Goal: Transaction & Acquisition: Purchase product/service

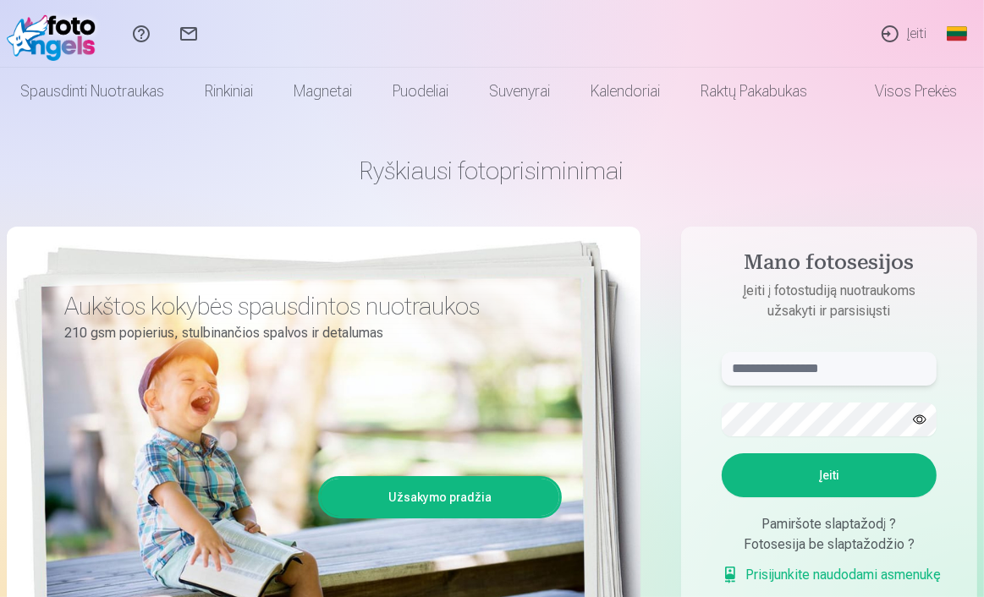
click at [854, 366] on input "text" at bounding box center [829, 369] width 215 height 34
type input "*"
type input "**********"
click at [920, 419] on button "button" at bounding box center [919, 420] width 32 height 32
click at [772, 463] on button "Įeiti" at bounding box center [829, 475] width 215 height 44
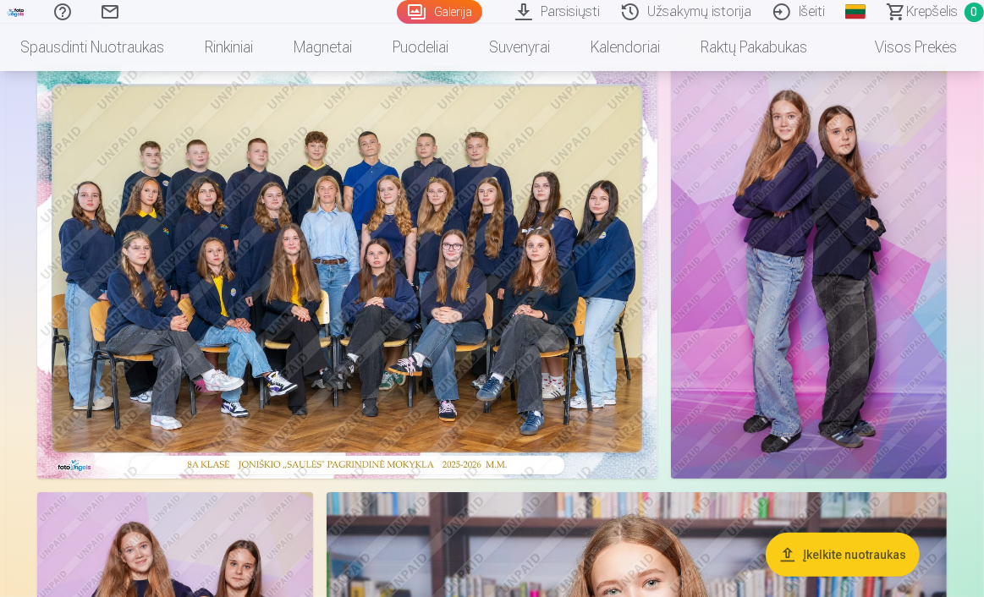
scroll to position [122, 0]
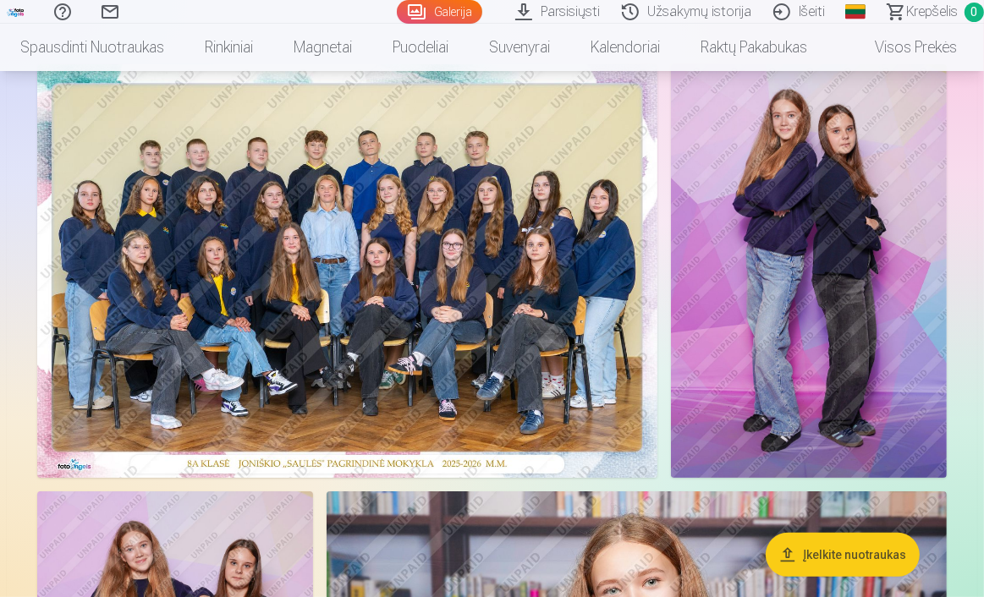
click at [386, 313] on img at bounding box center [347, 271] width 620 height 414
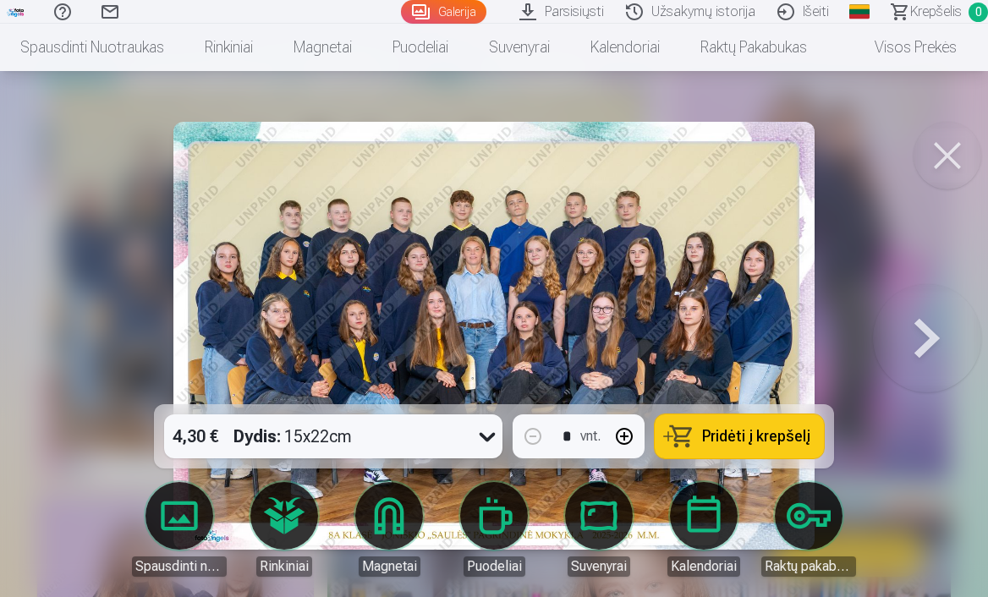
click at [931, 167] on button at bounding box center [948, 156] width 68 height 68
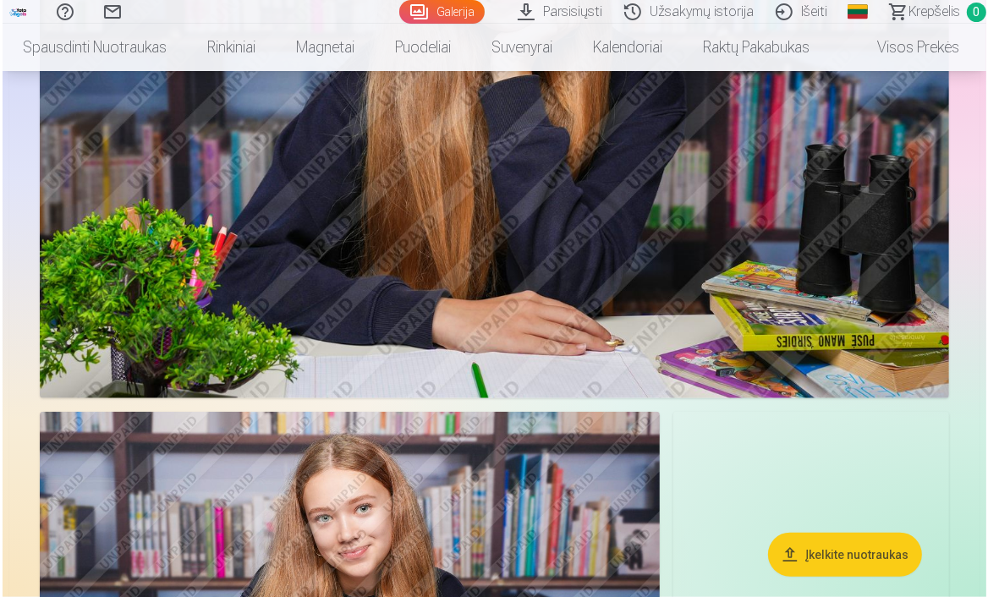
scroll to position [1247, 0]
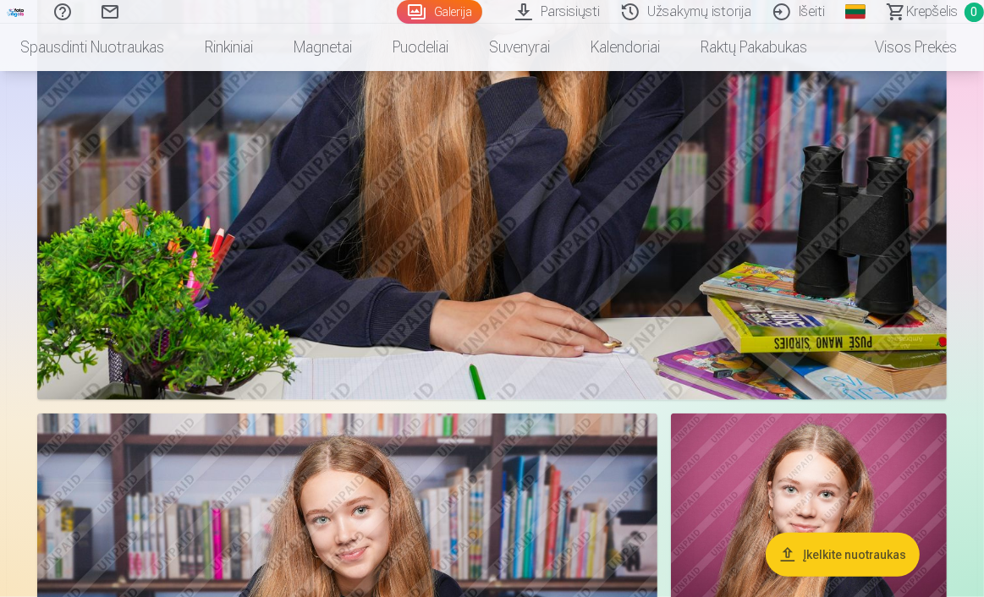
click at [704, 297] on img at bounding box center [491, 97] width 909 height 606
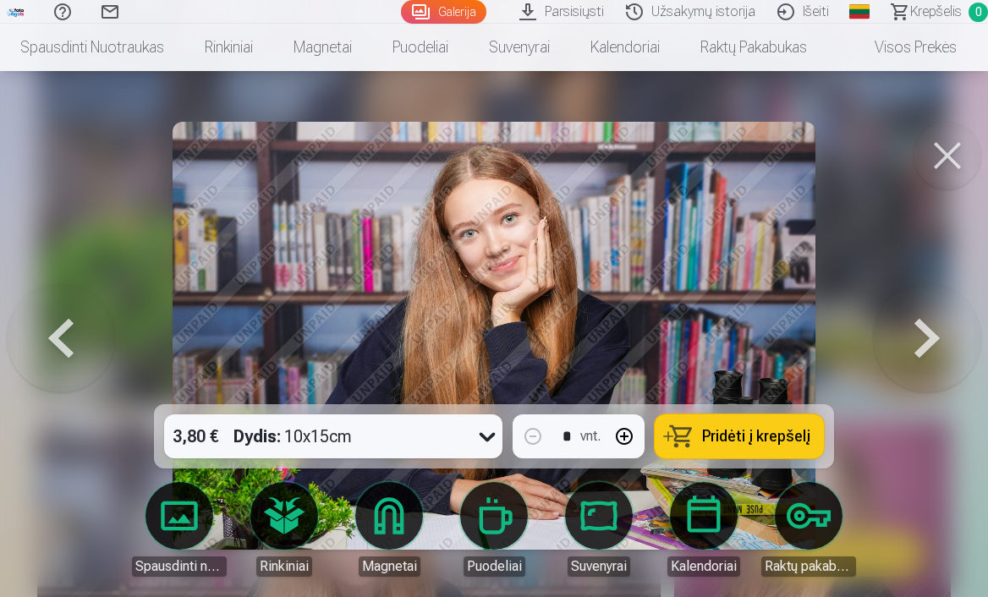
click at [795, 429] on span "Pridėti į krepšelį" at bounding box center [756, 436] width 108 height 15
click at [953, 163] on button at bounding box center [948, 156] width 68 height 68
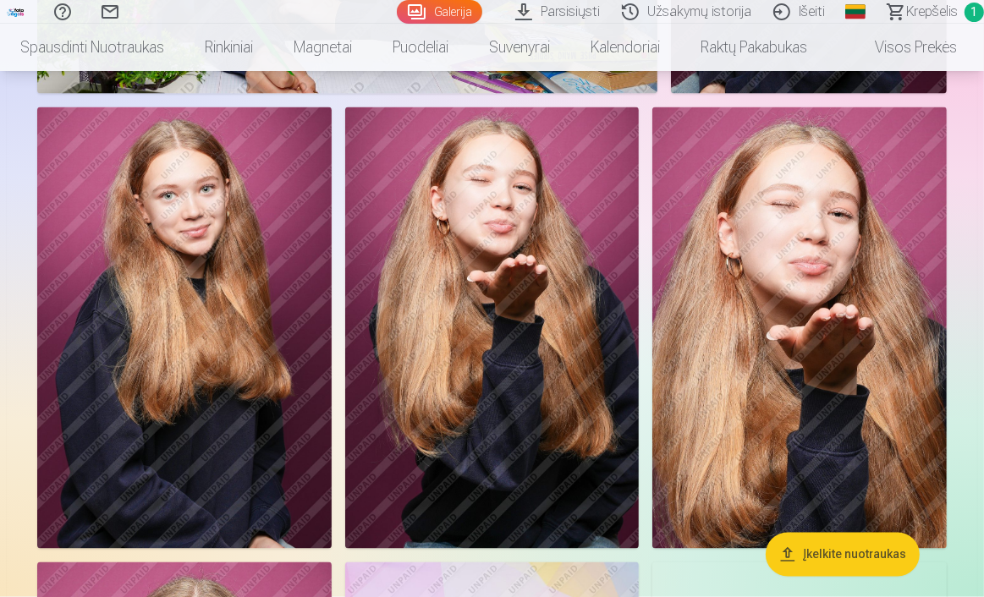
scroll to position [1986, 0]
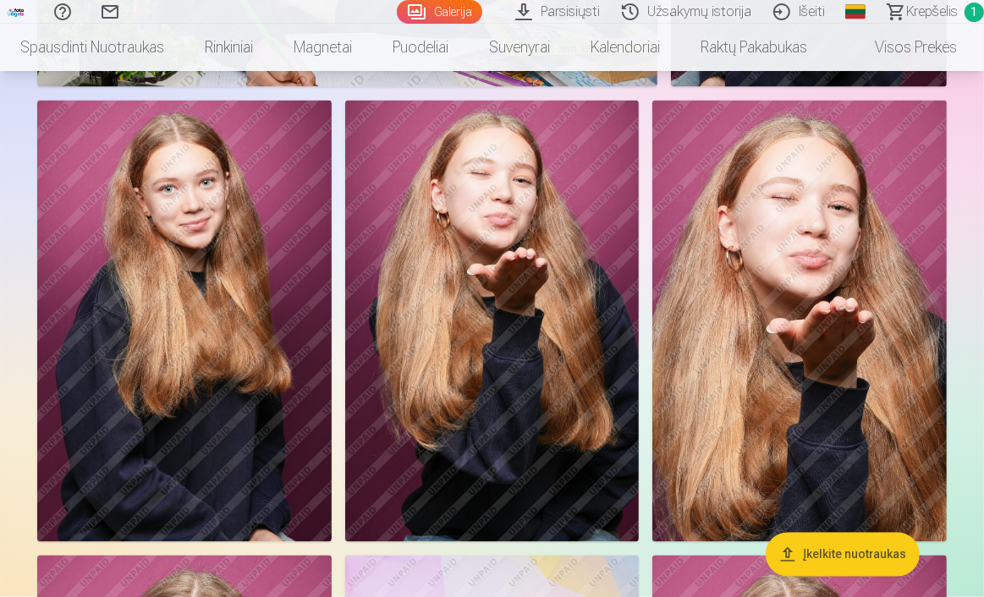
click at [765, 366] on img at bounding box center [799, 322] width 294 height 442
click at [808, 338] on img at bounding box center [799, 322] width 294 height 442
click at [815, 331] on img at bounding box center [799, 322] width 294 height 442
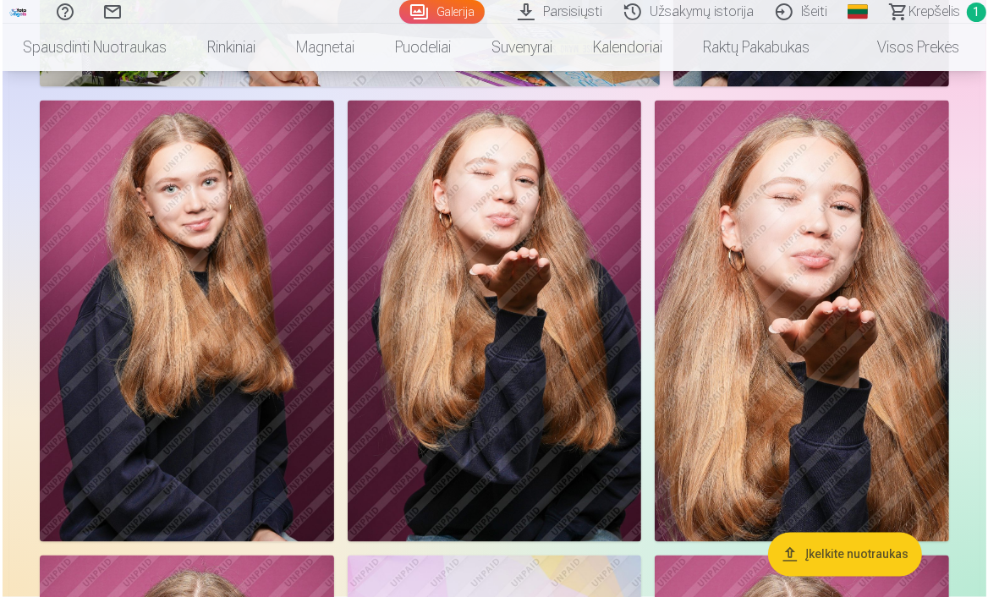
scroll to position [1993, 0]
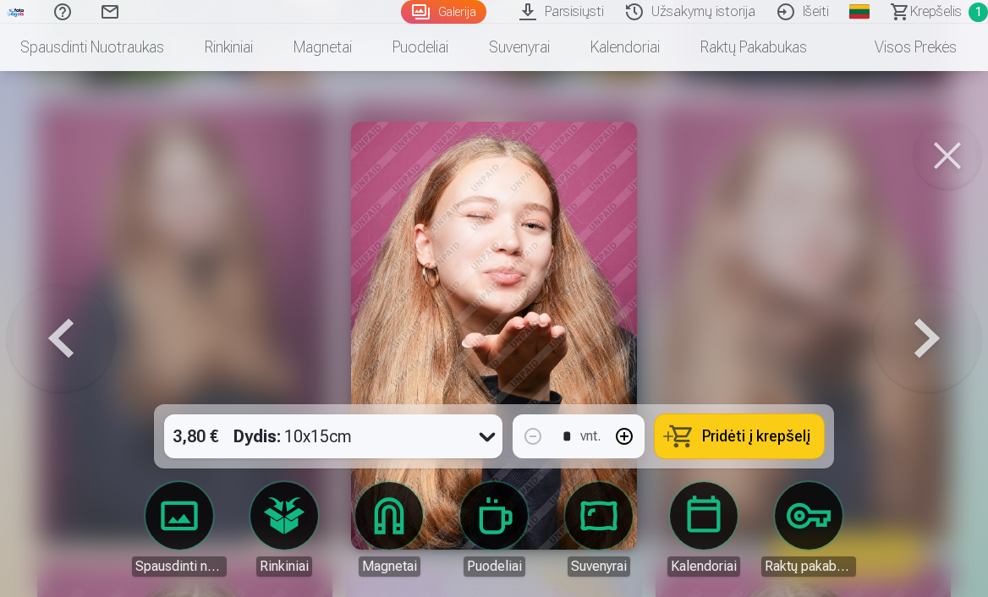
click at [726, 446] on button "Pridėti į krepšelį" at bounding box center [739, 437] width 169 height 44
click at [771, 301] on div at bounding box center [494, 298] width 988 height 597
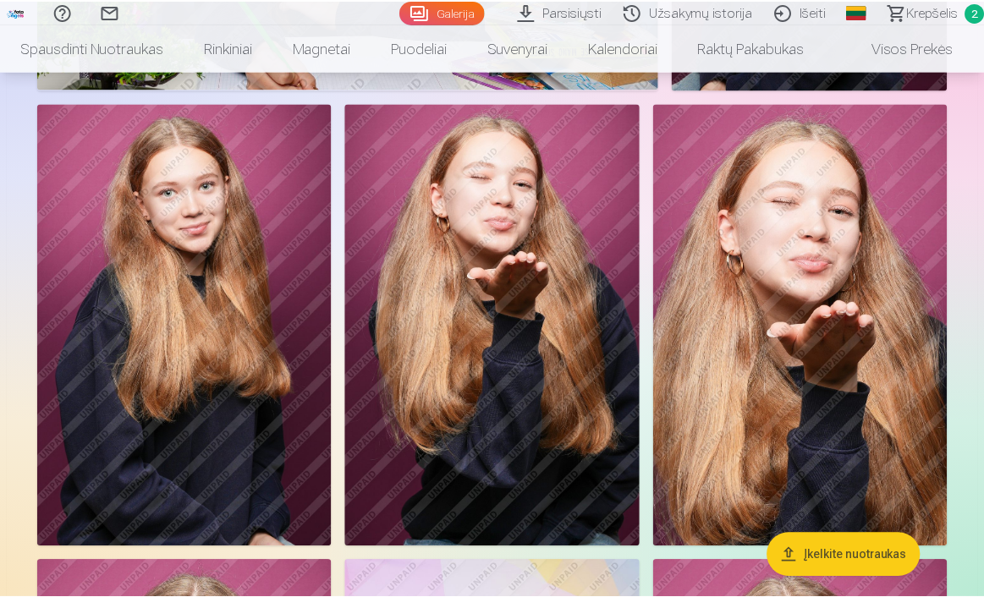
scroll to position [1986, 0]
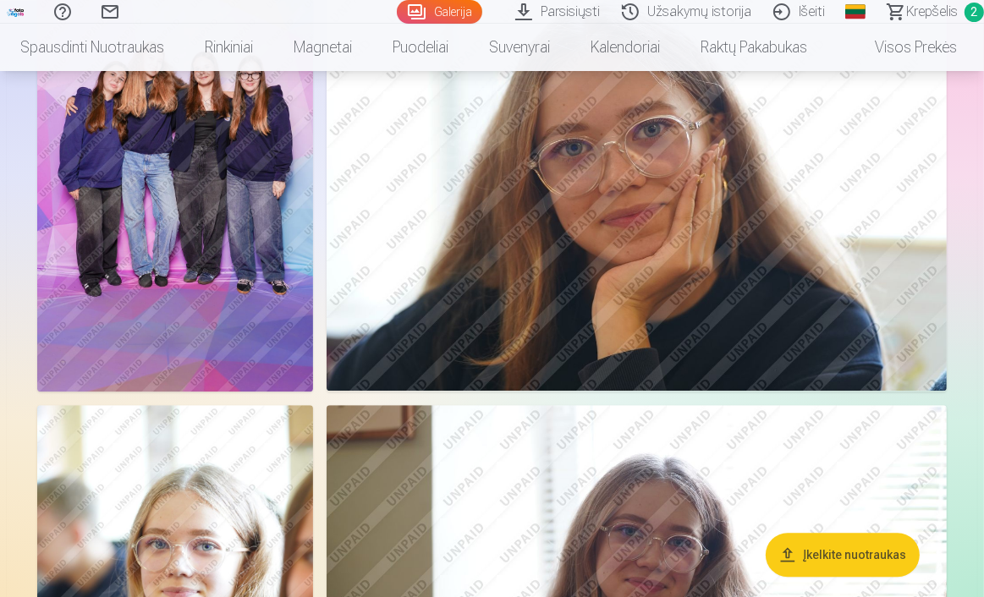
click at [804, 234] on img at bounding box center [637, 185] width 620 height 414
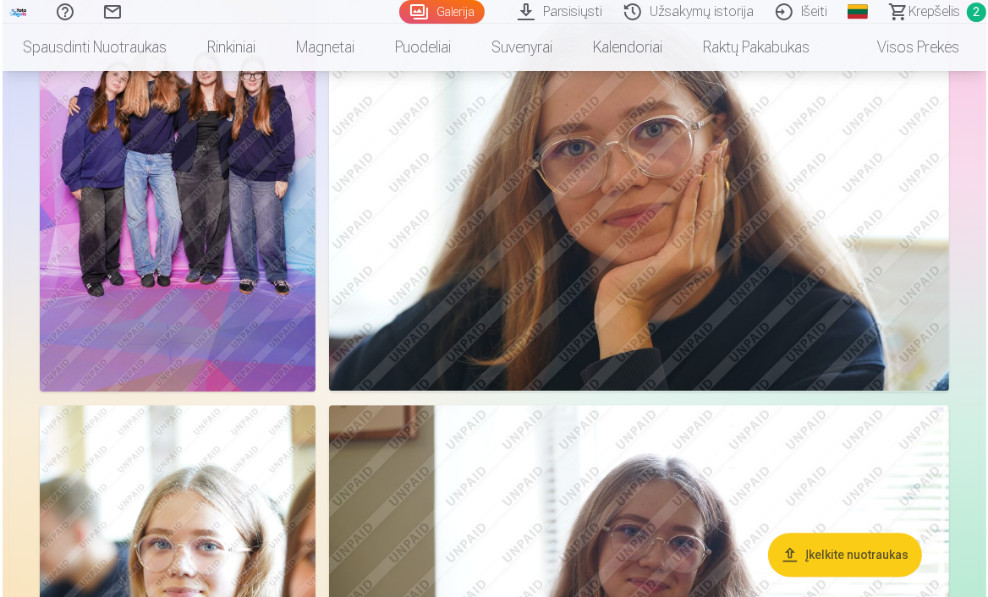
scroll to position [3489, 0]
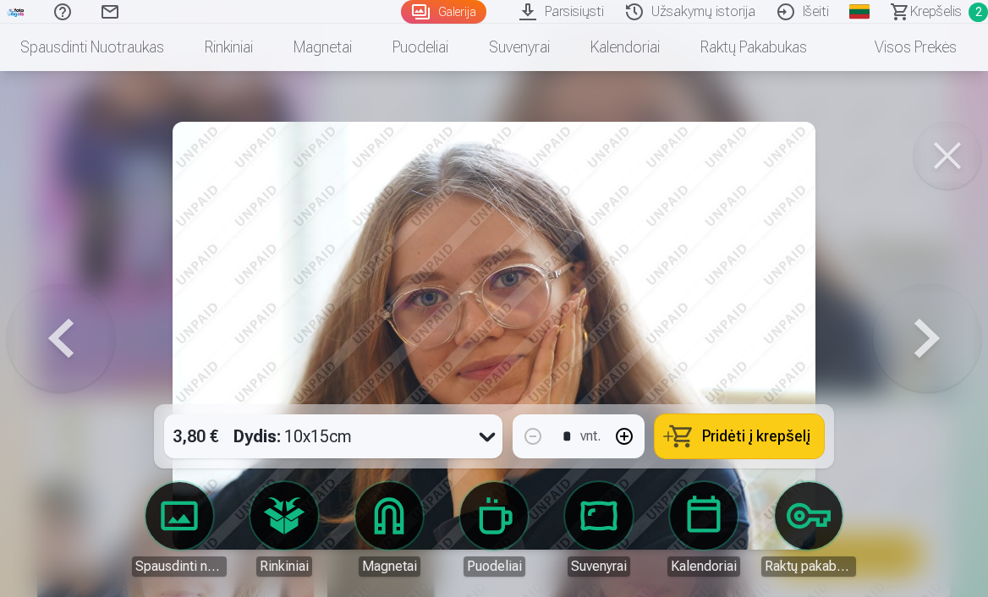
click at [731, 436] on span "Pridėti į krepšelį" at bounding box center [756, 436] width 108 height 15
click at [968, 155] on button at bounding box center [948, 156] width 68 height 68
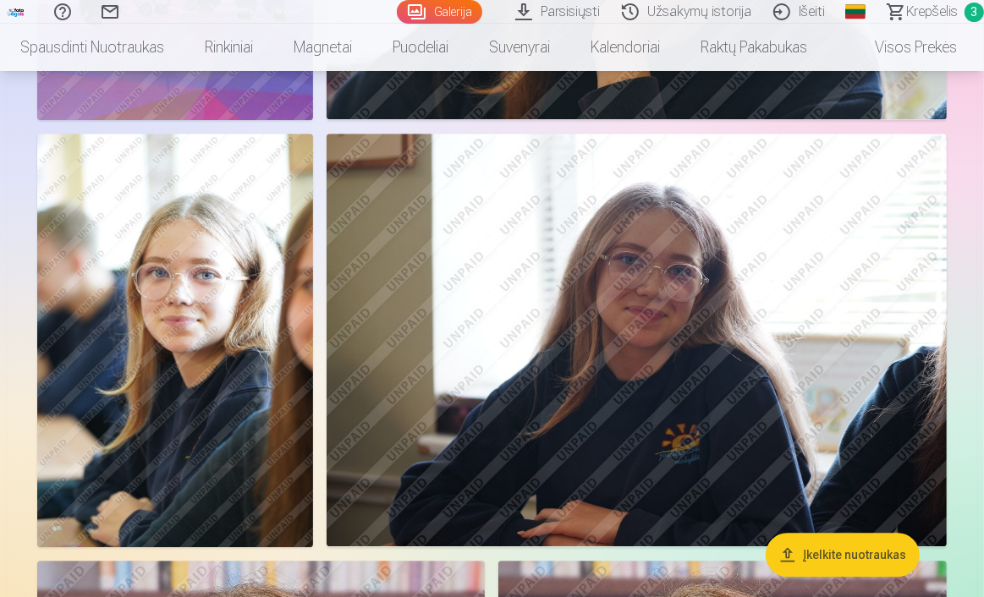
scroll to position [3749, 0]
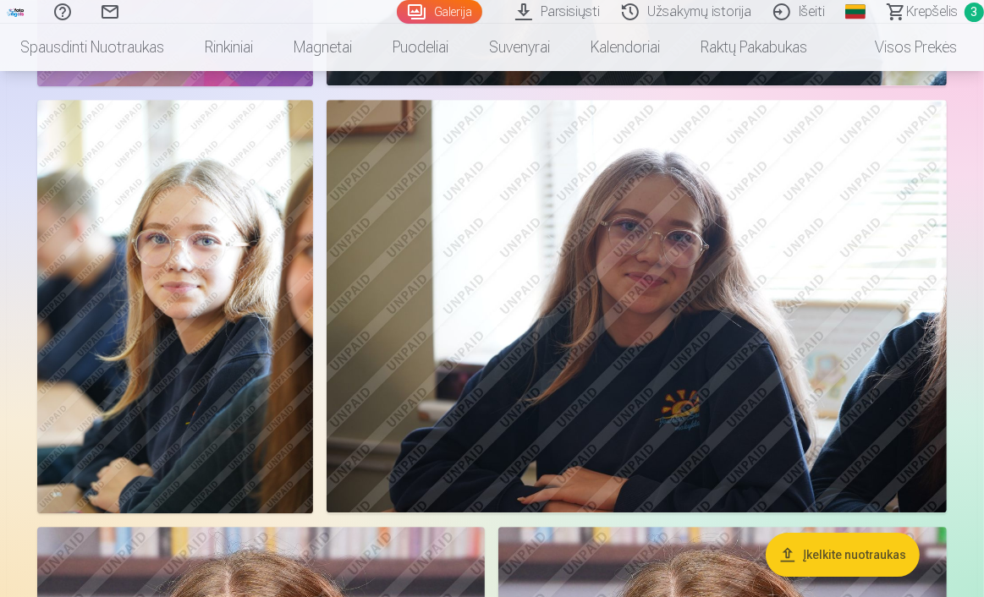
click at [243, 410] on img at bounding box center [175, 307] width 276 height 414
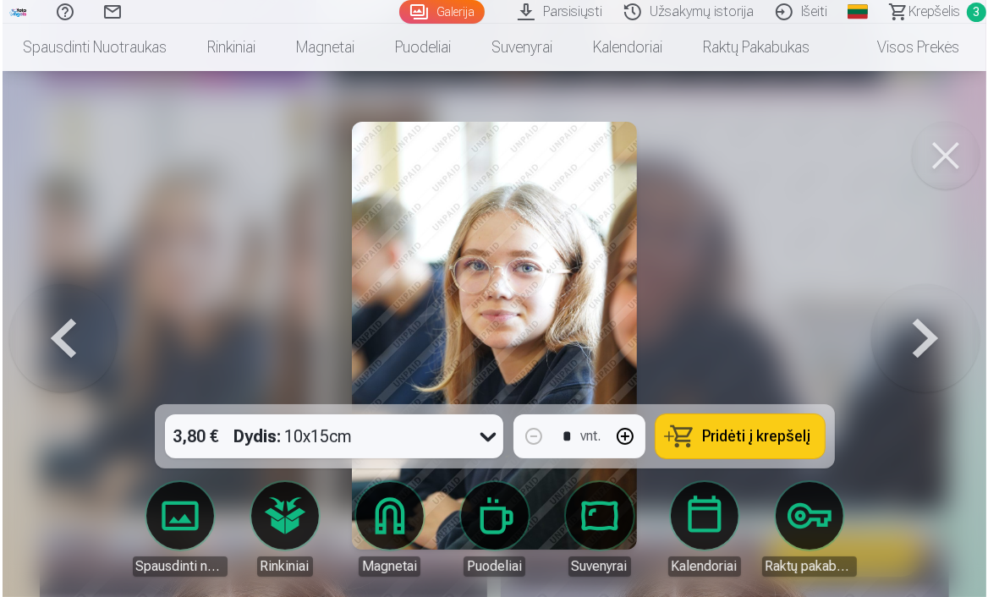
scroll to position [3794, 0]
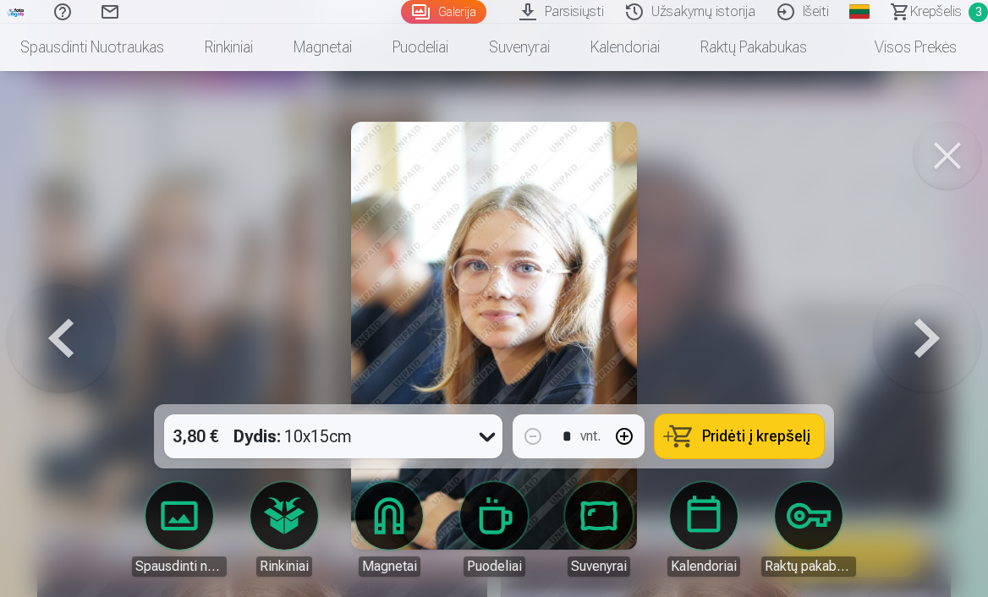
click at [958, 158] on button at bounding box center [948, 156] width 68 height 68
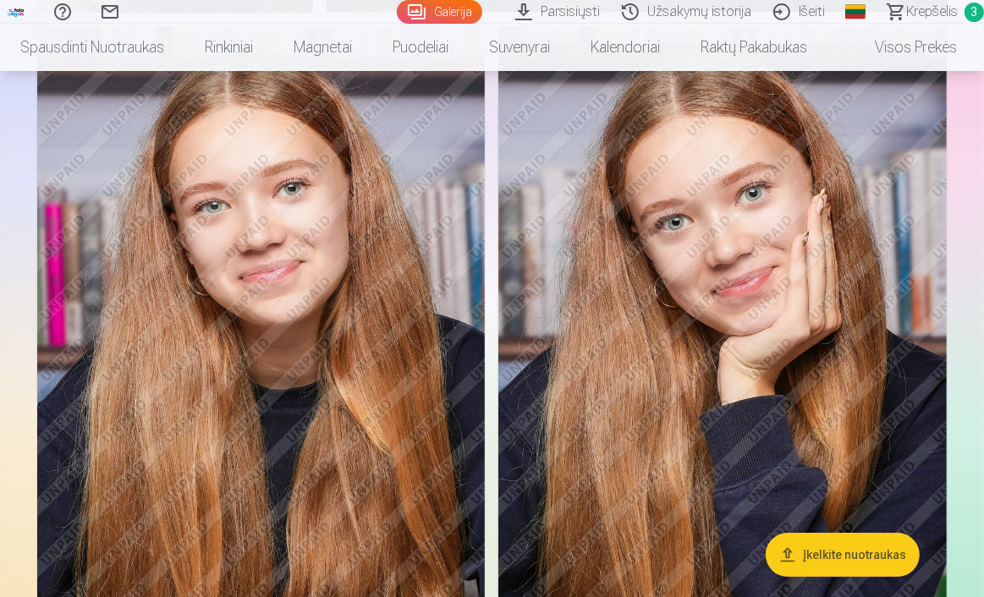
click at [731, 358] on img at bounding box center [722, 362] width 448 height 673
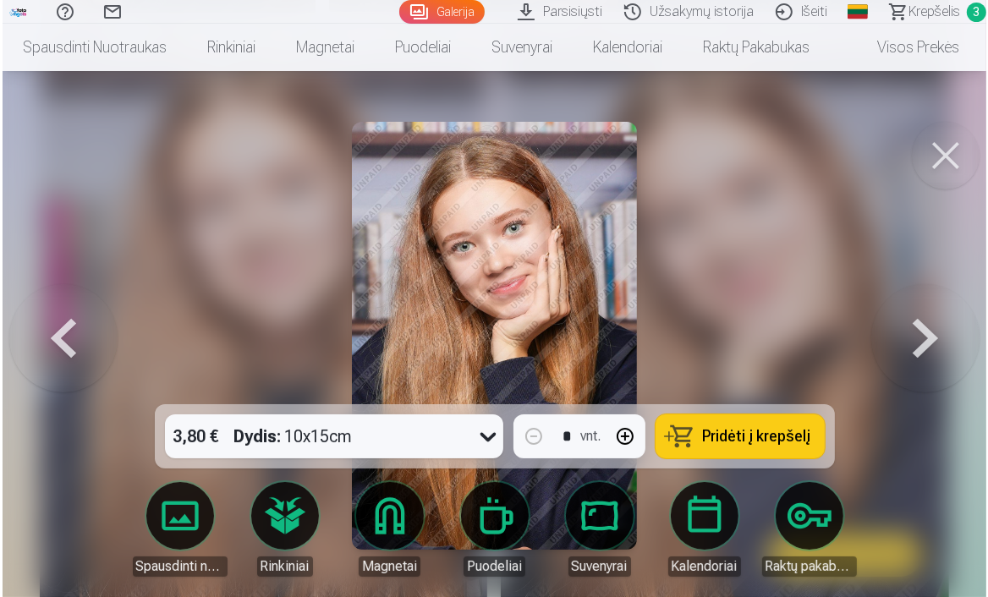
scroll to position [4297, 0]
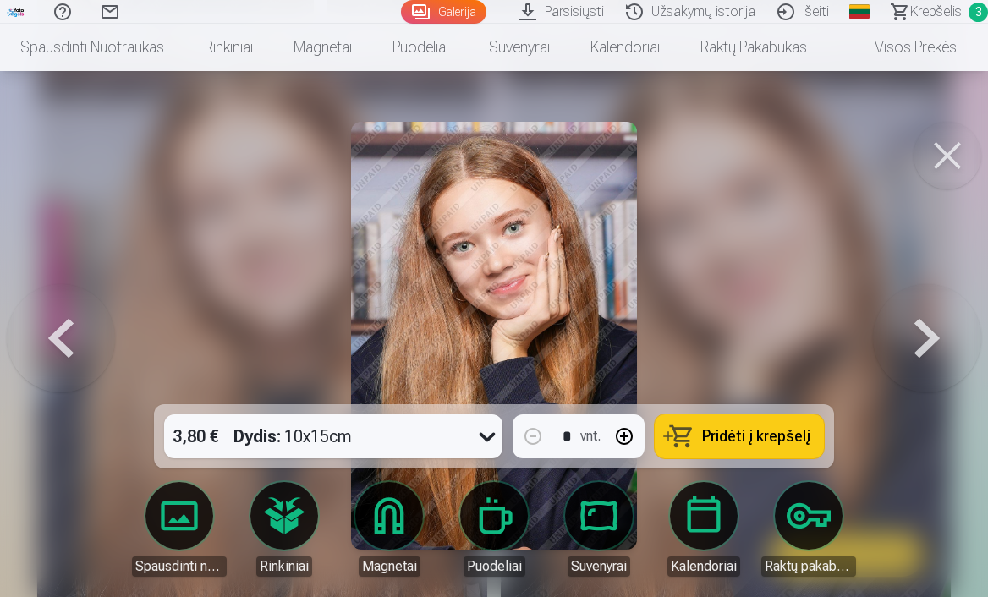
click at [731, 429] on span "Pridėti į krepšelį" at bounding box center [756, 436] width 108 height 15
click at [955, 135] on button at bounding box center [948, 156] width 68 height 68
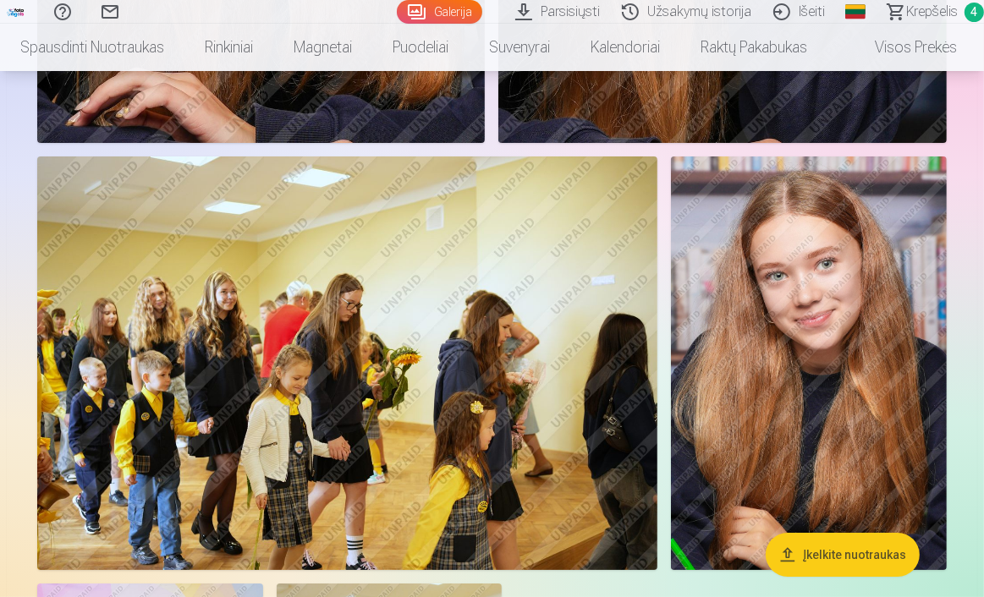
scroll to position [4835, 0]
click at [907, 6] on span "Krepšelis" at bounding box center [932, 12] width 52 height 20
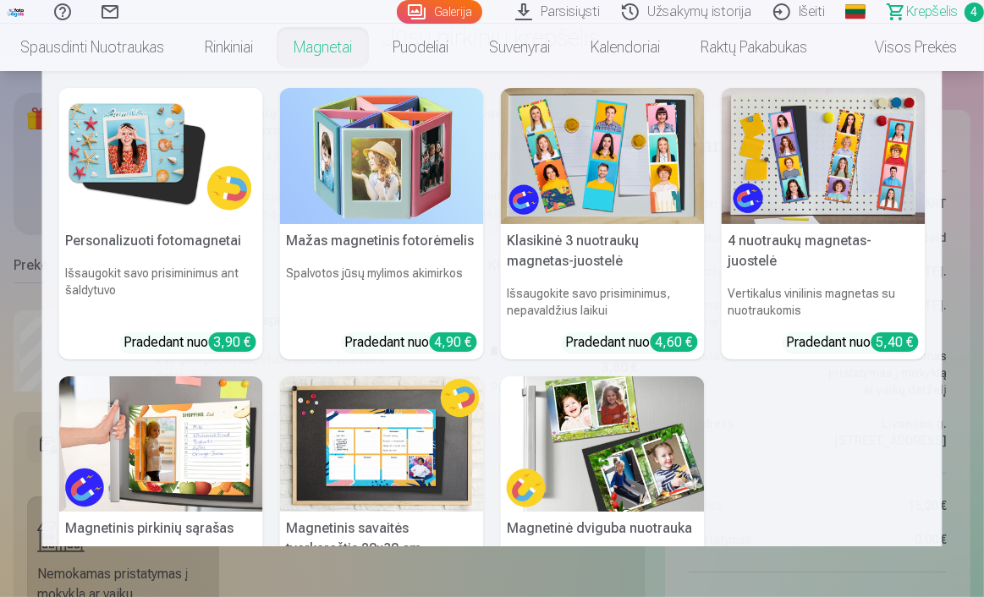
click at [595, 260] on h5 "Klasikinė 3 nuotraukų magnetas-juostelė" at bounding box center [603, 251] width 204 height 54
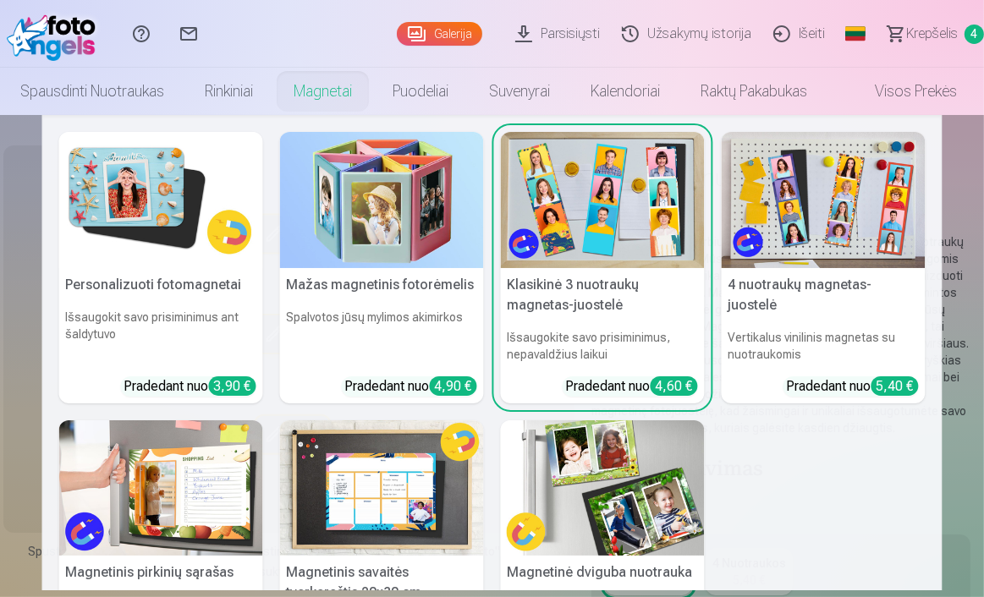
click at [669, 327] on h6 "Išsaugokite savo prisiminimus, nepavaldžius laikui" at bounding box center [603, 345] width 204 height 47
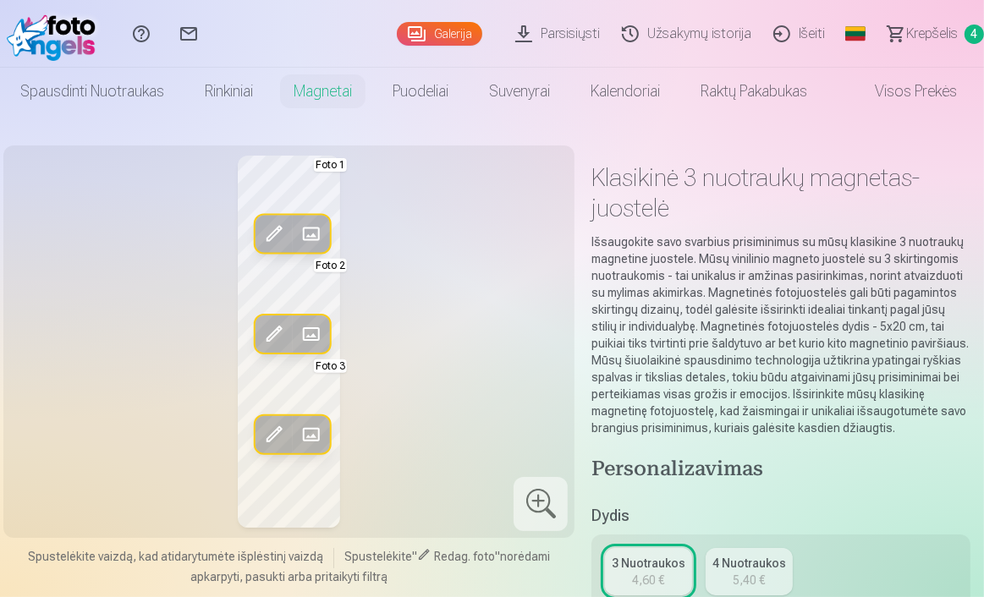
click at [311, 220] on span at bounding box center [311, 233] width 27 height 27
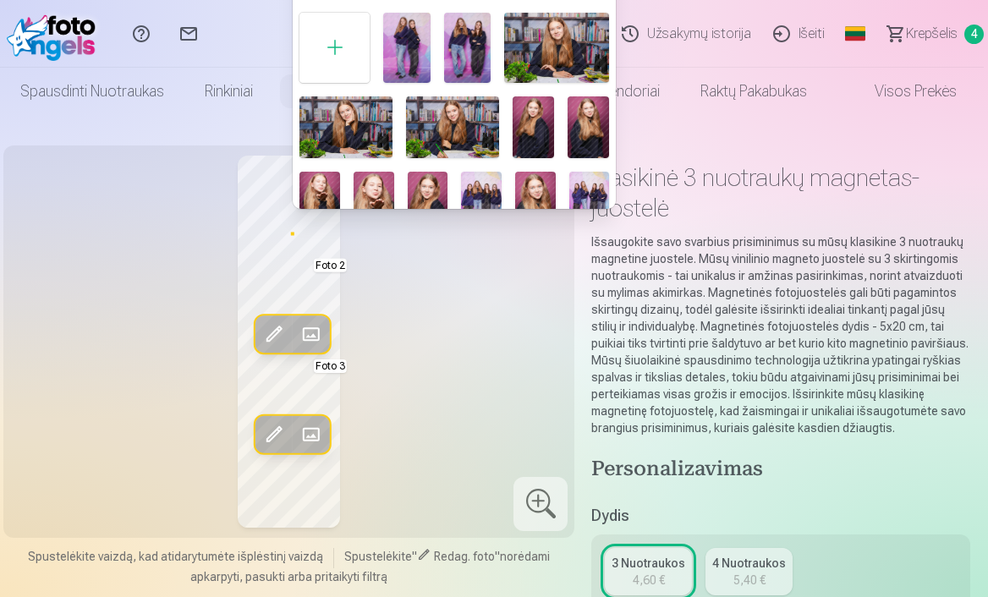
click at [420, 292] on div at bounding box center [494, 298] width 988 height 597
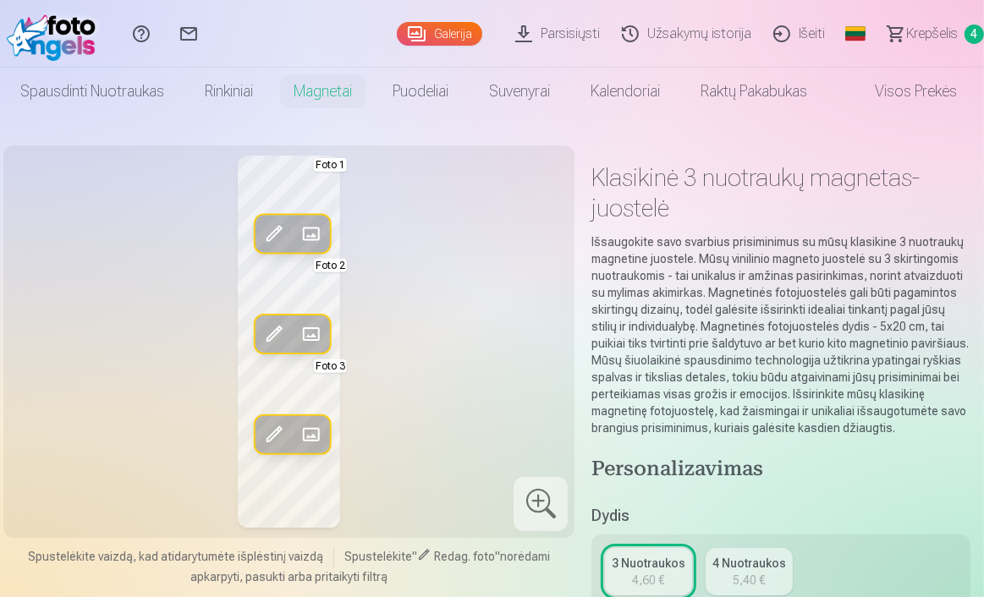
click at [310, 334] on span at bounding box center [311, 334] width 27 height 27
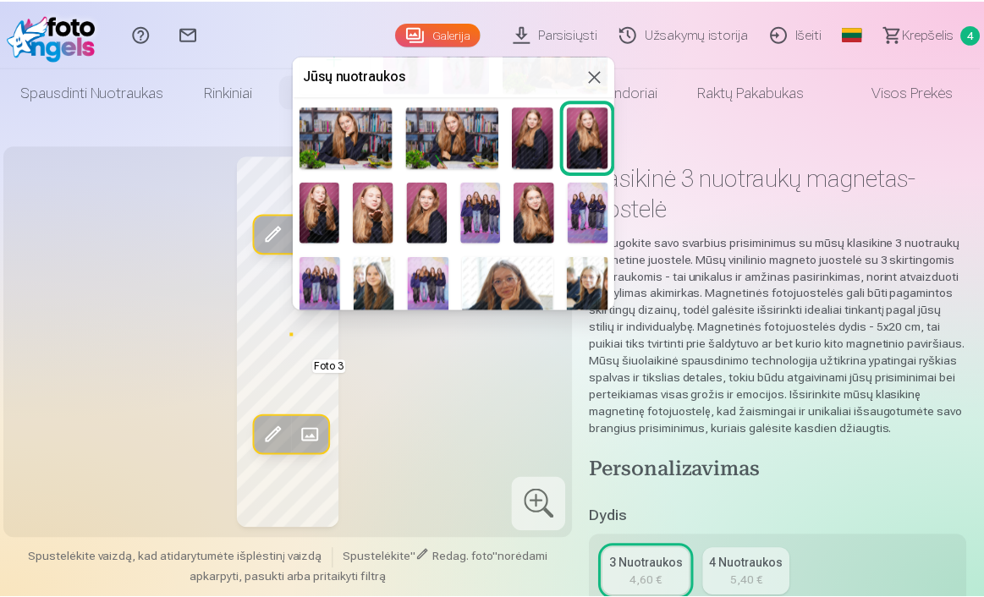
scroll to position [94, 0]
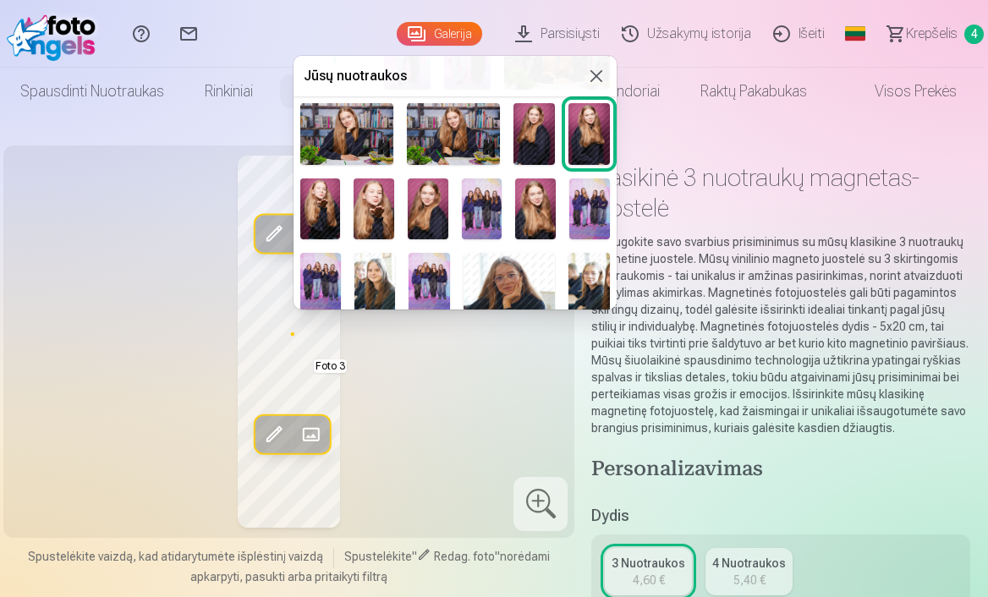
click at [362, 192] on img at bounding box center [374, 208] width 41 height 61
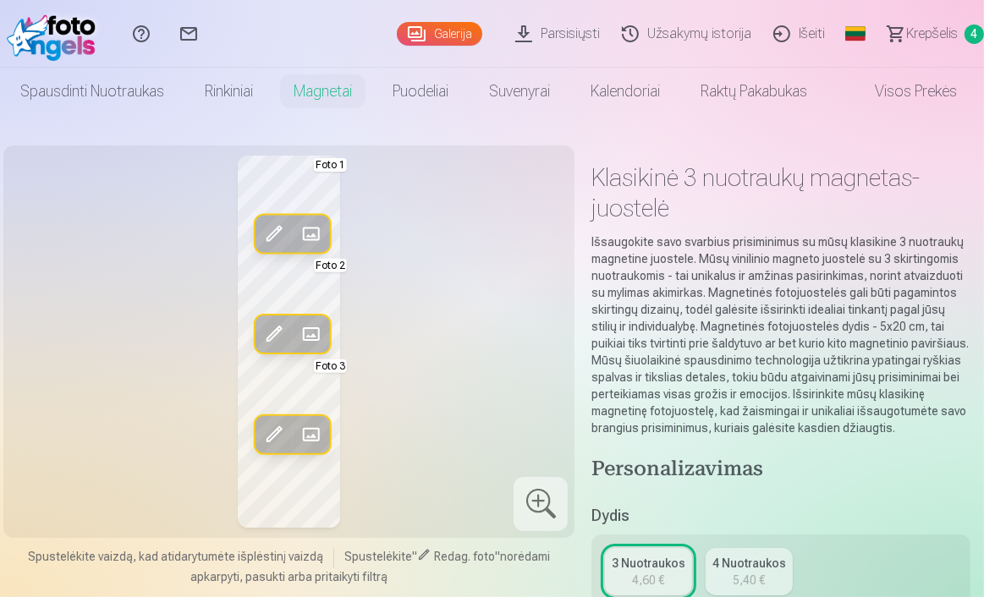
click at [310, 420] on button "Pakeisti" at bounding box center [311, 434] width 37 height 37
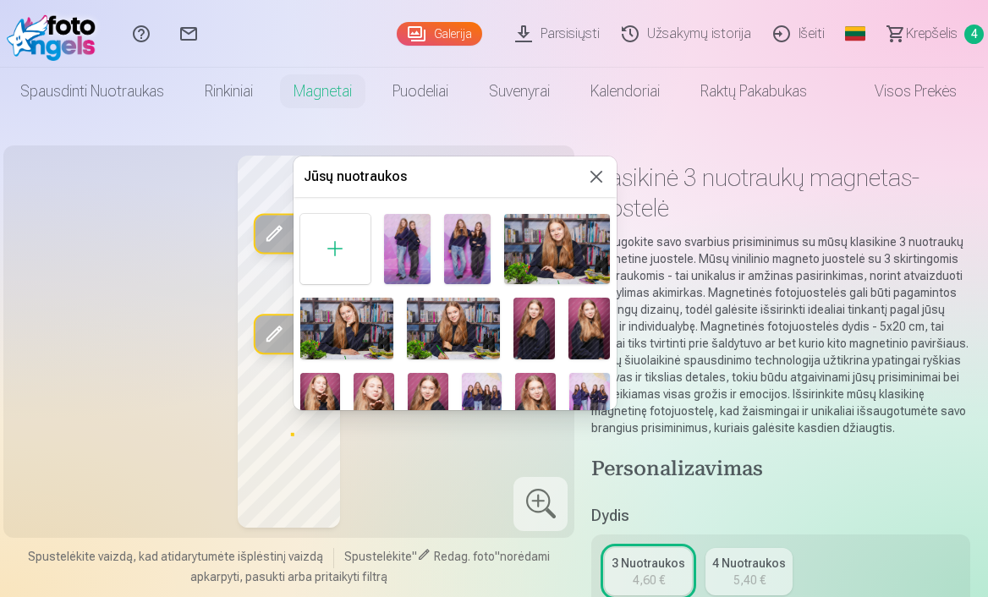
click at [416, 444] on div at bounding box center [494, 298] width 988 height 597
click at [416, 444] on div "Redag. foto Pakeisti Foto 1 Redag. foto Pakeisti Foto 2 Redag. foto Pakeisti Fo…" at bounding box center [289, 342] width 551 height 372
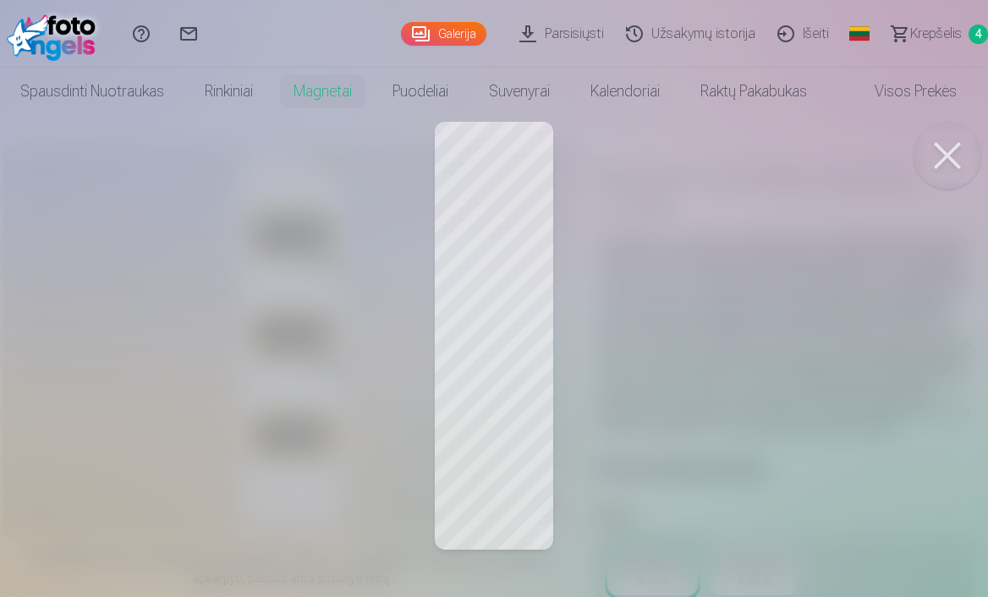
click at [472, 475] on div at bounding box center [494, 298] width 988 height 597
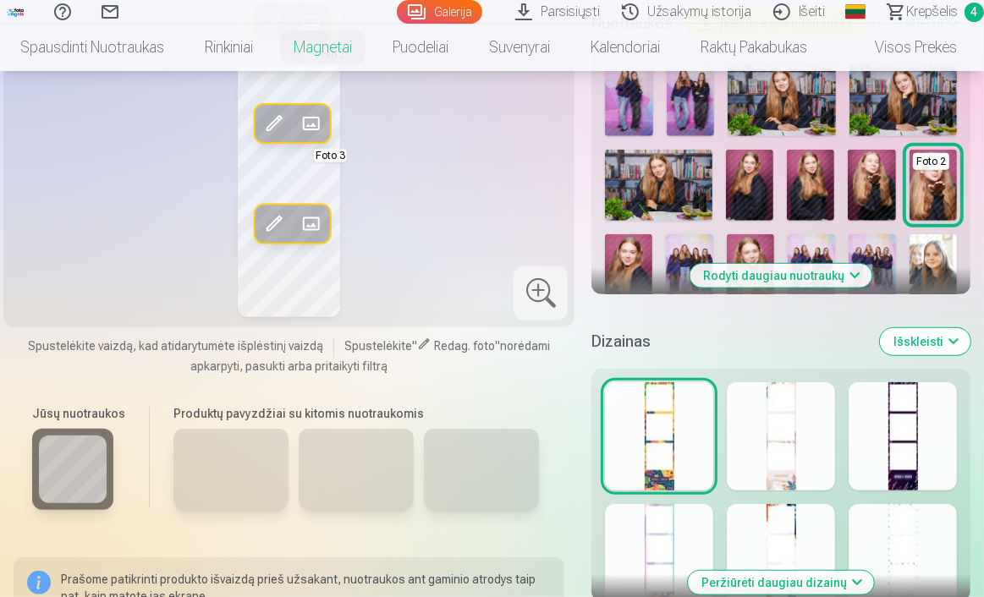
scroll to position [788, 0]
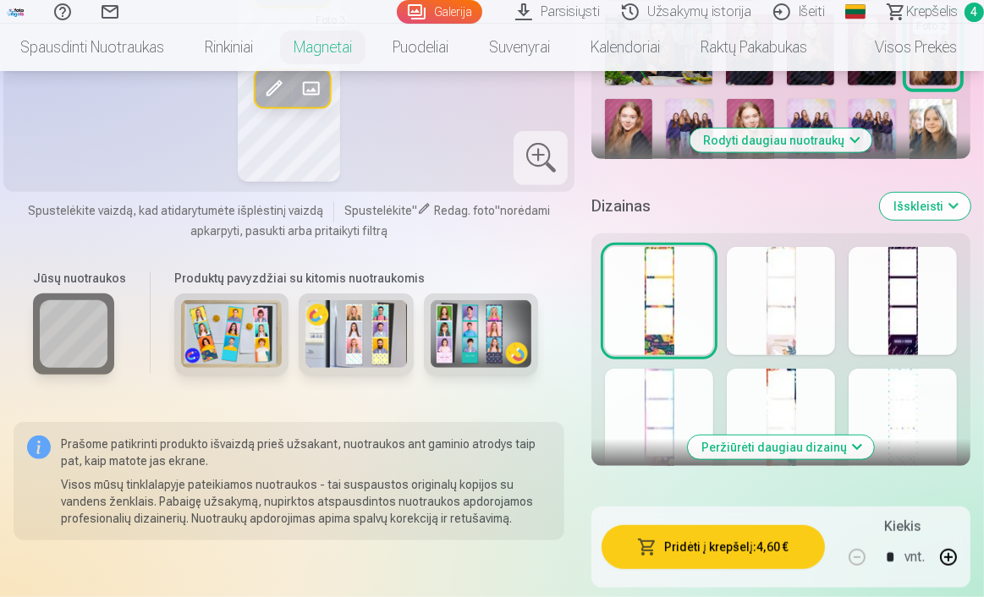
click at [793, 459] on button "Peržiūrėti daugiau dizainų" at bounding box center [781, 448] width 186 height 24
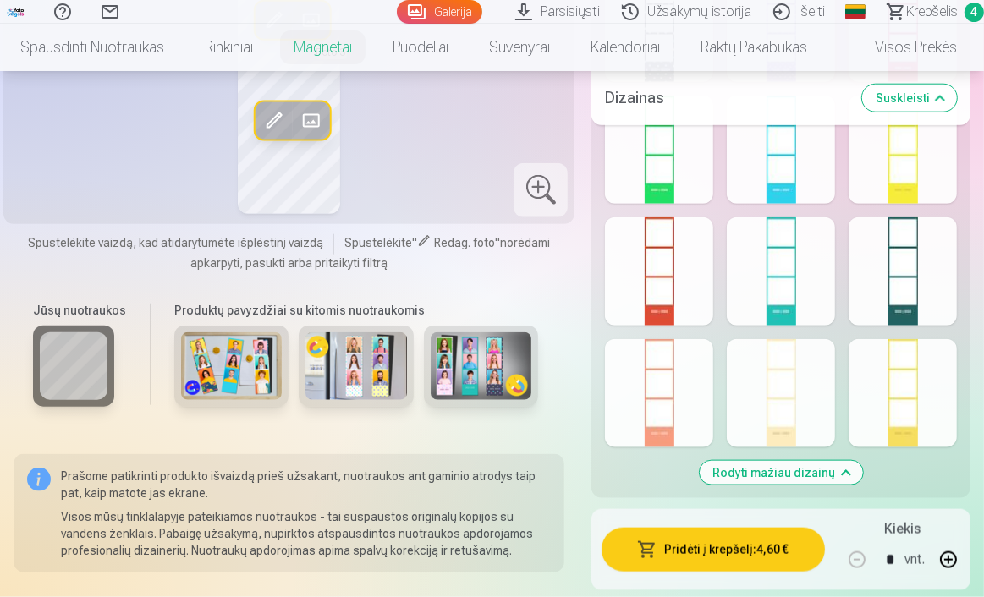
scroll to position [1447, 0]
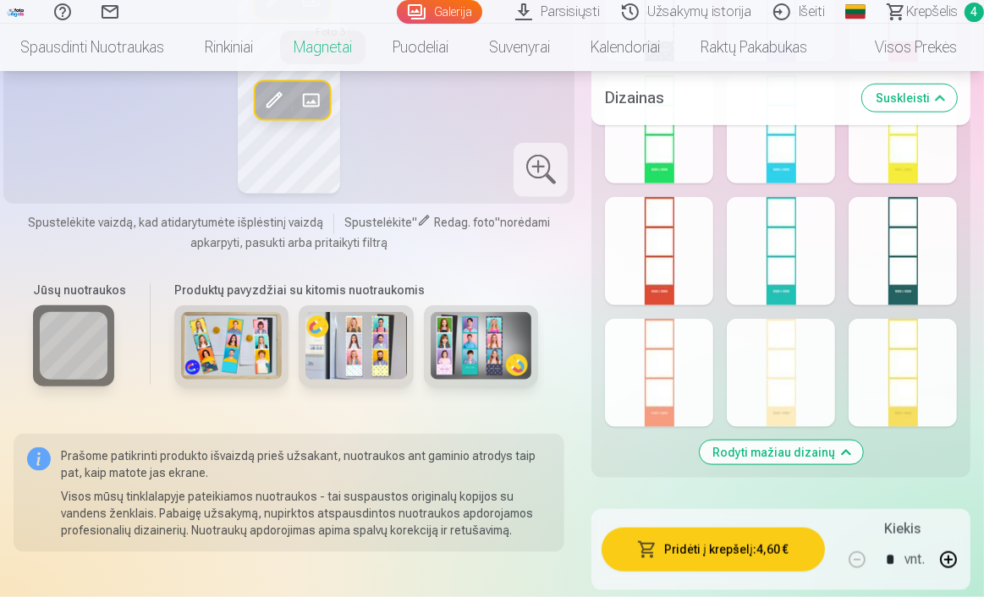
click at [795, 423] on div at bounding box center [781, 373] width 108 height 108
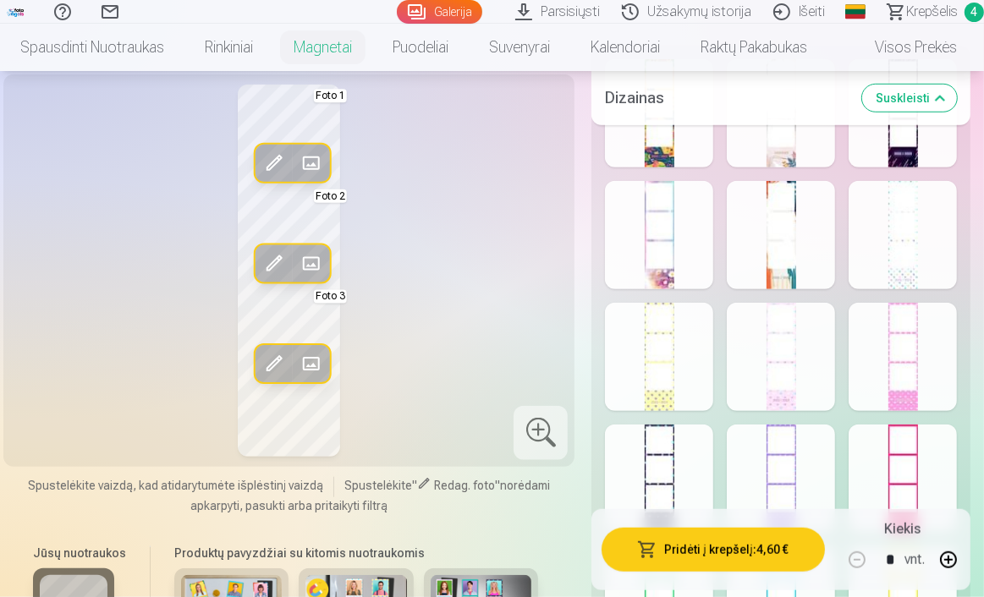
scroll to position [961, 0]
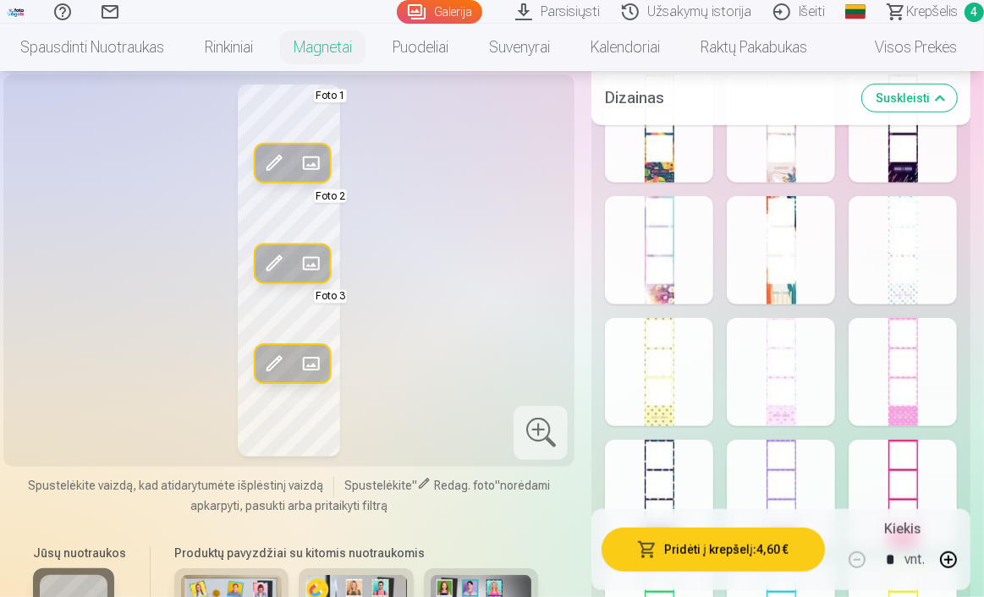
click at [687, 253] on div at bounding box center [659, 250] width 108 height 108
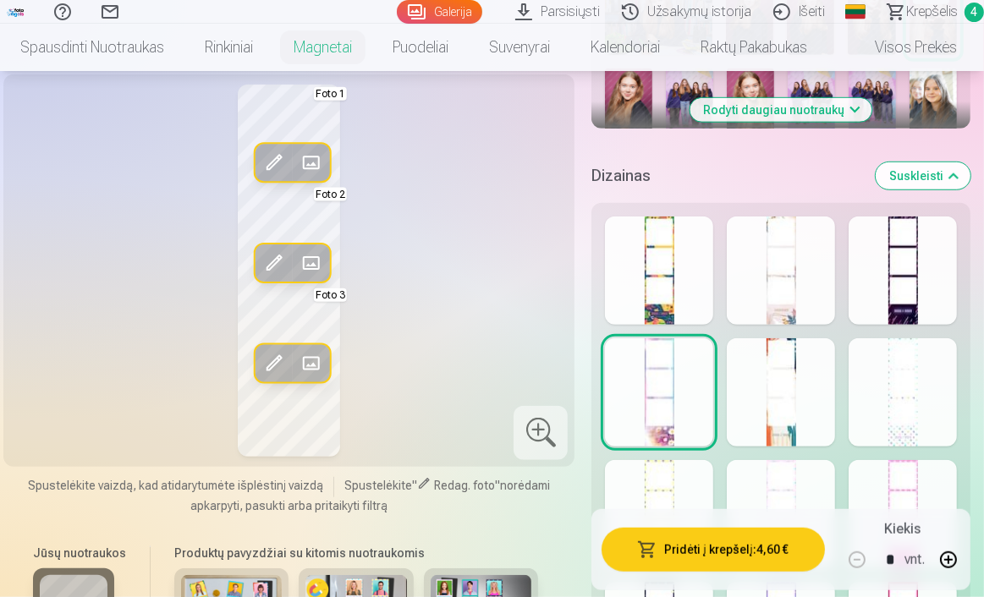
scroll to position [819, 0]
click at [902, 266] on div at bounding box center [902, 271] width 108 height 108
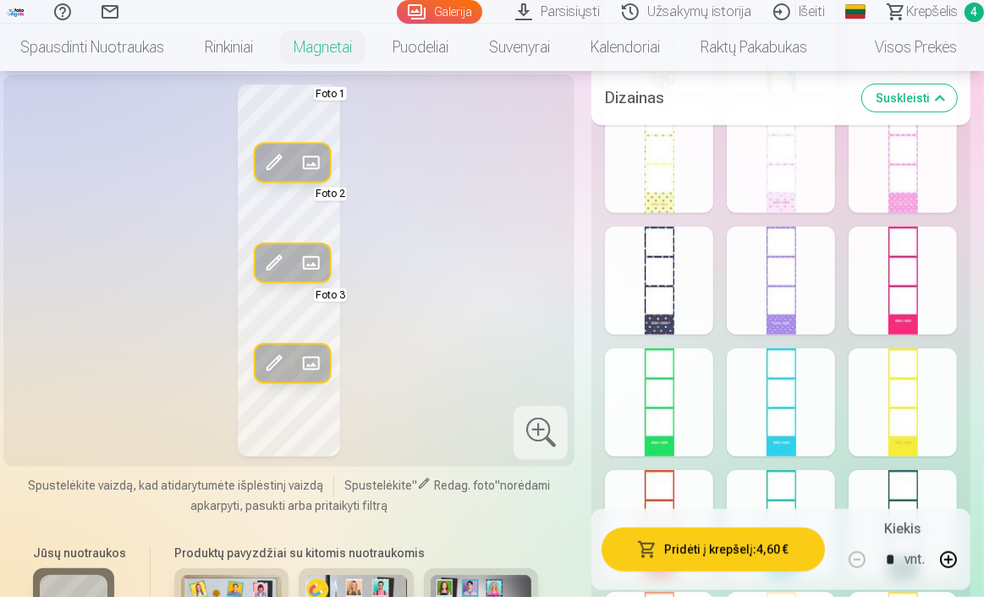
scroll to position [1176, 0]
click at [900, 317] on div at bounding box center [902, 279] width 108 height 108
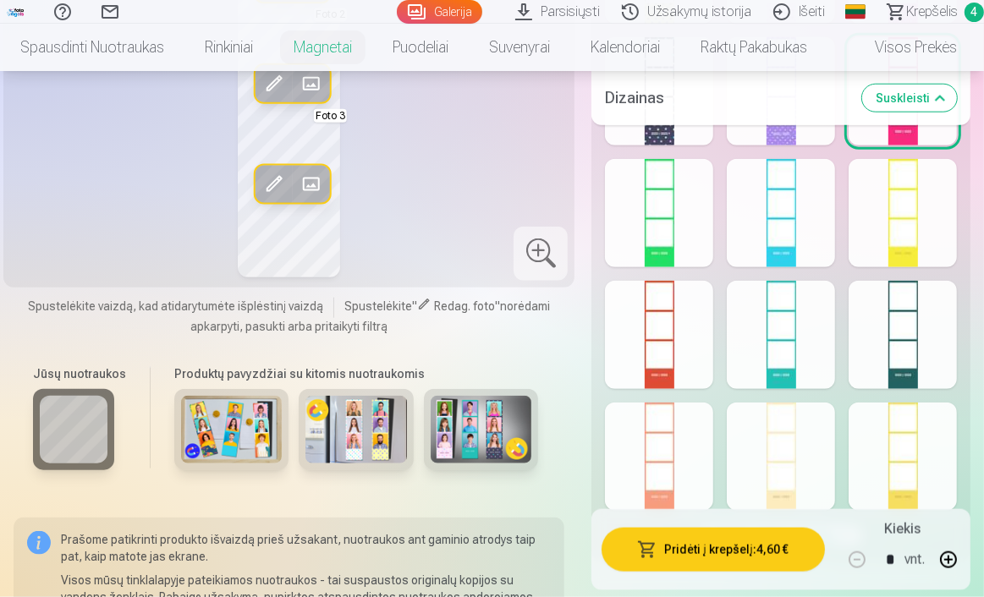
scroll to position [1383, 0]
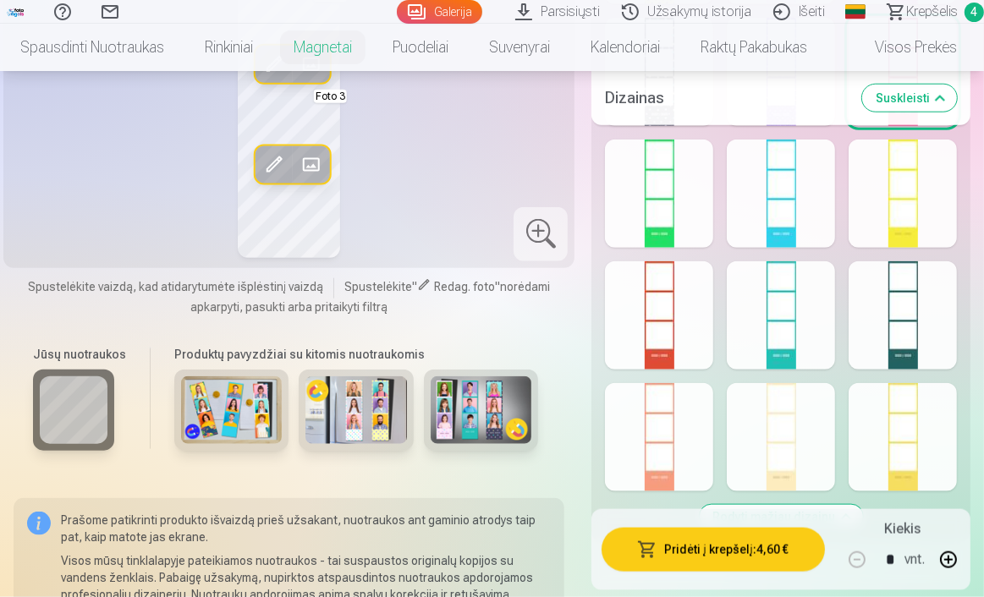
click at [925, 331] on div at bounding box center [902, 315] width 108 height 108
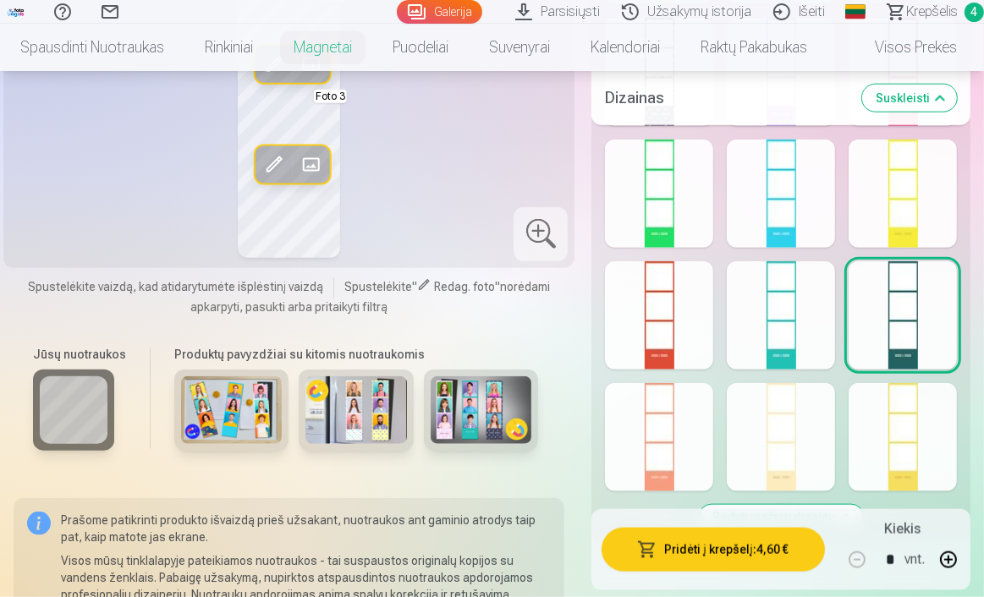
scroll to position [1454, 0]
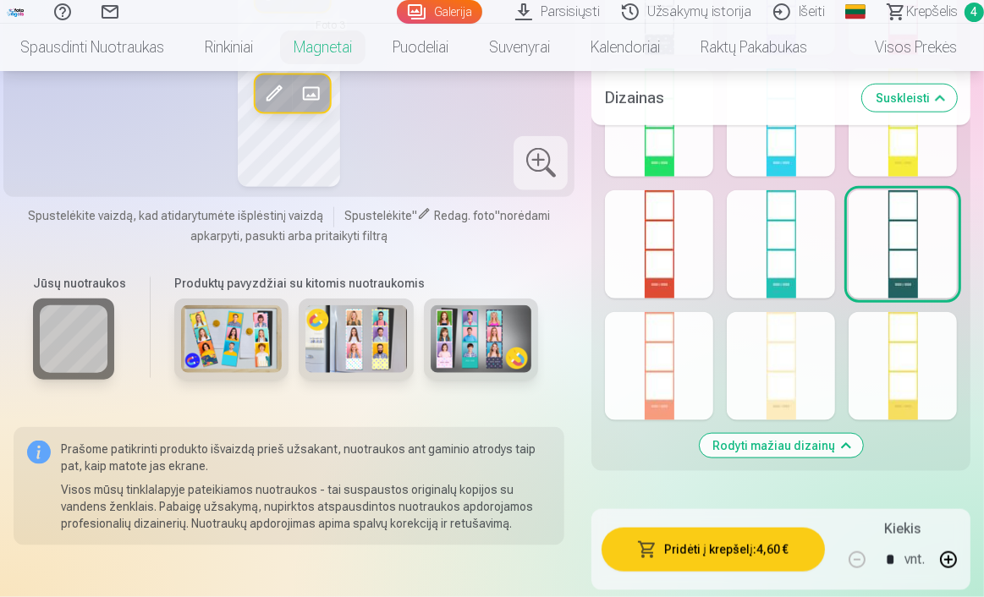
click at [790, 388] on div at bounding box center [781, 366] width 108 height 108
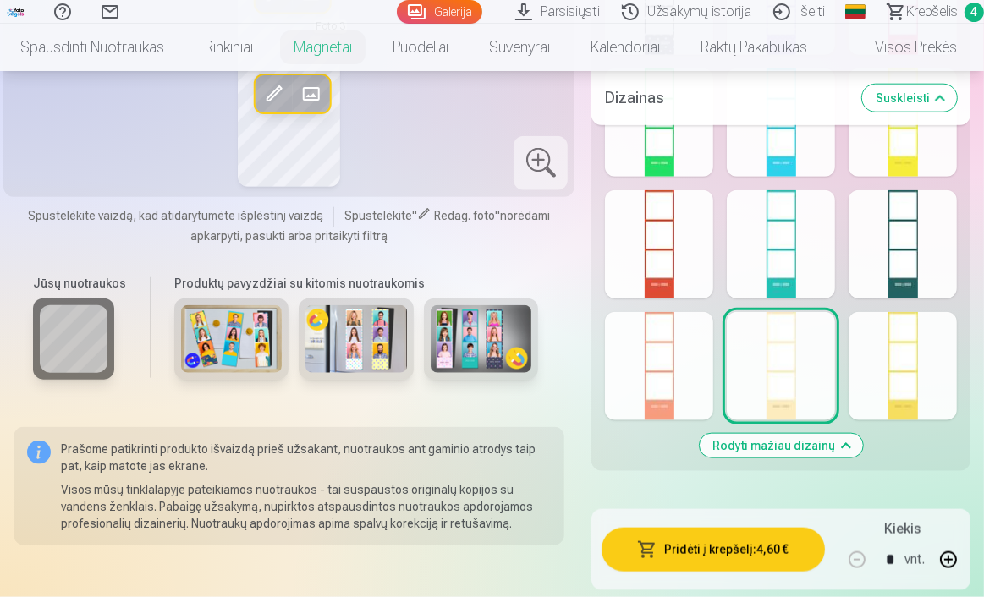
click at [686, 403] on div at bounding box center [659, 366] width 108 height 108
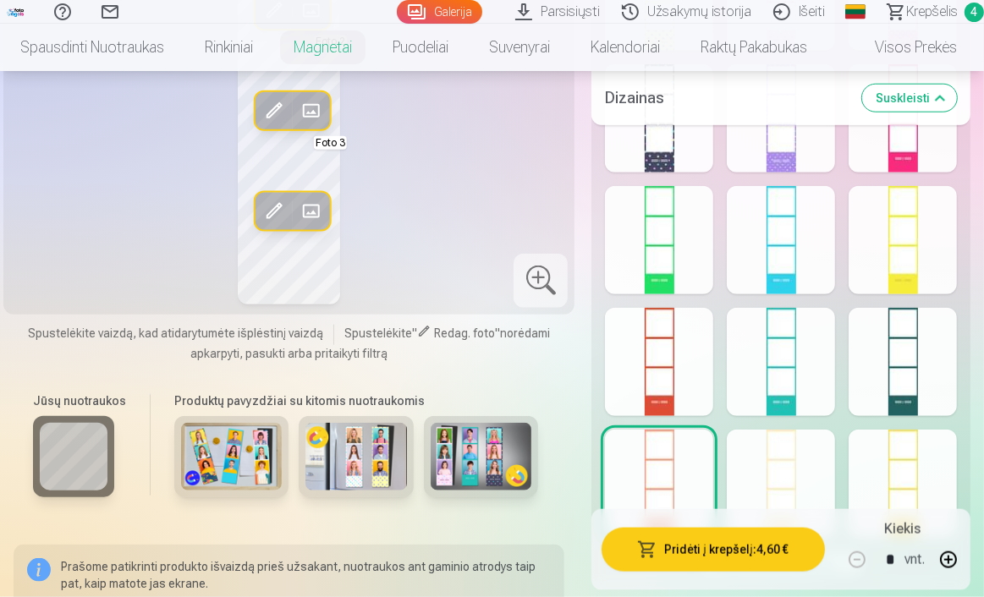
scroll to position [1337, 0]
click at [770, 442] on div "Rodyti mažiau dizainų" at bounding box center [780, 136] width 379 height 903
drag, startPoint x: 781, startPoint y: 478, endPoint x: 770, endPoint y: 442, distance: 37.2
click at [770, 442] on div "Rodyti mažiau dizainų" at bounding box center [780, 136] width 379 height 903
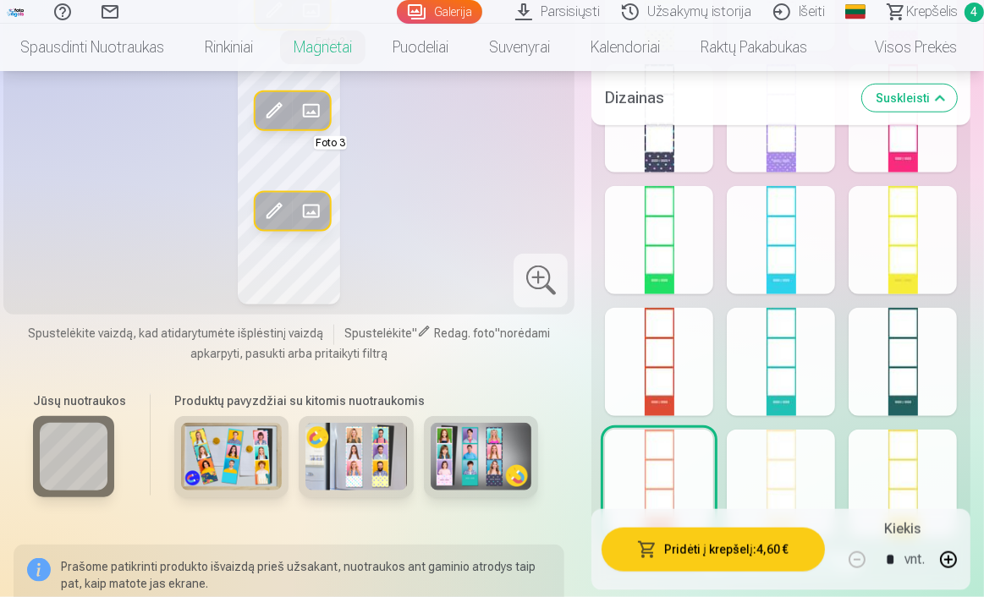
click at [781, 480] on div at bounding box center [781, 484] width 108 height 108
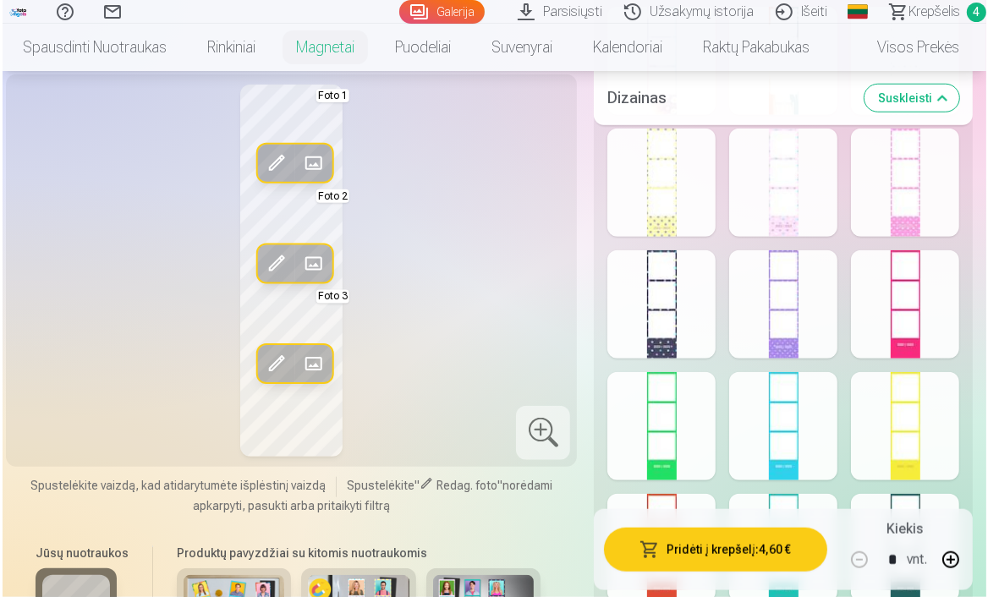
scroll to position [1112, 0]
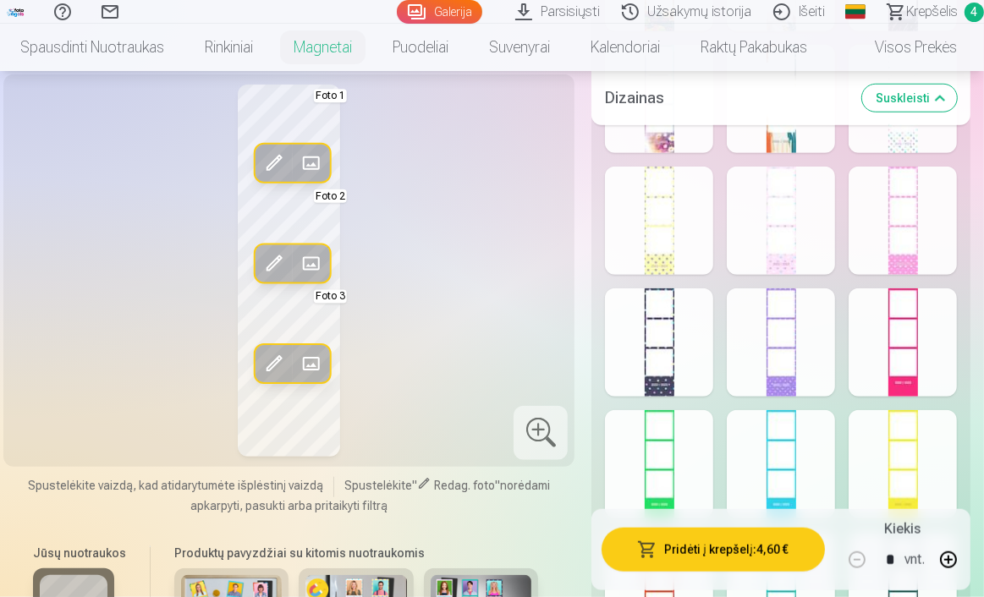
click at [279, 162] on span at bounding box center [274, 163] width 27 height 27
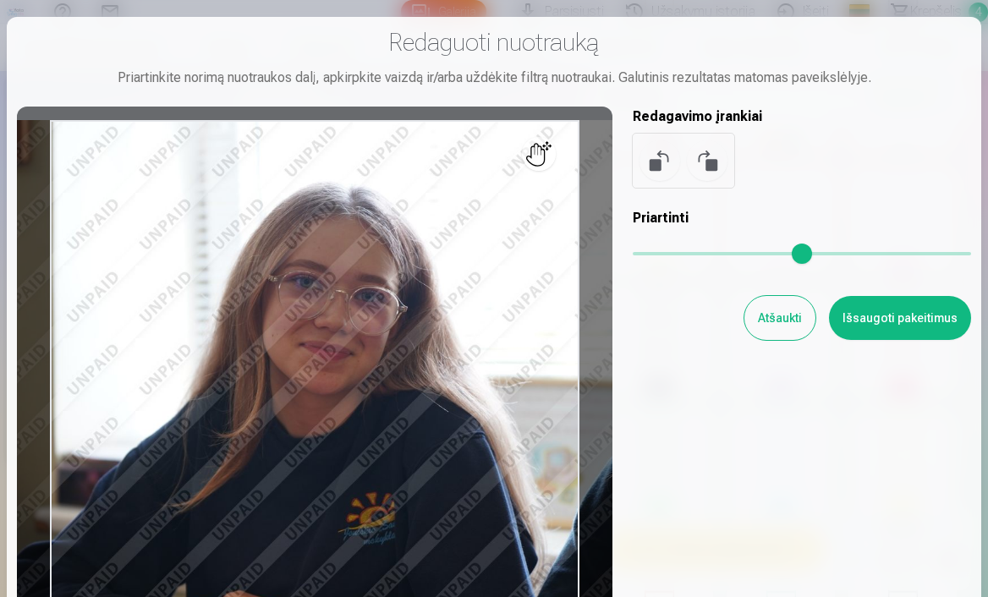
drag, startPoint x: 279, startPoint y: 162, endPoint x: 282, endPoint y: 189, distance: 27.2
click at [282, 189] on div at bounding box center [315, 385] width 596 height 557
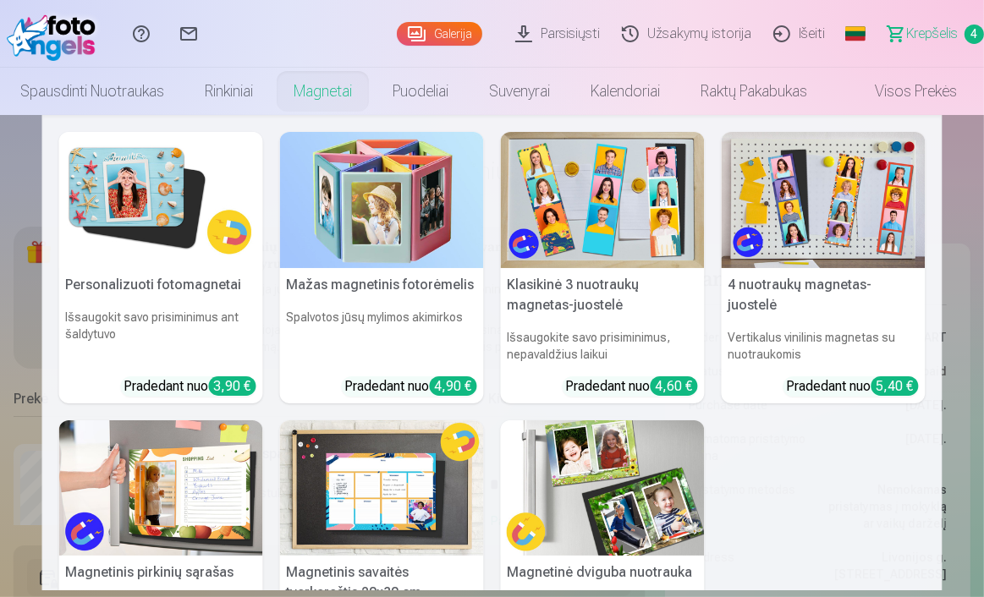
click at [651, 327] on h6 "Išsaugokite savo prisiminimus, nepavaldžius laikui" at bounding box center [603, 345] width 204 height 47
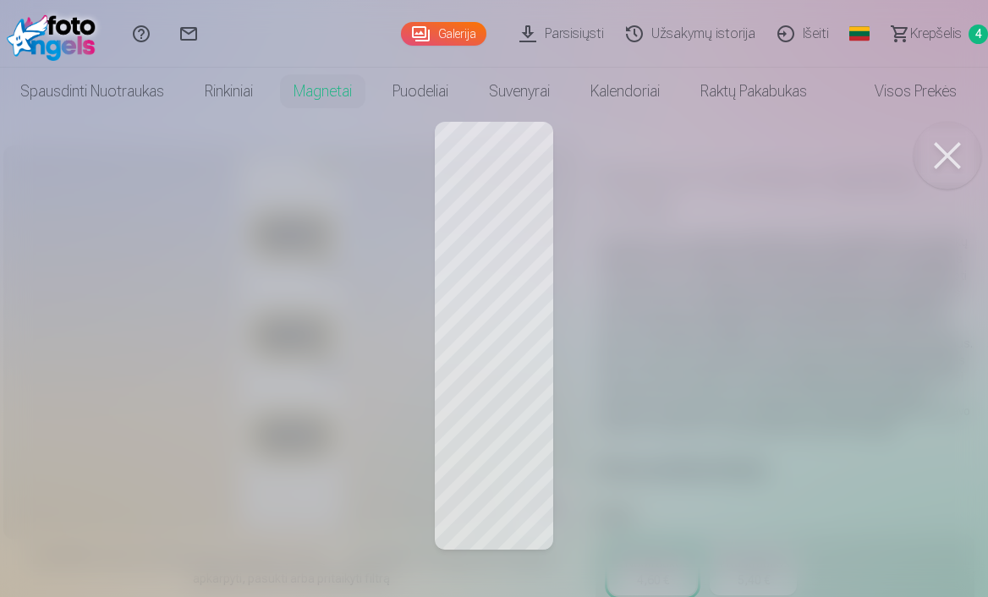
click at [515, 302] on div at bounding box center [494, 298] width 988 height 597
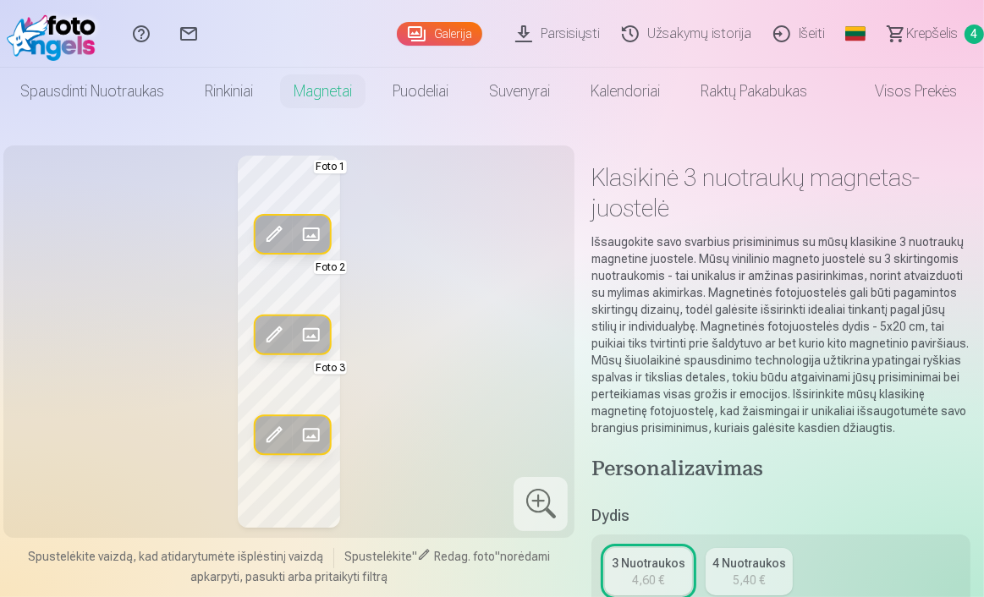
click at [311, 324] on span at bounding box center [311, 334] width 27 height 27
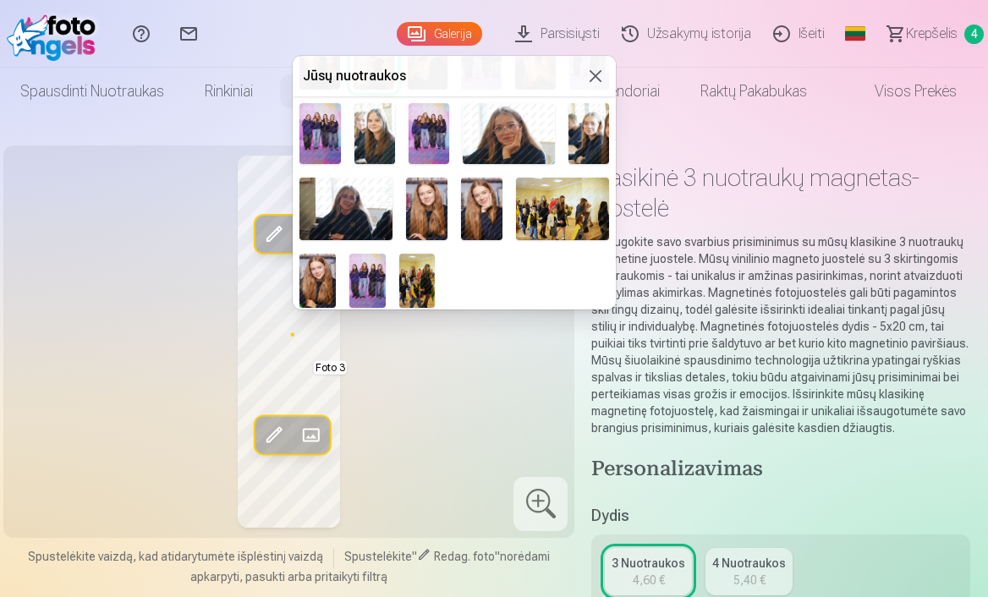
scroll to position [243, 0]
click at [514, 155] on img at bounding box center [509, 134] width 92 height 61
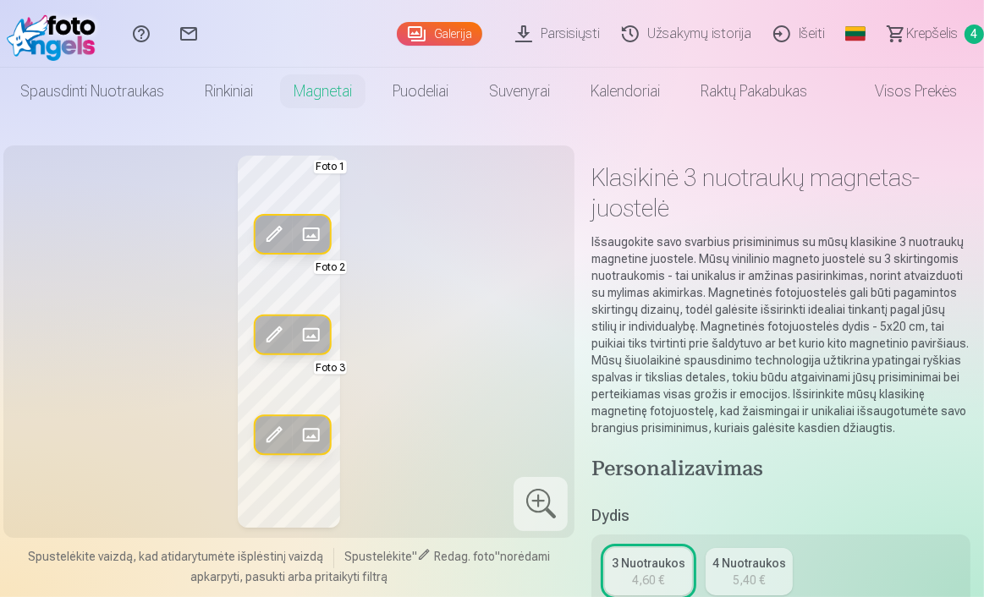
click at [310, 324] on span at bounding box center [311, 334] width 27 height 27
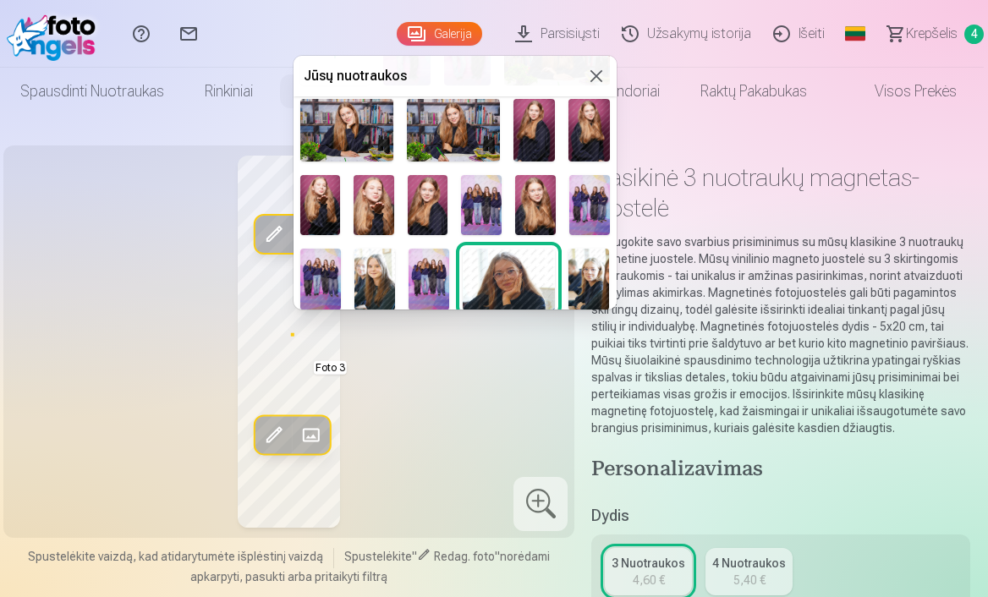
scroll to position [155, 0]
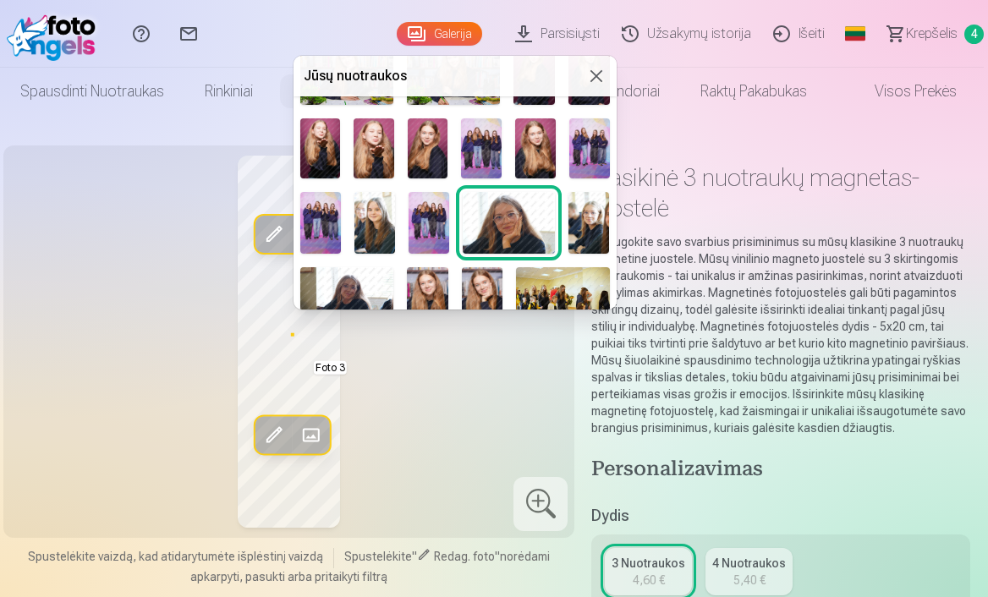
click at [431, 393] on div at bounding box center [494, 298] width 988 height 597
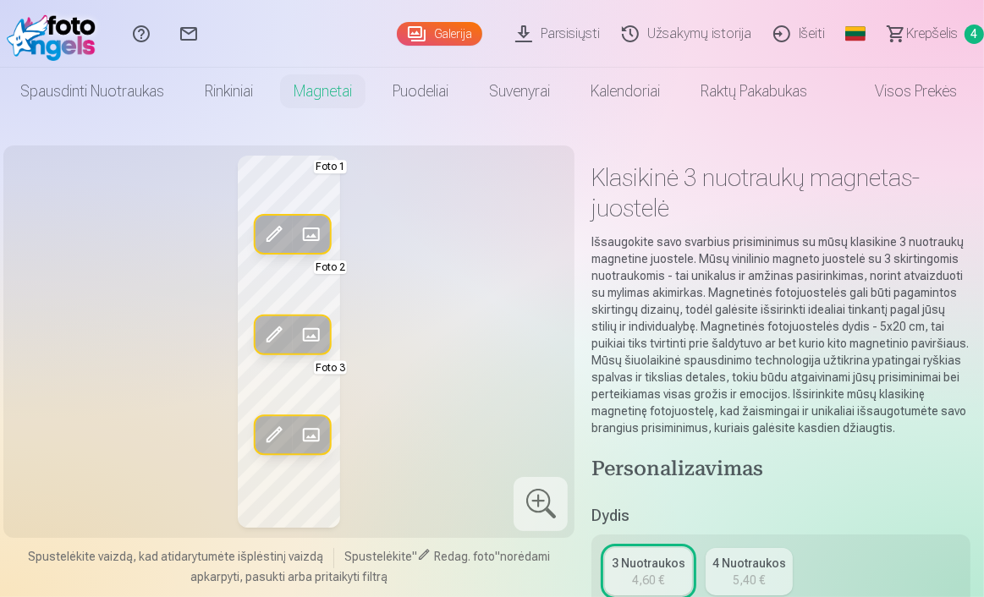
click at [310, 332] on span at bounding box center [311, 334] width 27 height 27
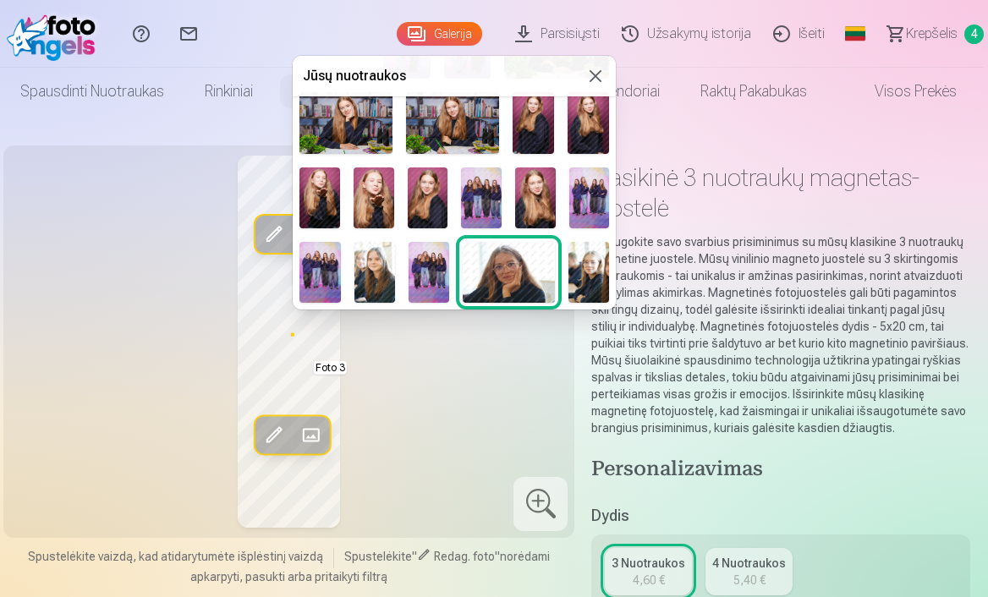
scroll to position [102, 0]
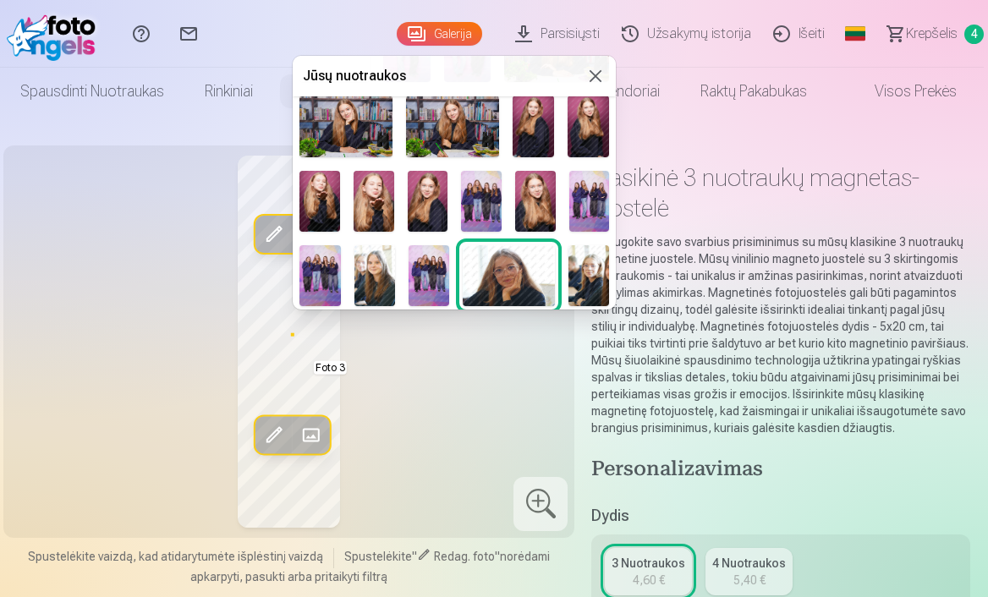
click at [579, 263] on img at bounding box center [588, 275] width 41 height 61
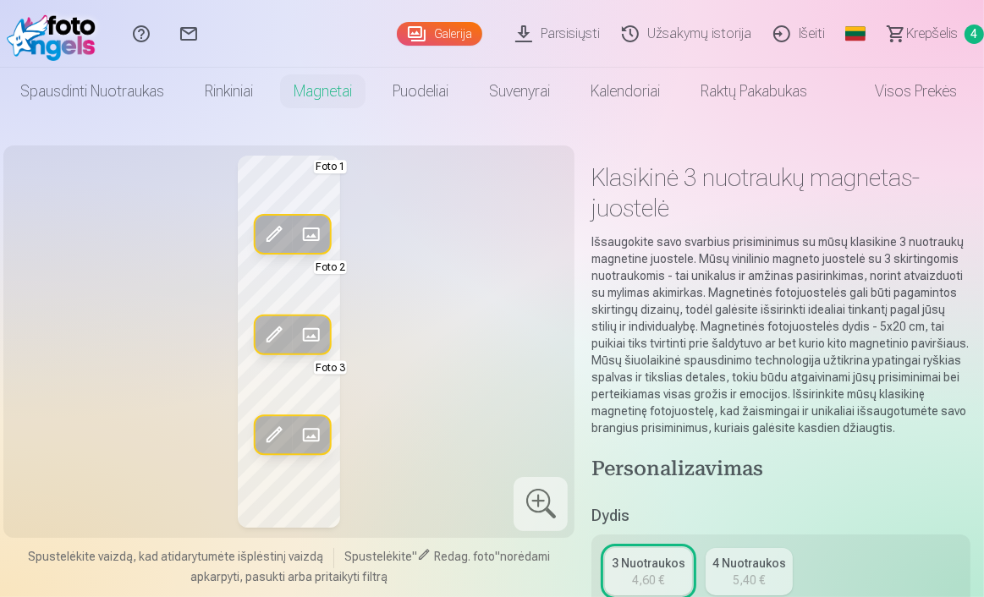
click at [545, 390] on div "Redag. foto Pakeisti Foto 1 Redag. foto Pakeisti Foto 2 Redag. foto Pakeisti Fo…" at bounding box center [289, 342] width 551 height 372
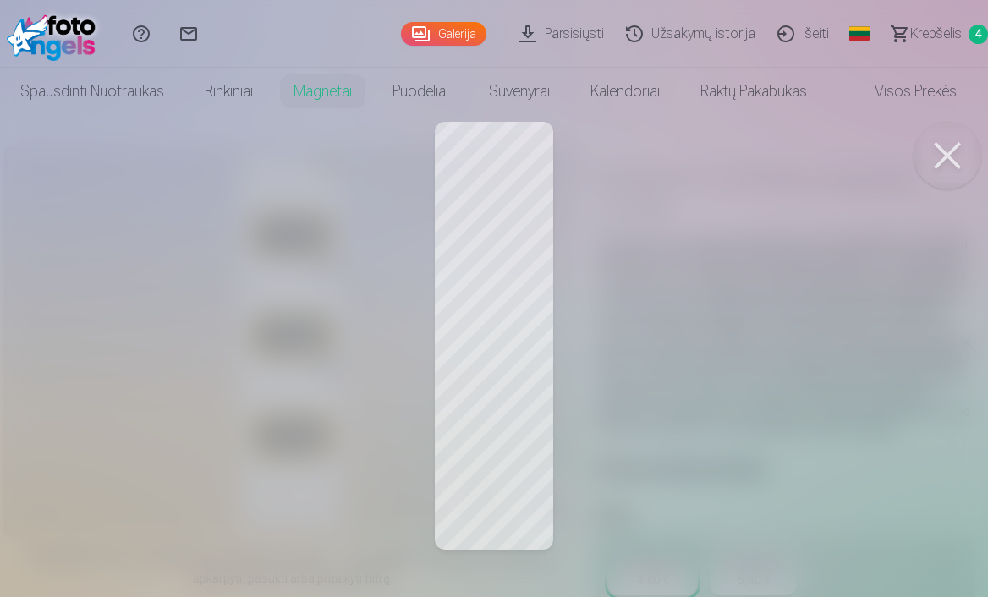
click at [504, 182] on div at bounding box center [494, 298] width 988 height 597
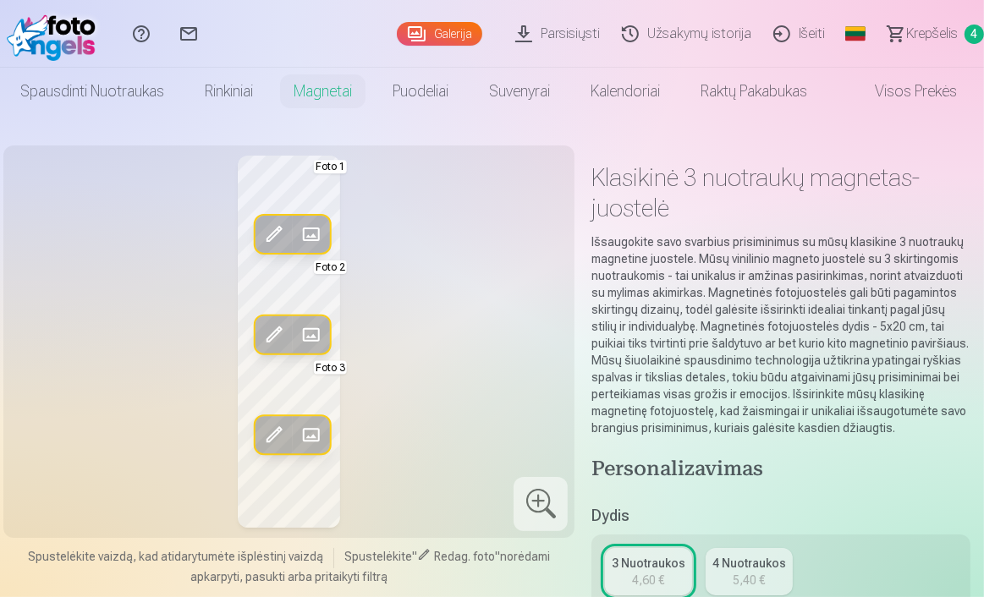
click at [315, 231] on span at bounding box center [311, 234] width 27 height 27
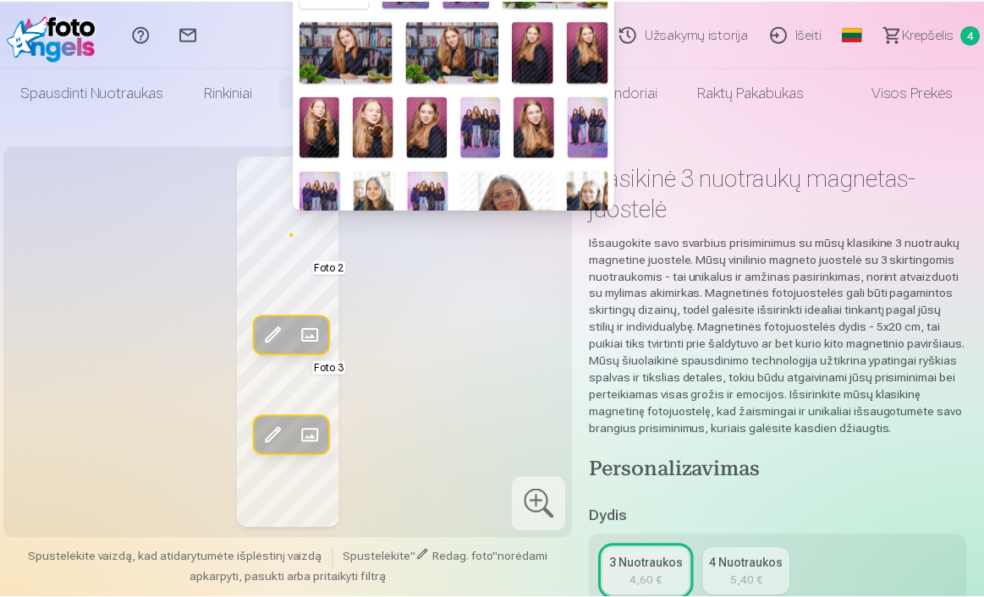
scroll to position [94, 0]
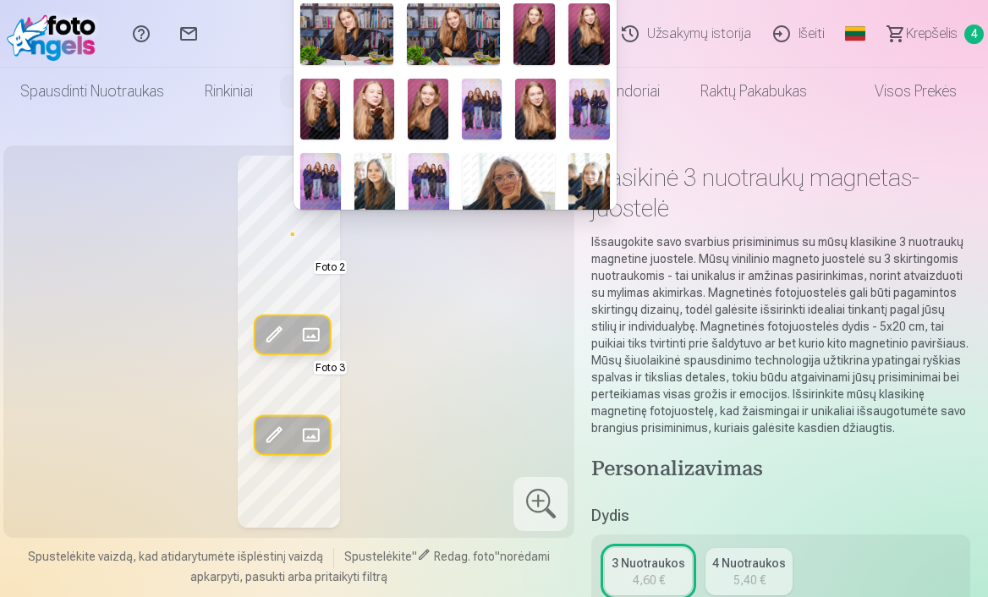
click at [322, 102] on img at bounding box center [320, 109] width 41 height 61
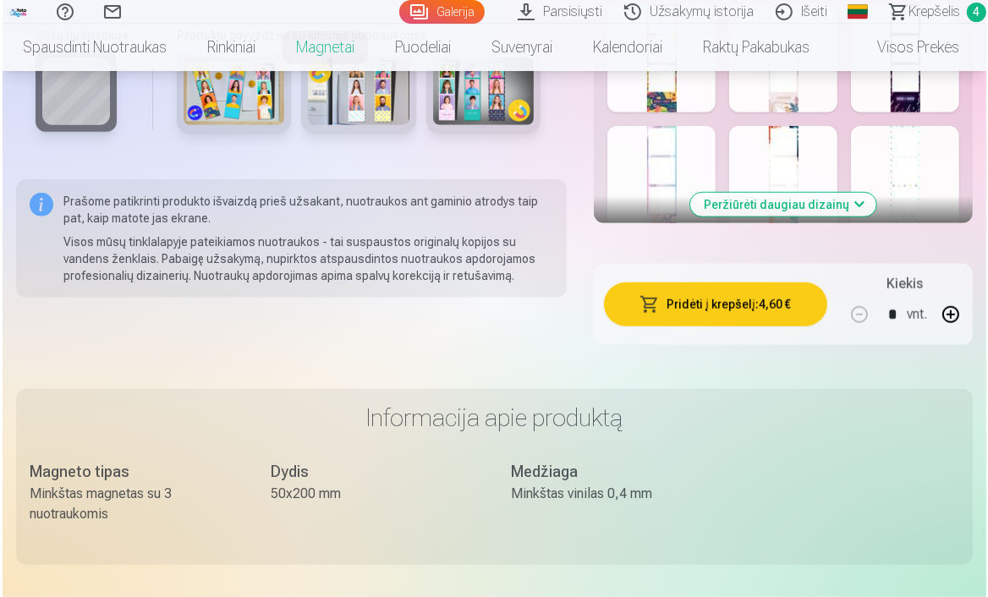
scroll to position [1030, 0]
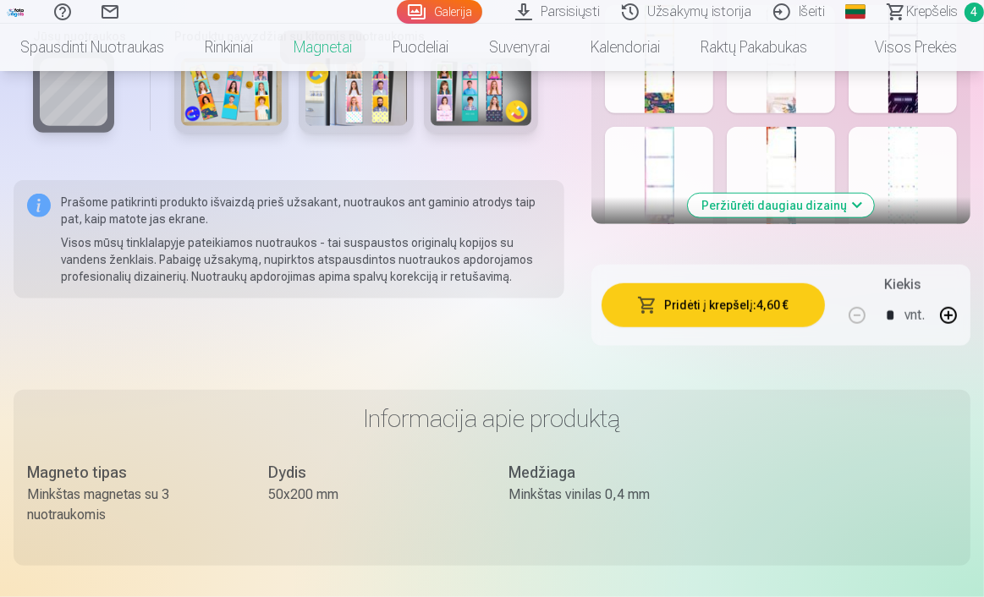
click at [670, 310] on button "Pridėti į krepšelį : 4,60 €" at bounding box center [712, 305] width 223 height 44
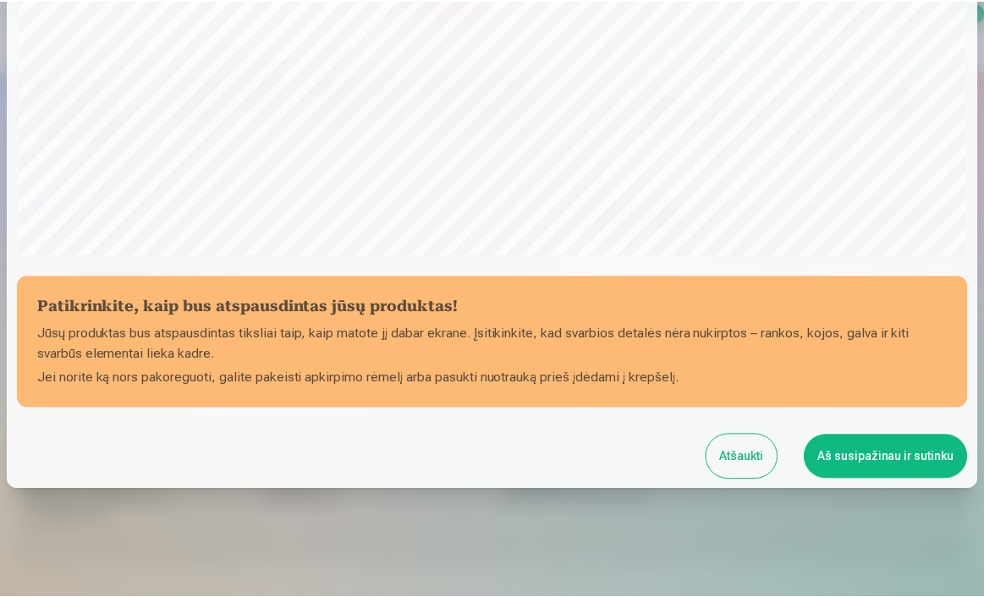
scroll to position [494, 0]
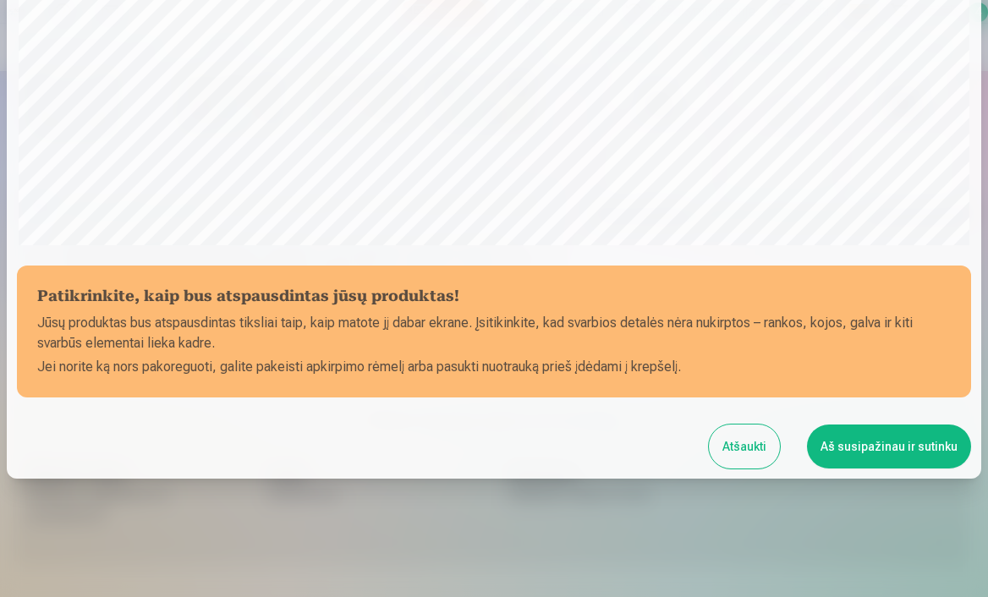
click at [826, 445] on button "Aš susipažinau ir sutinku" at bounding box center [889, 447] width 164 height 44
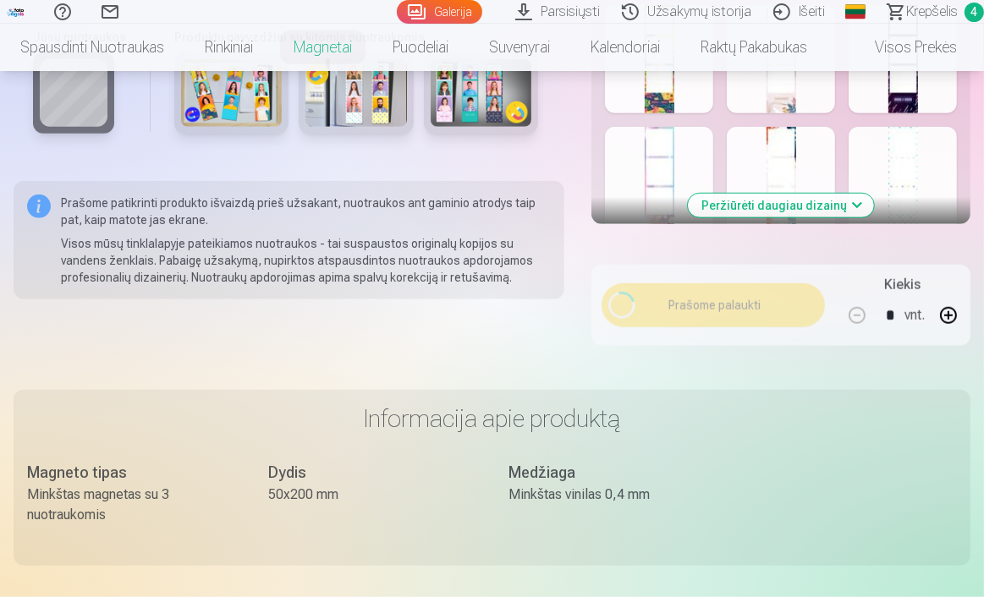
scroll to position [491, 0]
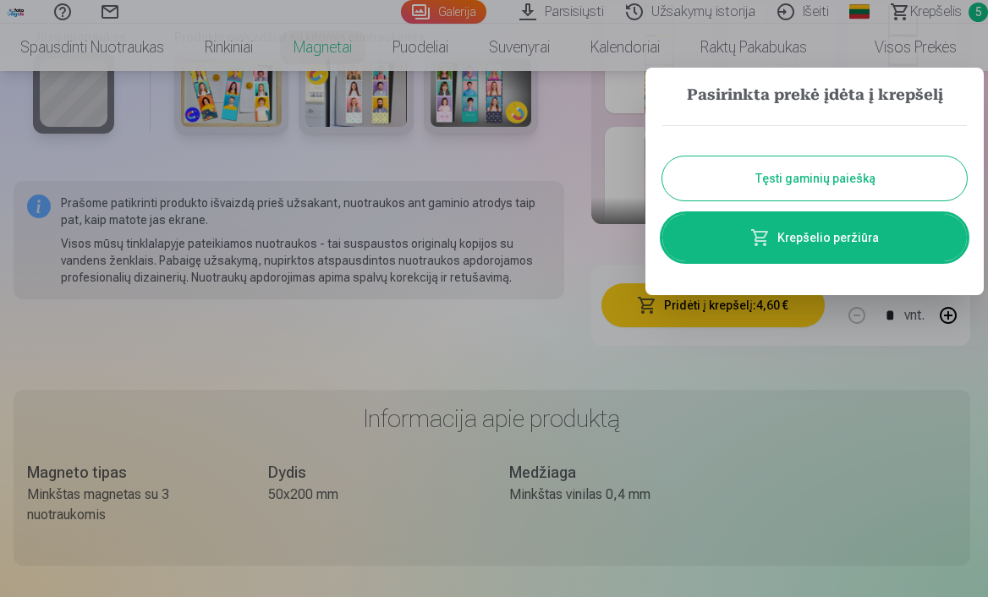
click at [861, 192] on button "Tęsti gaminių paiešką" at bounding box center [814, 178] width 305 height 44
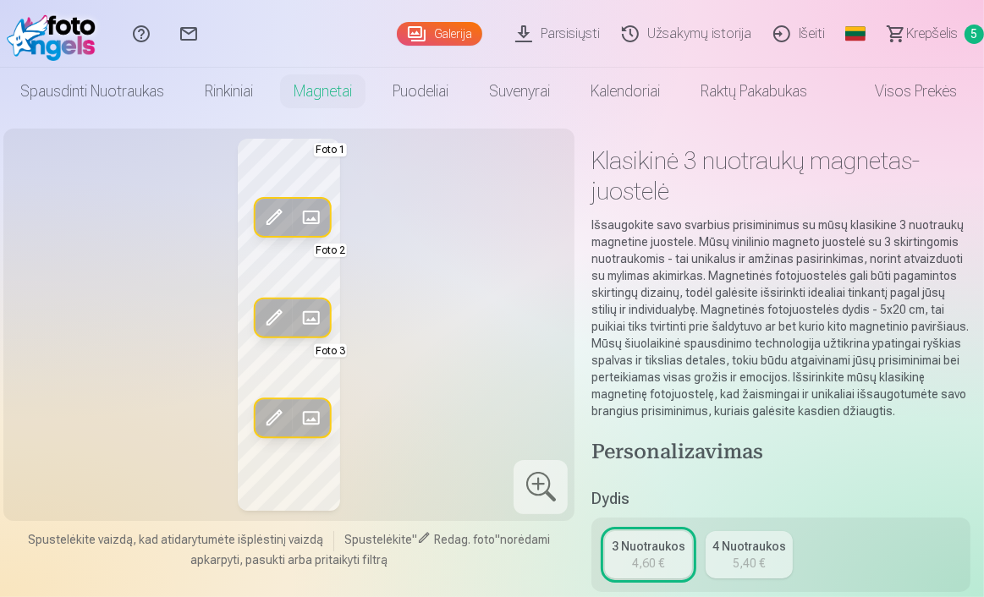
scroll to position [0, 0]
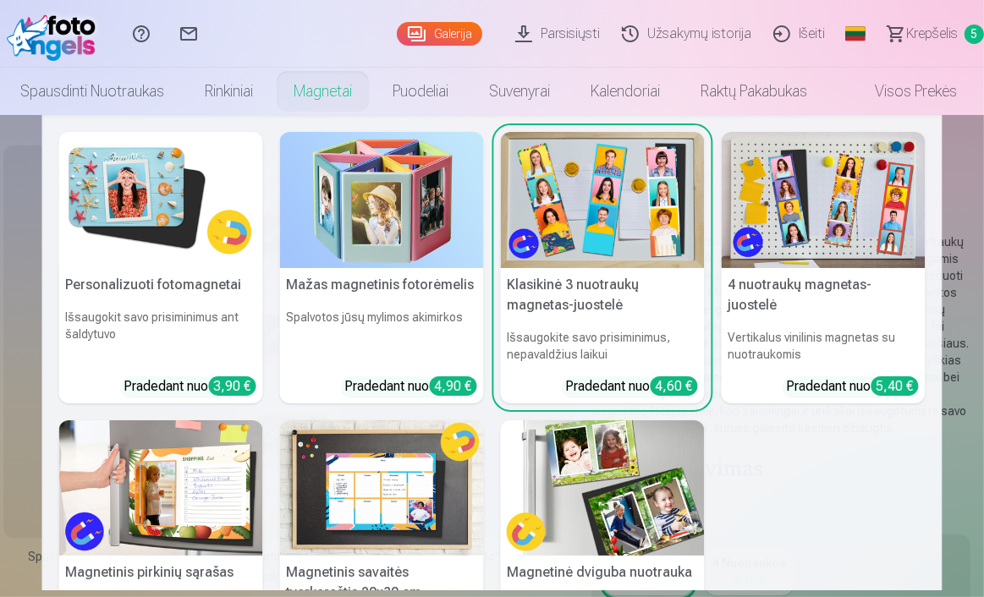
click at [349, 87] on link "Magnetai" at bounding box center [322, 91] width 99 height 47
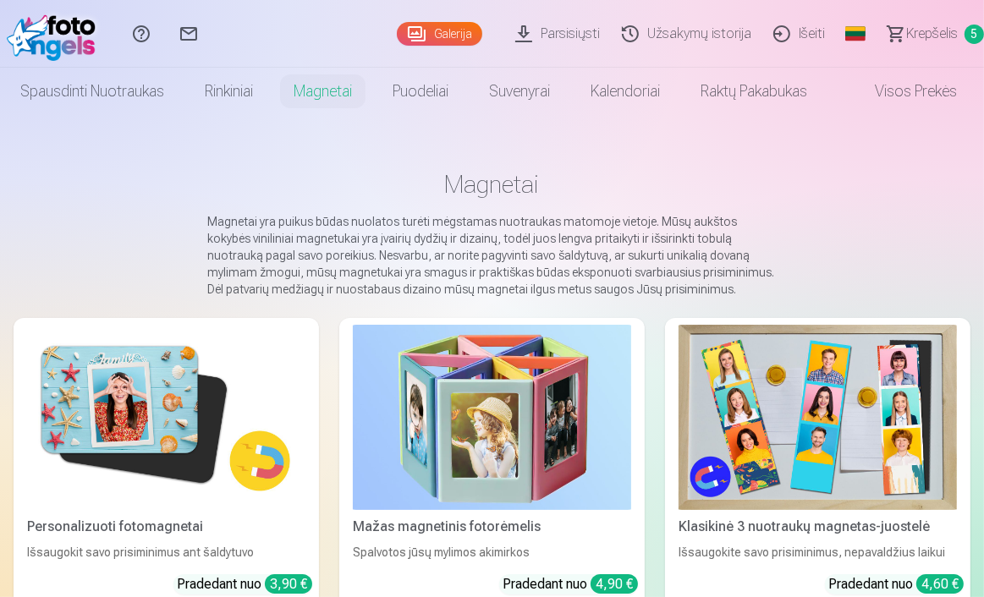
click at [349, 87] on link "Magnetai" at bounding box center [322, 91] width 99 height 47
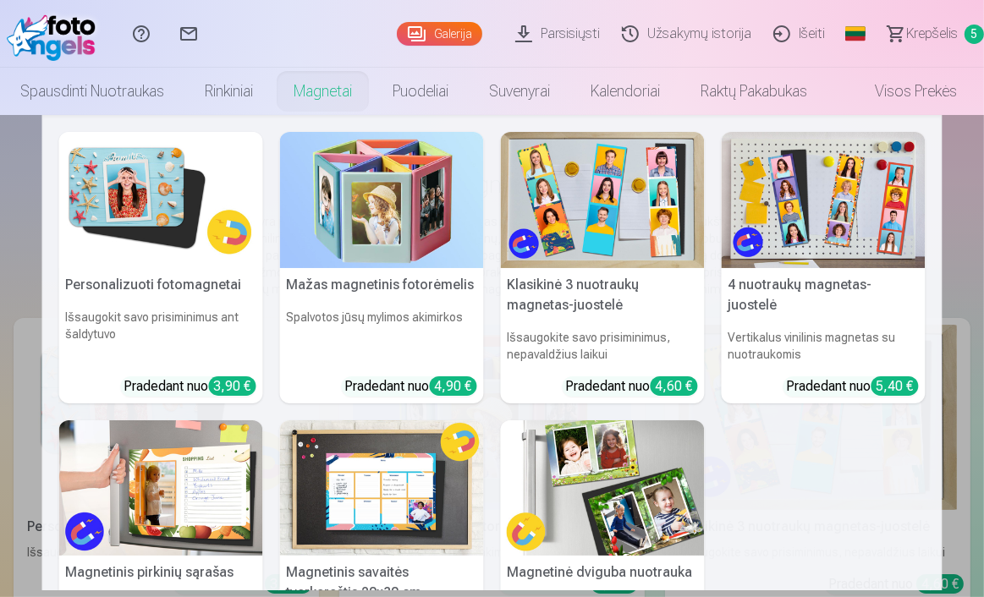
click at [120, 222] on img at bounding box center [161, 200] width 204 height 136
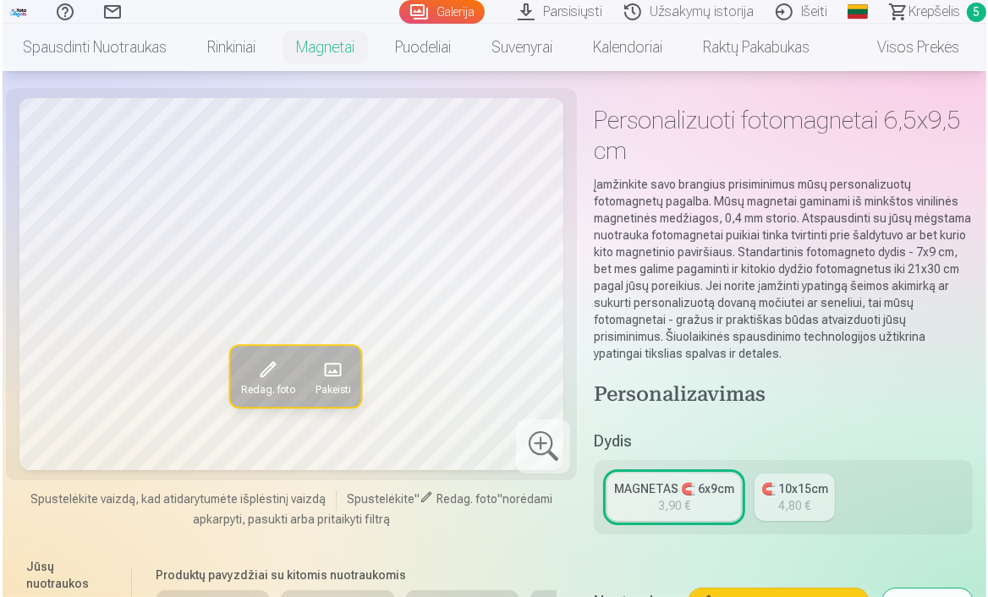
scroll to position [71, 0]
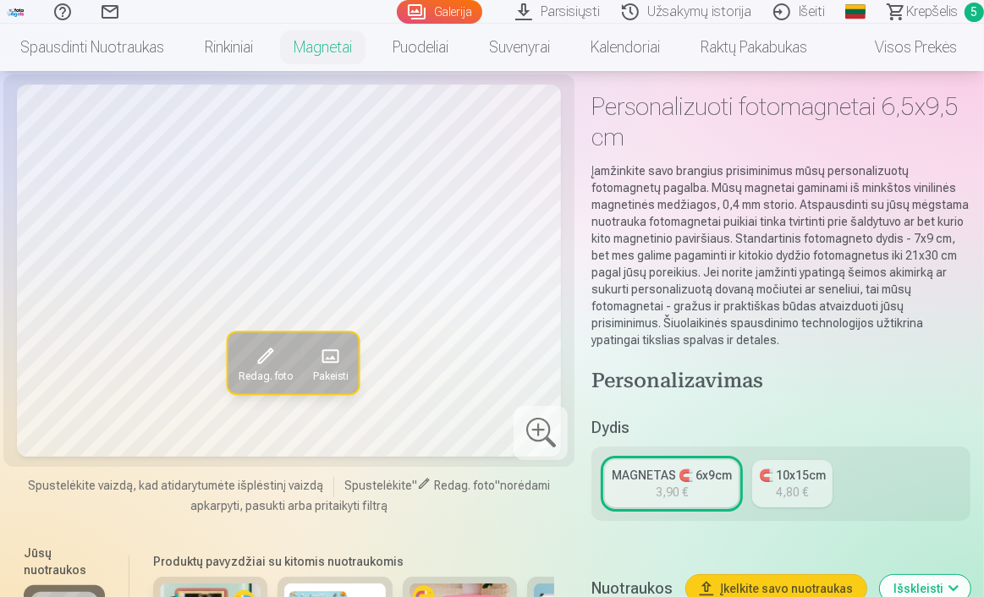
click at [335, 352] on span at bounding box center [329, 356] width 27 height 27
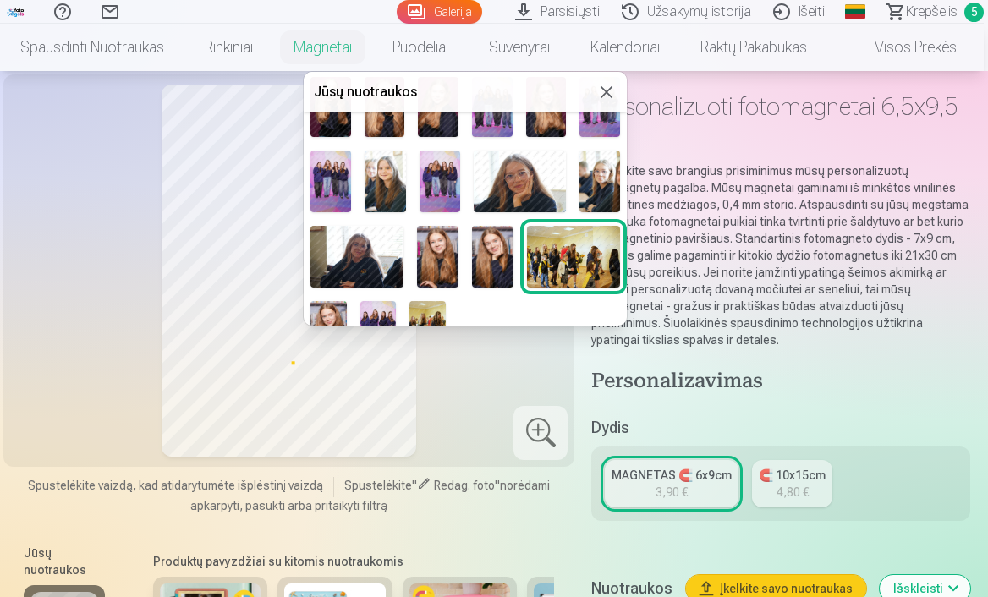
scroll to position [213, 0]
click at [607, 188] on img at bounding box center [599, 180] width 41 height 61
click at [607, 188] on p "Įamžinkite savo brangius prisiminimus mūsų personalizuotų fotomagnetų pagalba. …" at bounding box center [780, 255] width 379 height 186
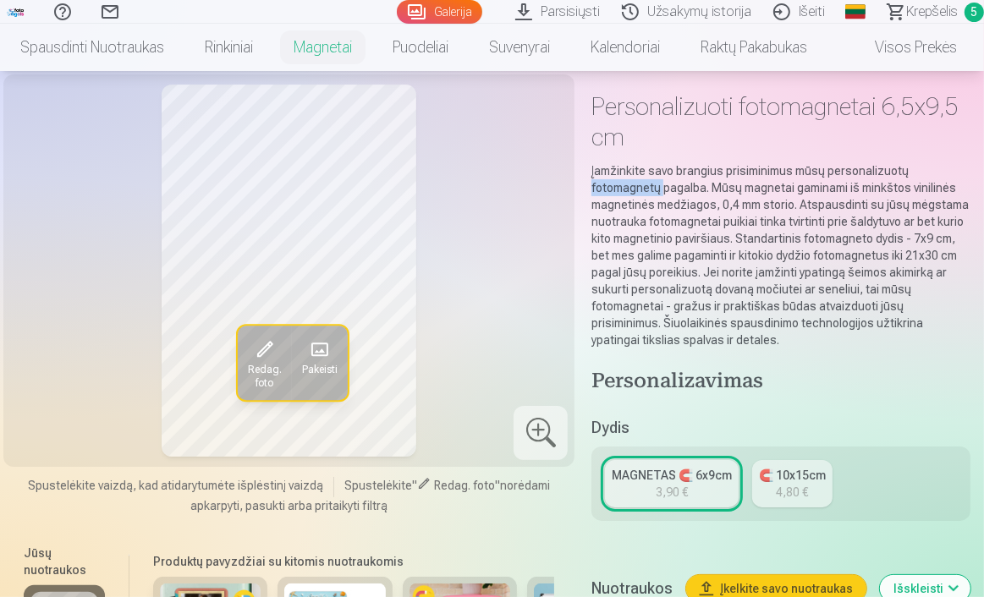
click at [327, 371] on span "Pakeisti" at bounding box center [320, 371] width 36 height 14
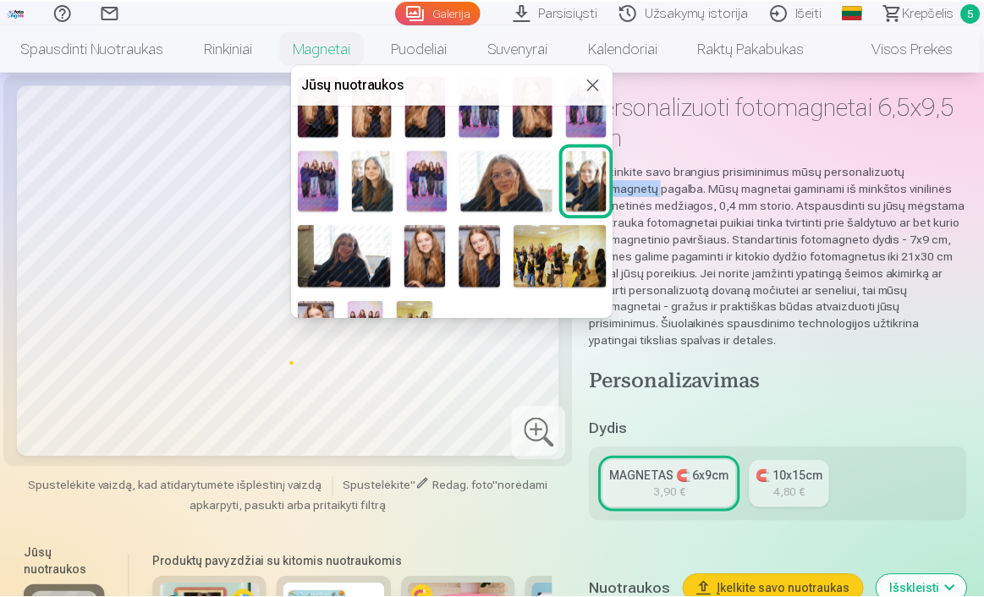
scroll to position [217, 0]
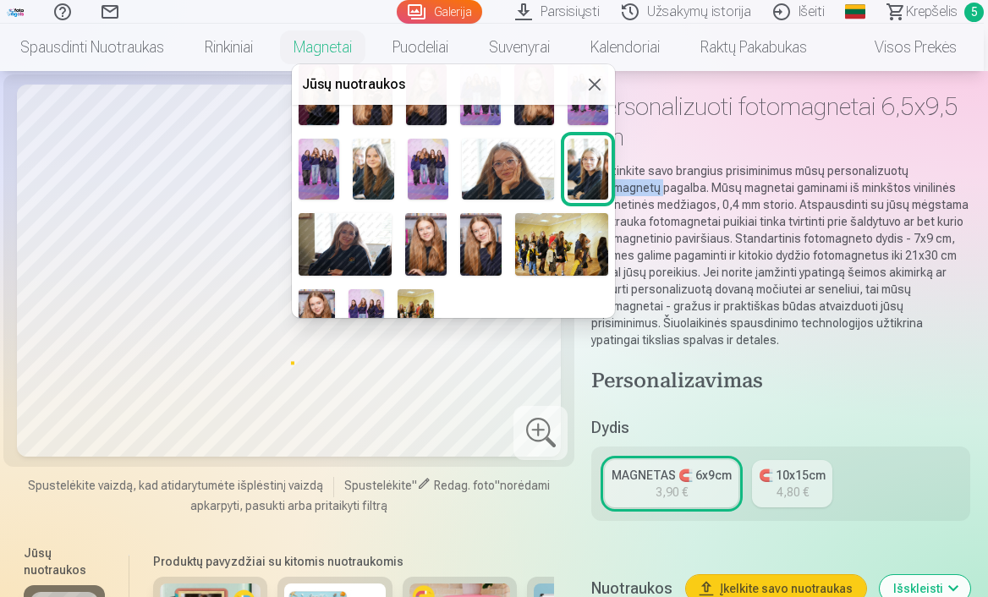
click at [497, 165] on img at bounding box center [508, 169] width 92 height 61
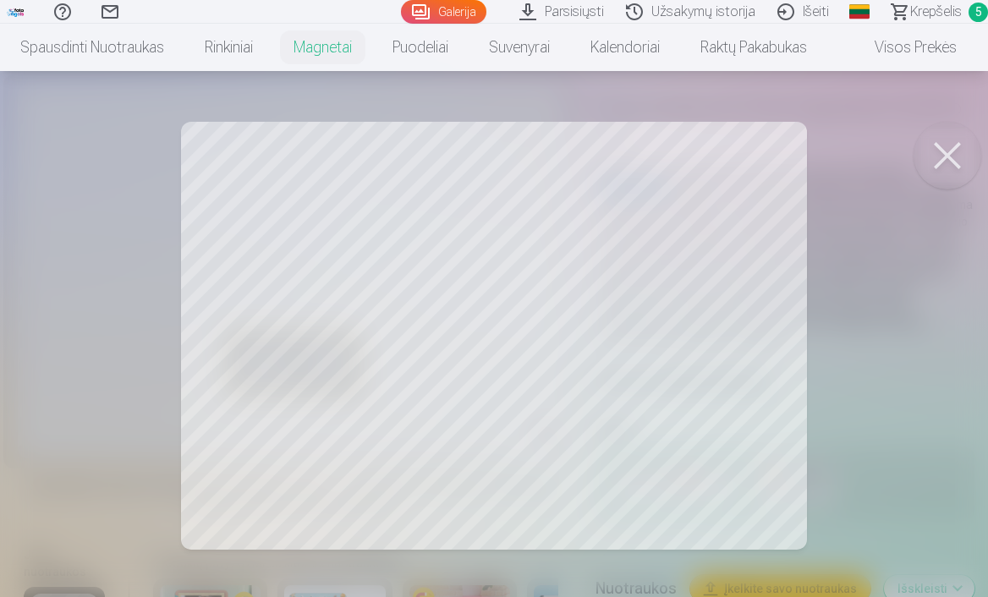
click at [968, 178] on body "Pagalbos centras Susisiekite su mumis Galerija Parsisiųsti Užsakymų istorija Iš…" at bounding box center [494, 227] width 988 height 597
click at [961, 168] on button at bounding box center [948, 156] width 68 height 68
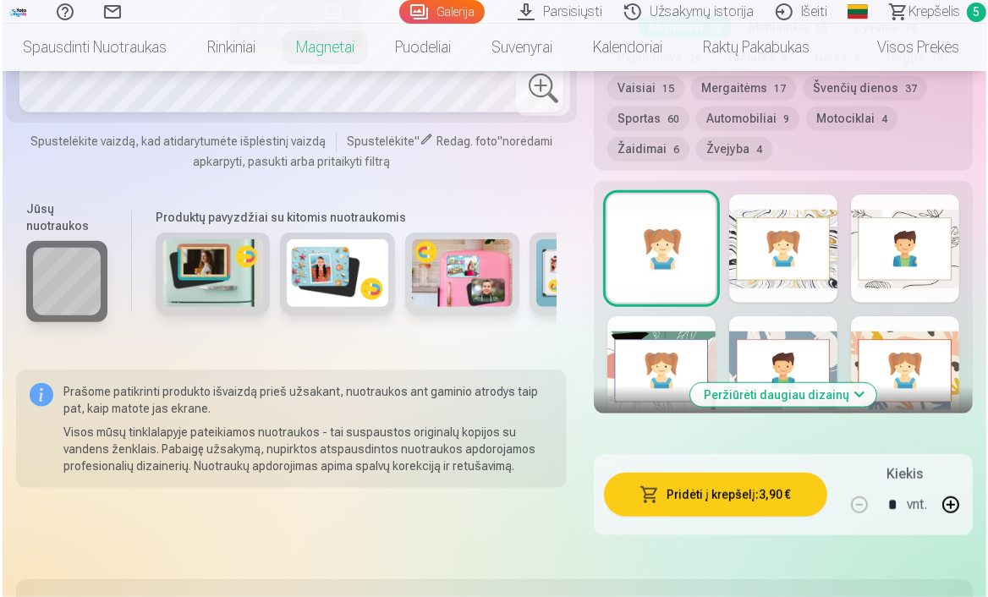
scroll to position [998, 0]
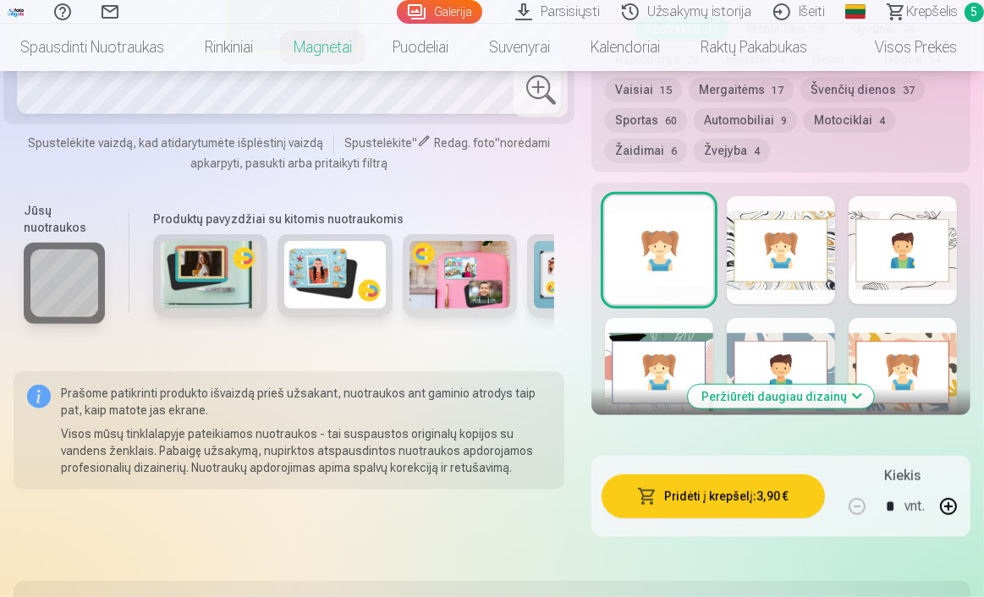
click at [755, 493] on button "Pridėti į krepšelį : 3,90 €" at bounding box center [712, 497] width 223 height 44
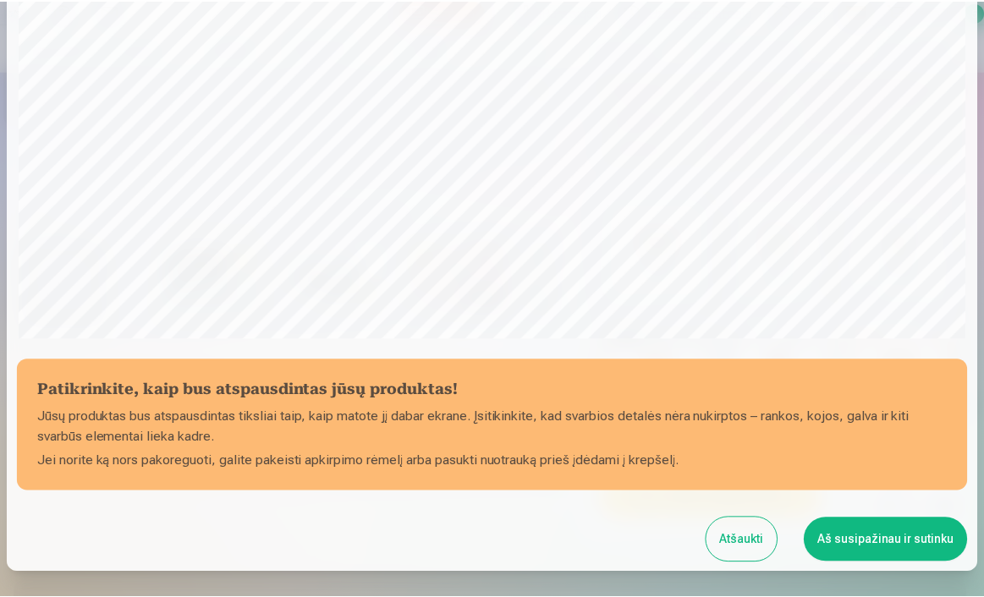
scroll to position [494, 0]
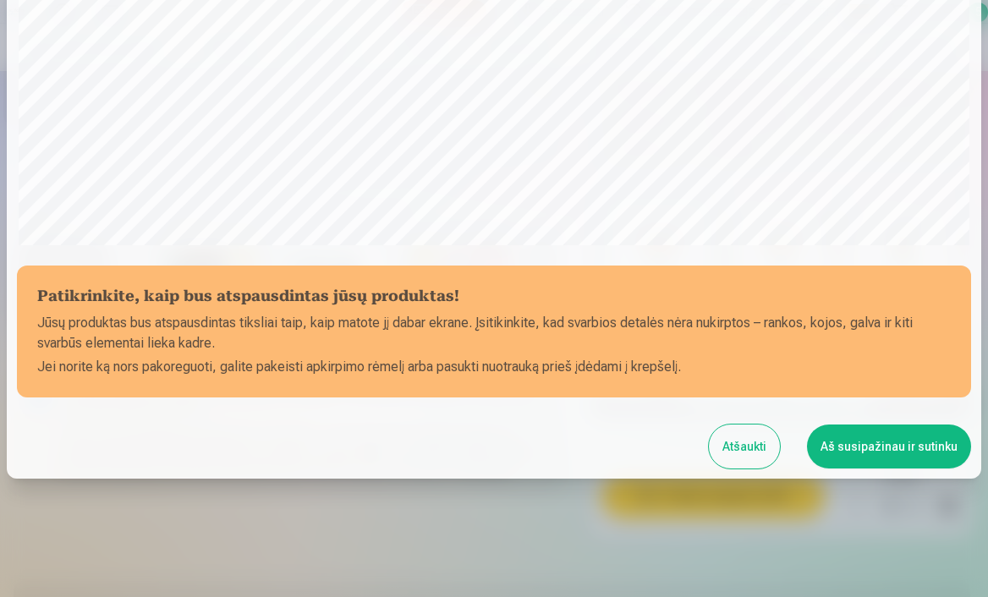
click at [832, 442] on button "Aš susipažinau ir sutinku" at bounding box center [889, 447] width 164 height 44
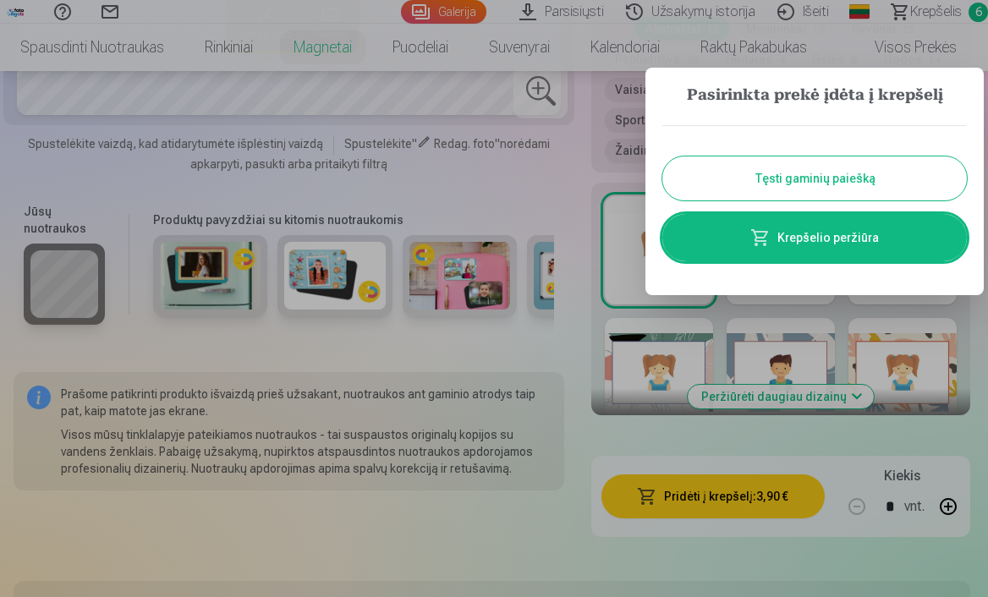
click at [811, 183] on button "Tęsti gaminių paiešką" at bounding box center [814, 178] width 305 height 44
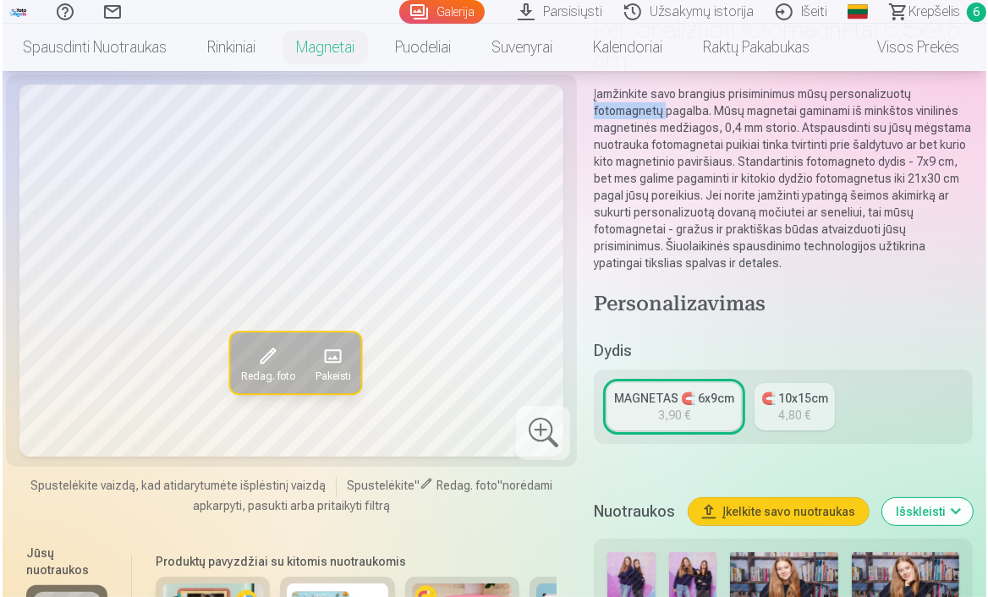
scroll to position [125, 0]
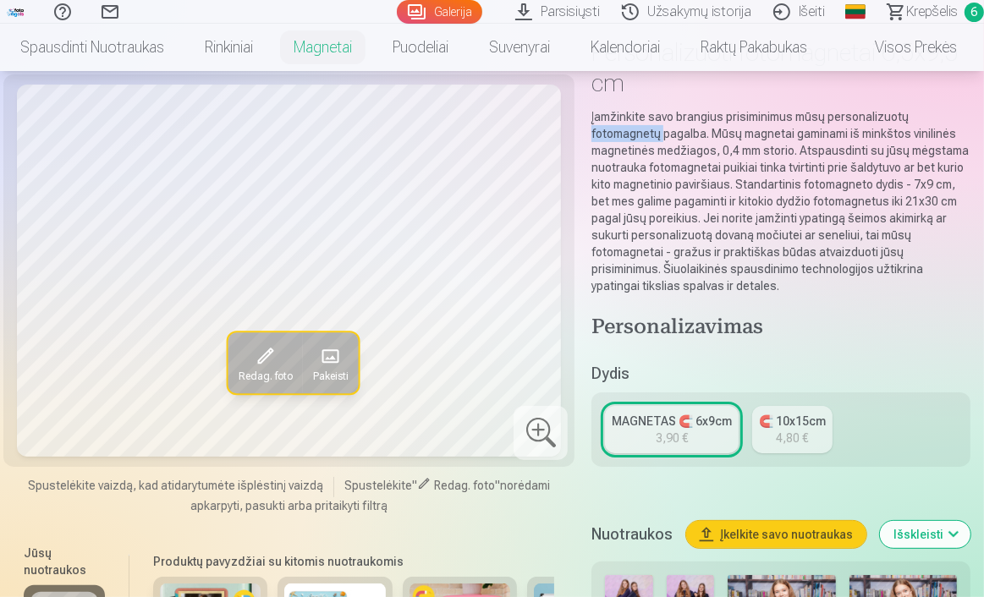
click at [338, 347] on span at bounding box center [329, 356] width 27 height 27
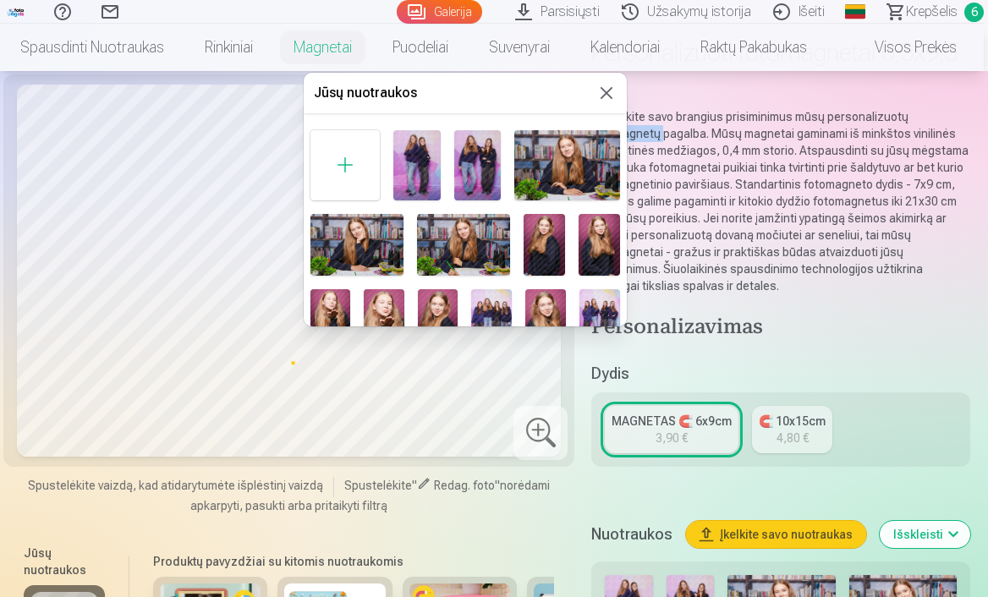
click at [485, 245] on img at bounding box center [463, 245] width 93 height 62
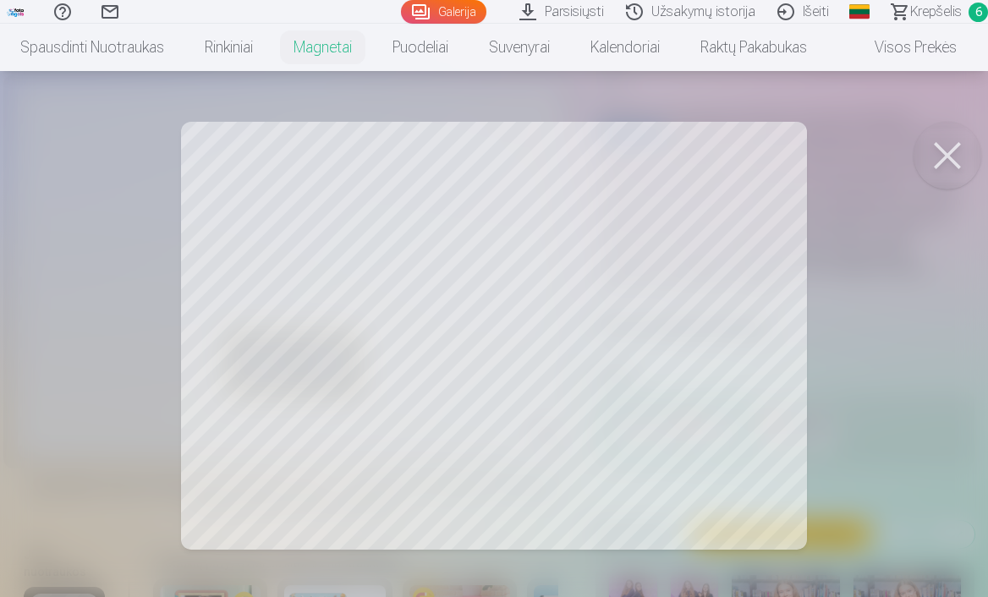
click at [953, 152] on button at bounding box center [948, 156] width 68 height 68
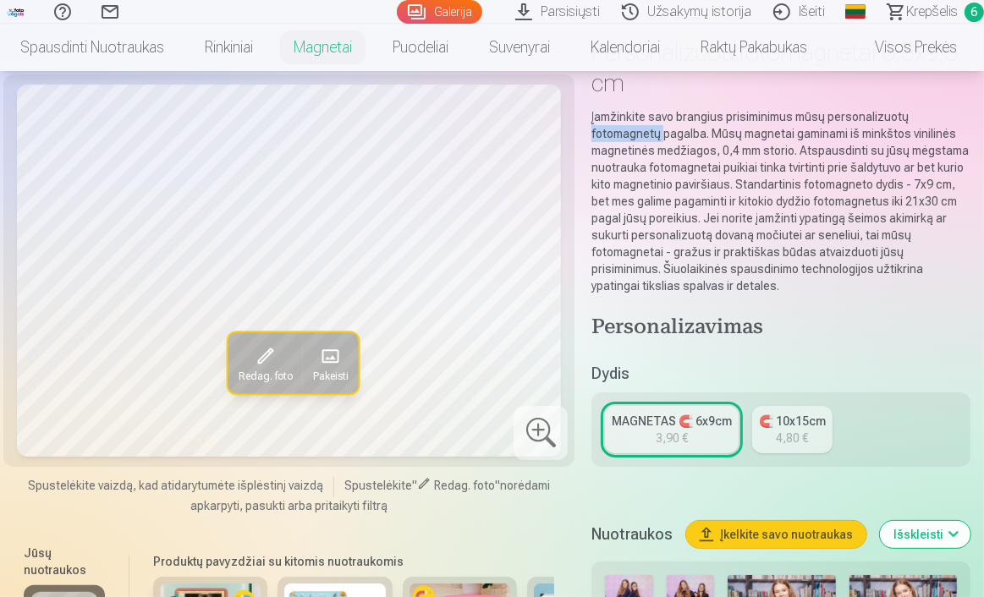
click at [332, 365] on span at bounding box center [329, 356] width 27 height 27
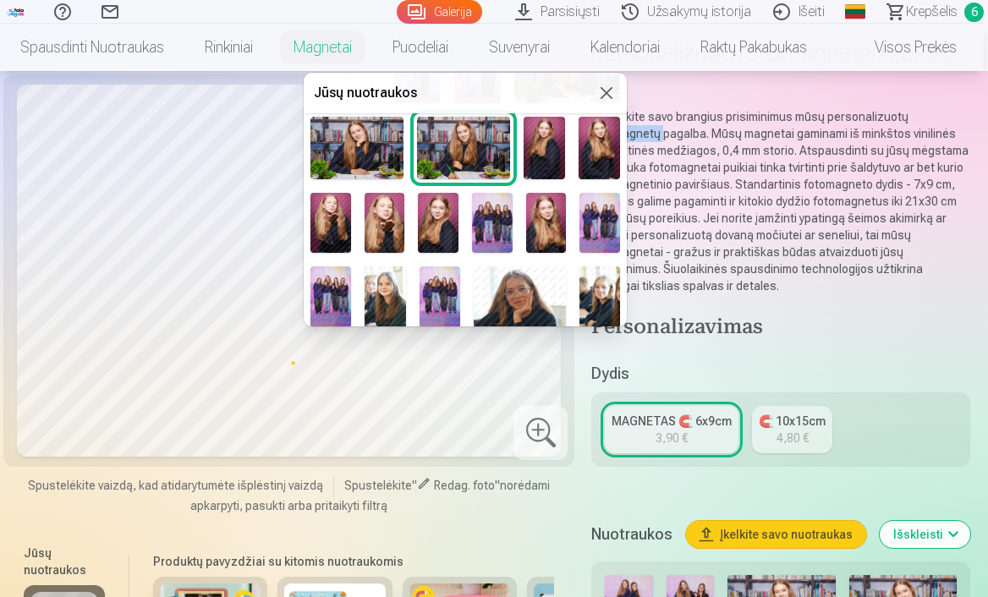
scroll to position [103, 0]
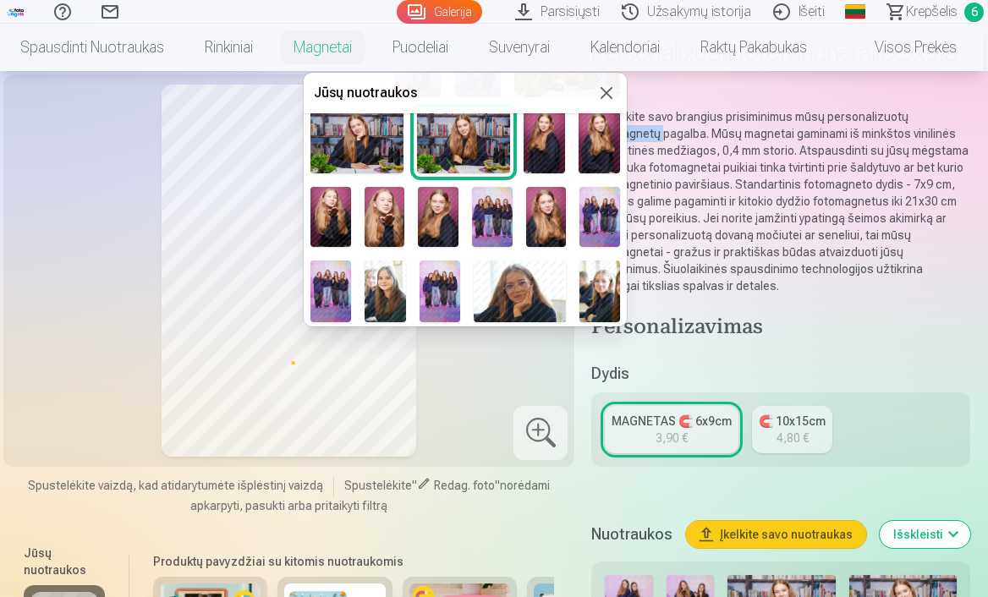
click at [442, 209] on img at bounding box center [438, 217] width 41 height 61
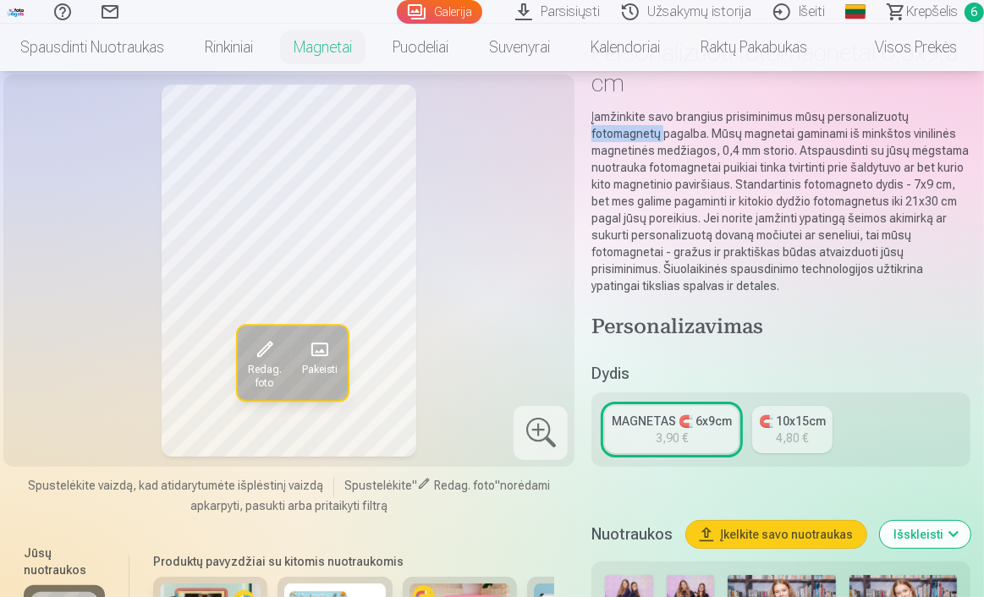
click at [341, 352] on button "Pakeisti" at bounding box center [320, 364] width 56 height 74
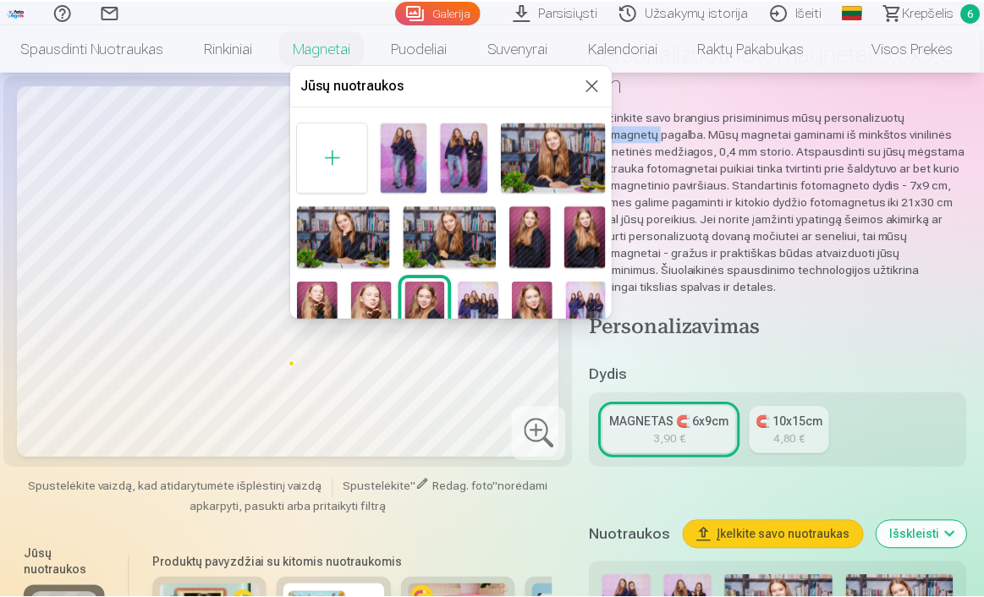
scroll to position [0, 0]
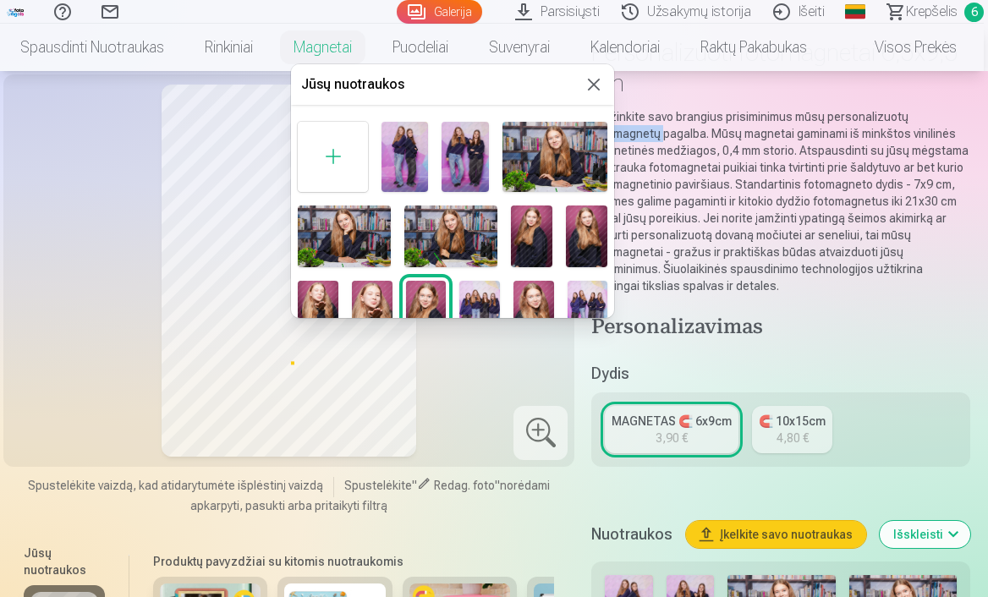
click at [369, 300] on img at bounding box center [372, 311] width 41 height 61
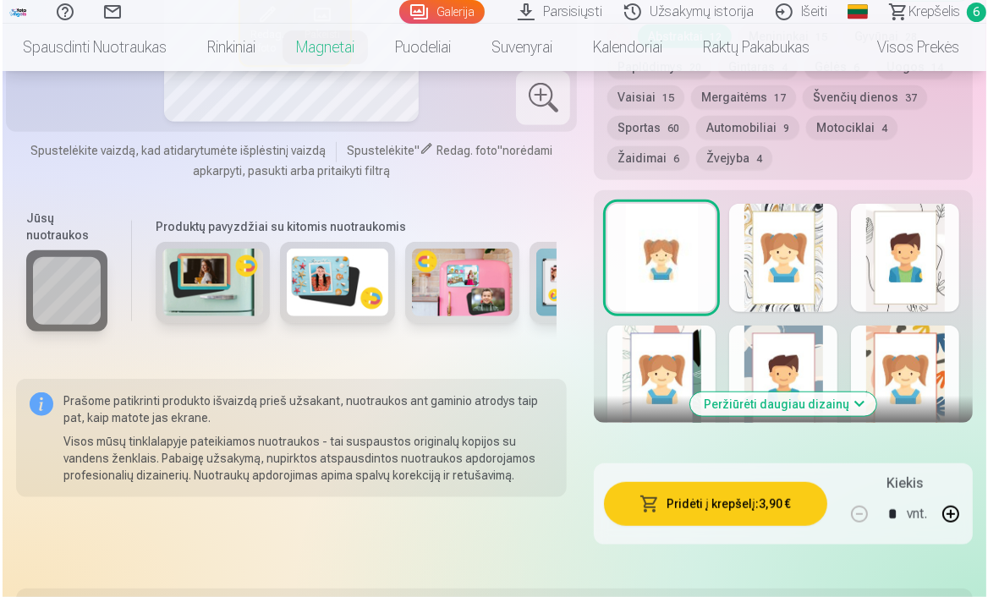
scroll to position [993, 0]
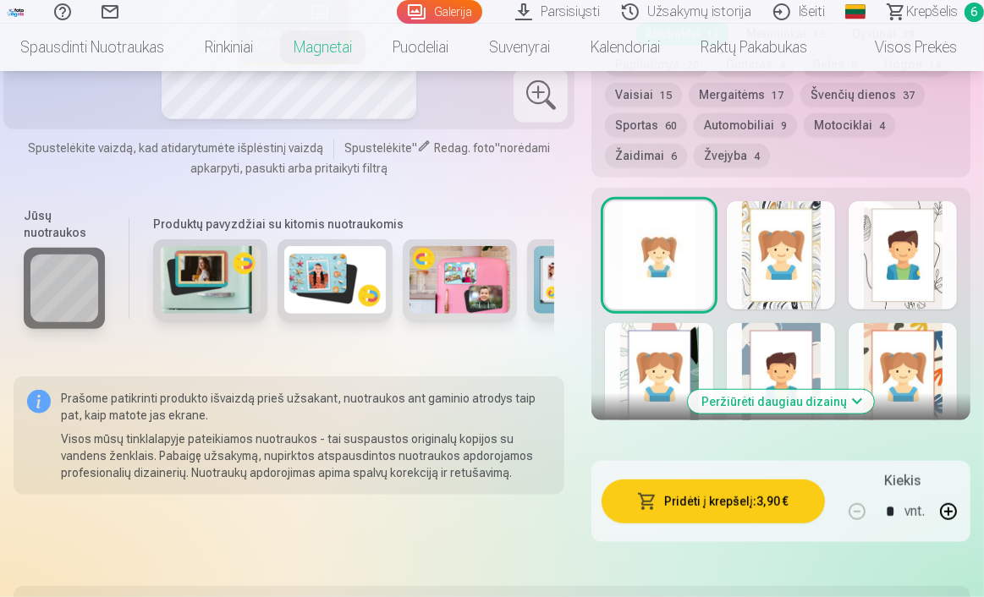
click at [707, 511] on button "Pridėti į krepšelį : 3,90 €" at bounding box center [712, 502] width 223 height 44
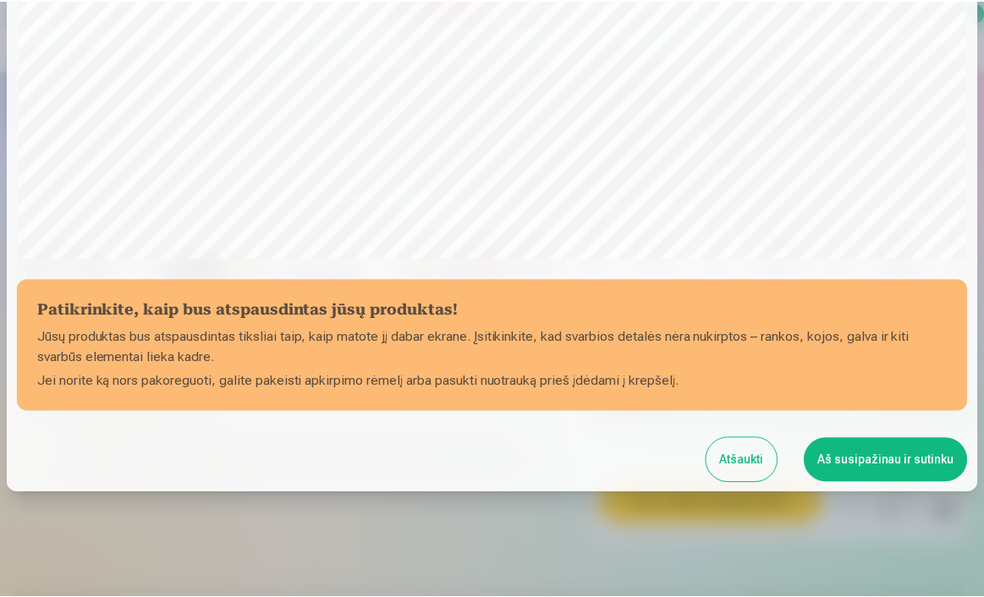
scroll to position [494, 0]
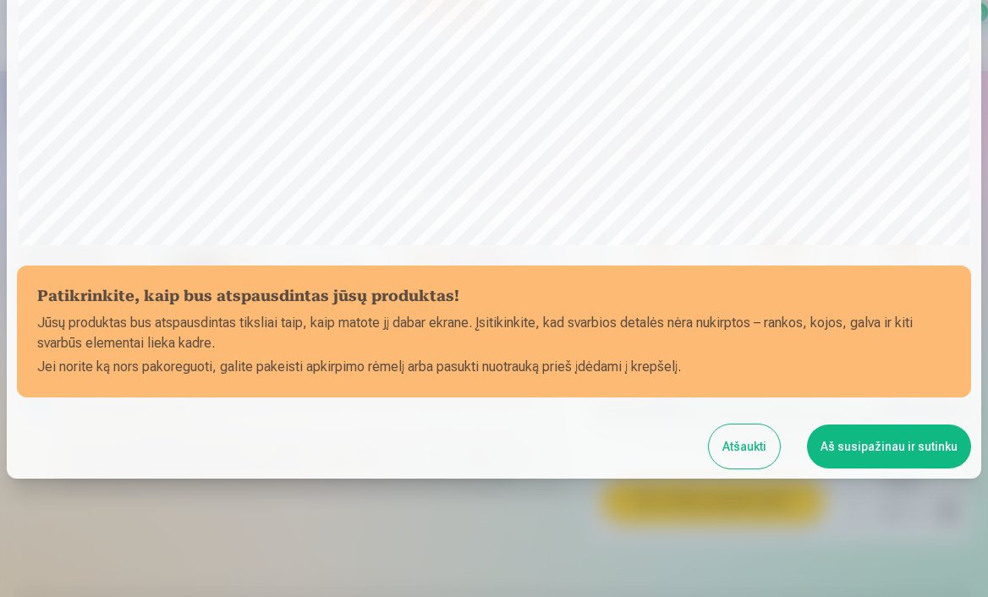
click at [876, 426] on div "Patikrinkite, kaip bus atspausdintas jūsų produktas! Jūsų produktas bus atspaus…" at bounding box center [494, 1] width 975 height 956
click at [878, 432] on button "Aš susipažinau ir sutinku" at bounding box center [889, 447] width 164 height 44
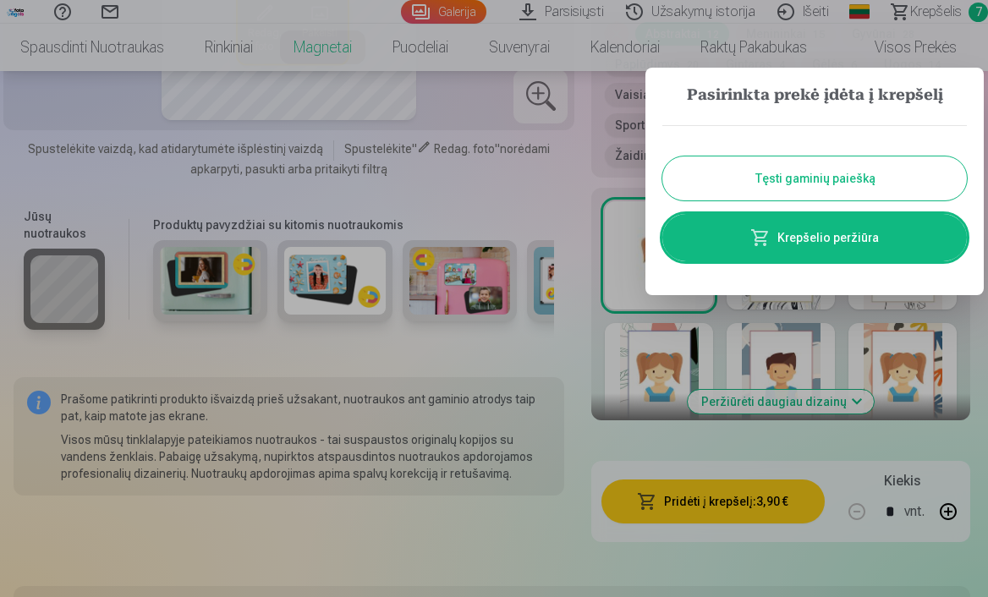
click at [812, 175] on button "Tęsti gaminių paiešką" at bounding box center [814, 178] width 305 height 44
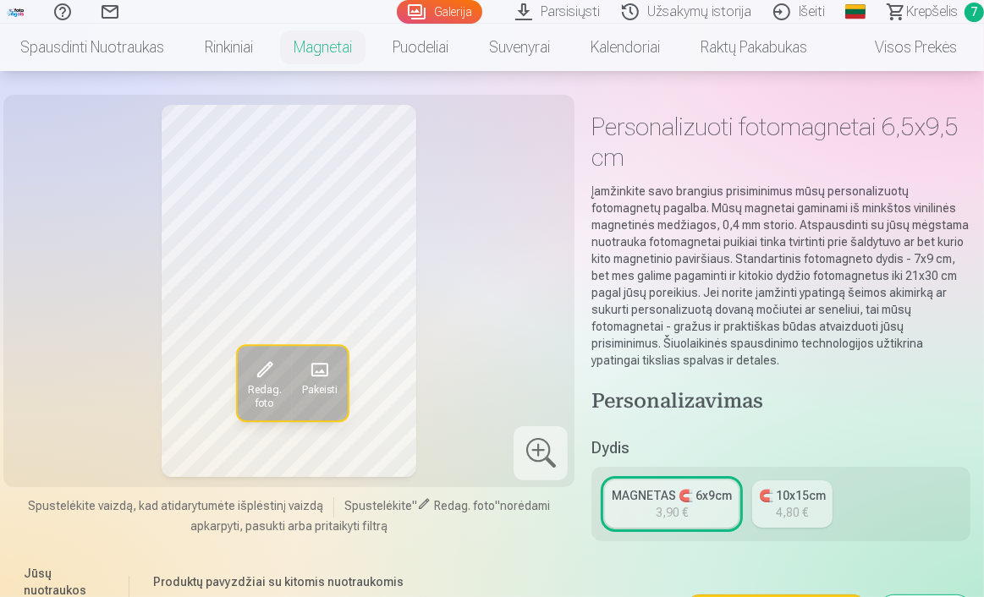
scroll to position [50, 0]
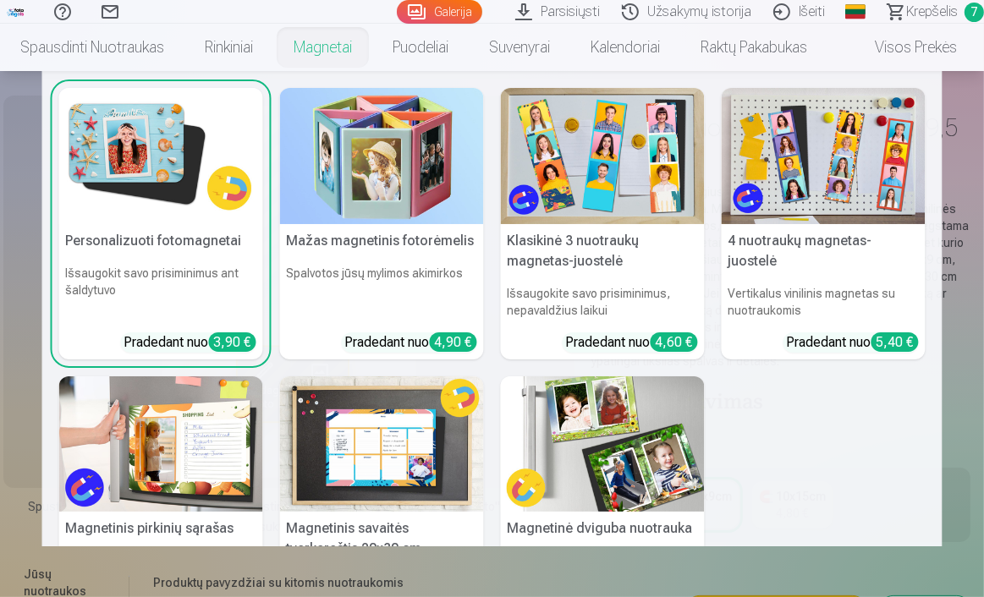
click at [345, 46] on link "Magnetai" at bounding box center [322, 47] width 99 height 47
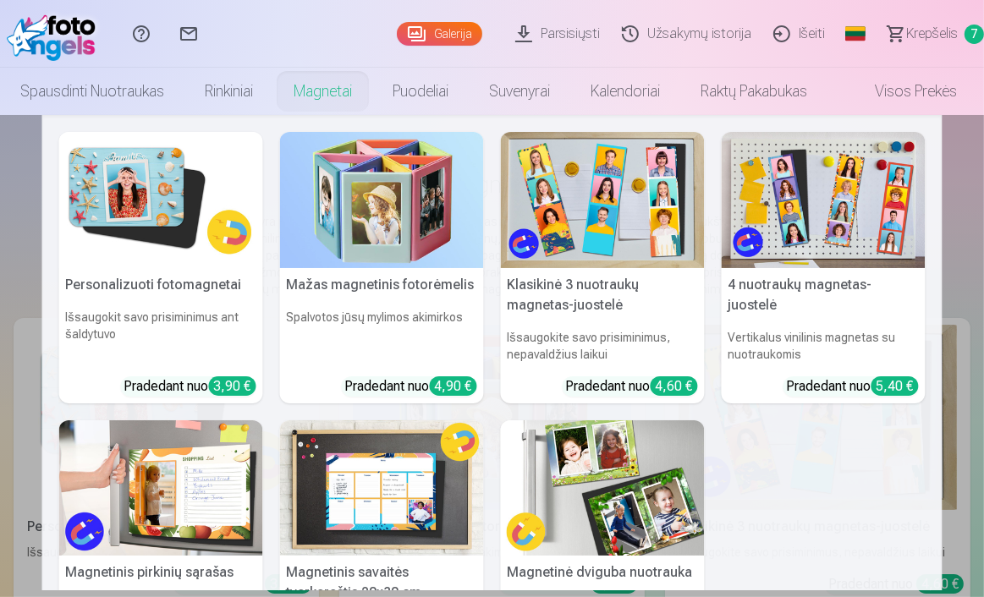
click at [175, 243] on img at bounding box center [161, 200] width 204 height 136
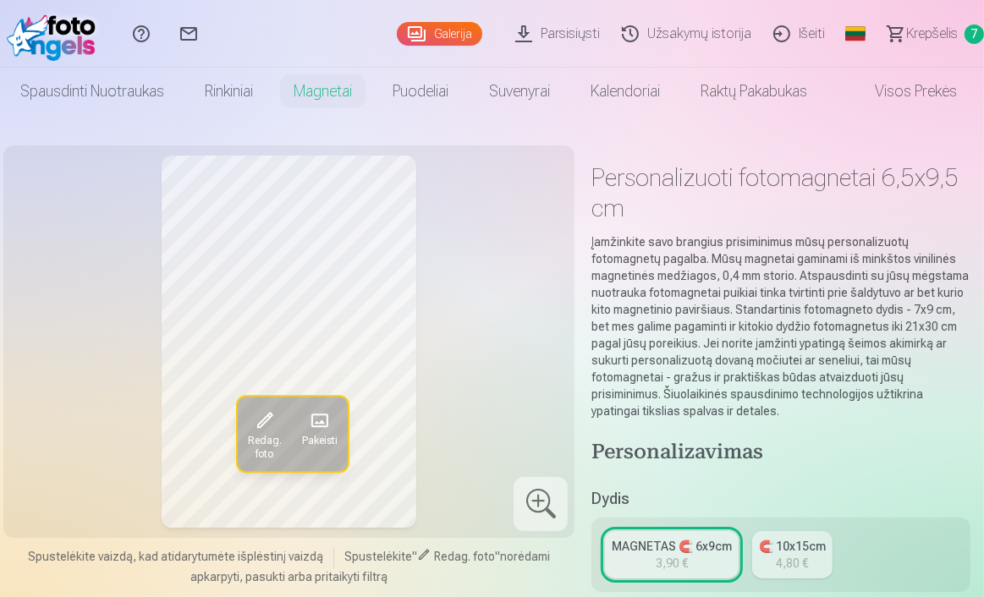
click at [298, 426] on button "Pakeisti" at bounding box center [320, 435] width 56 height 74
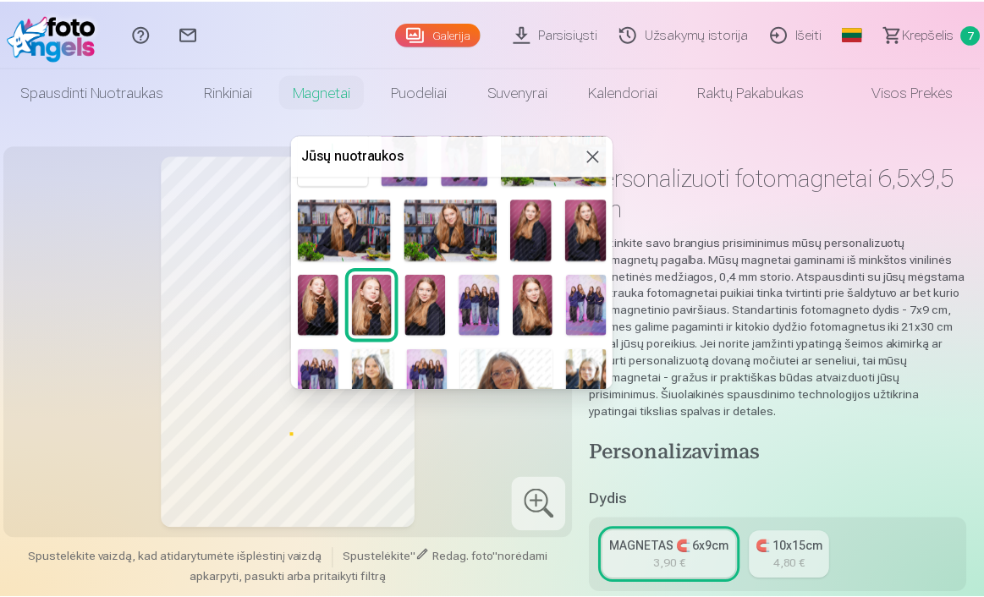
scroll to position [80, 0]
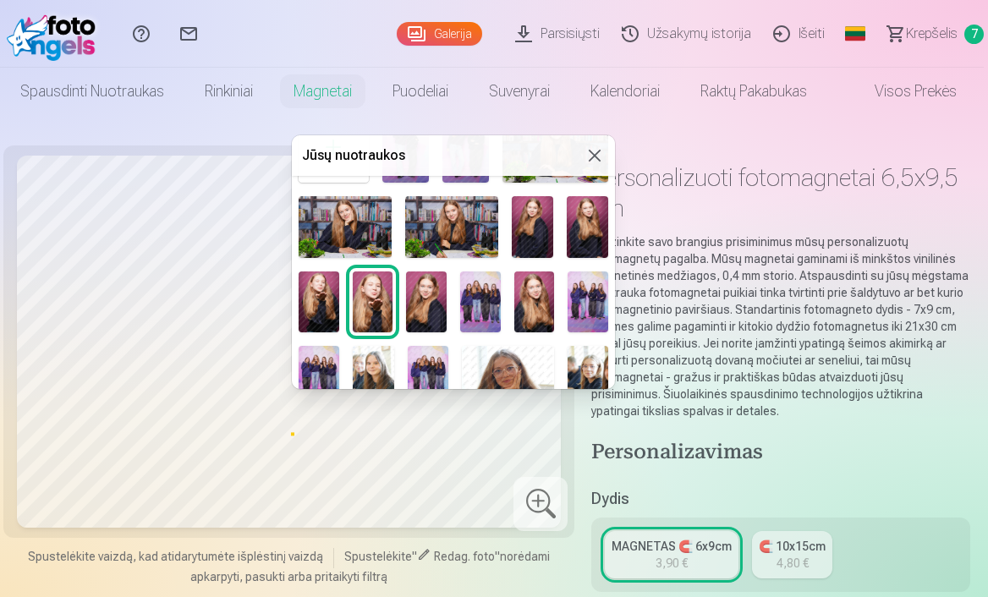
click at [370, 234] on img at bounding box center [345, 227] width 93 height 62
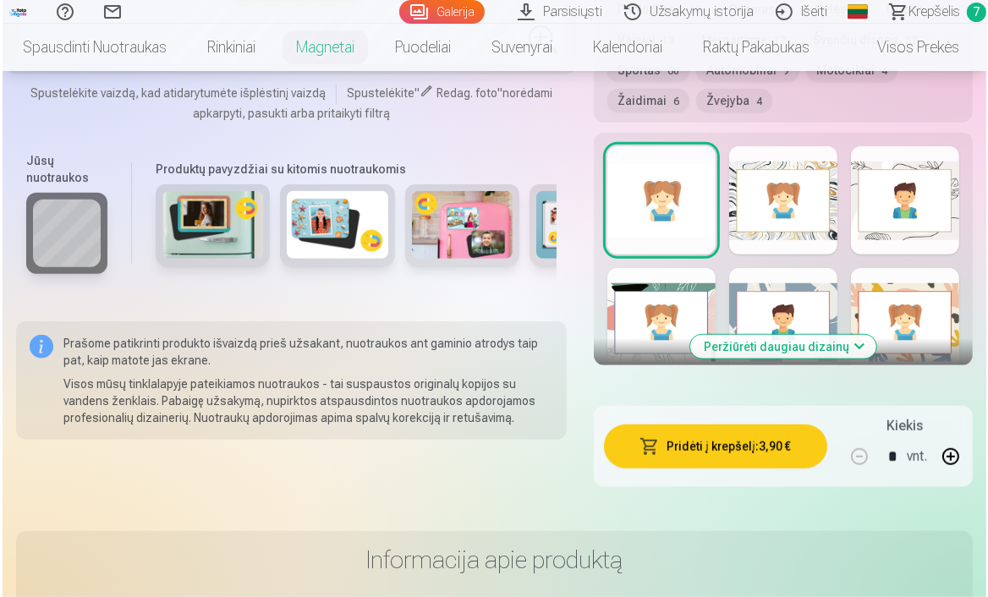
scroll to position [1167, 0]
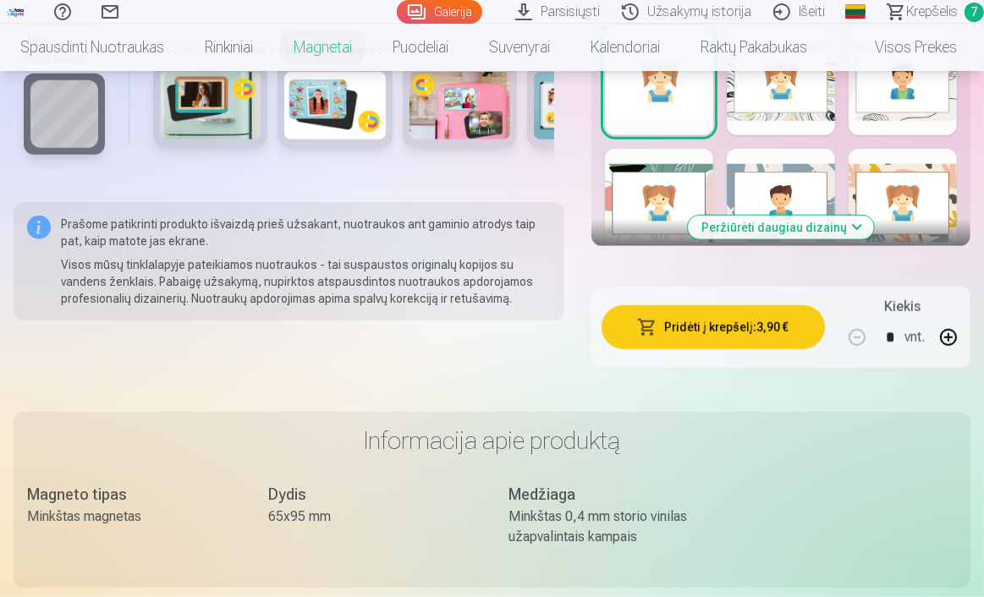
click at [683, 338] on button "Pridėti į krepšelį : 3,90 €" at bounding box center [712, 327] width 223 height 44
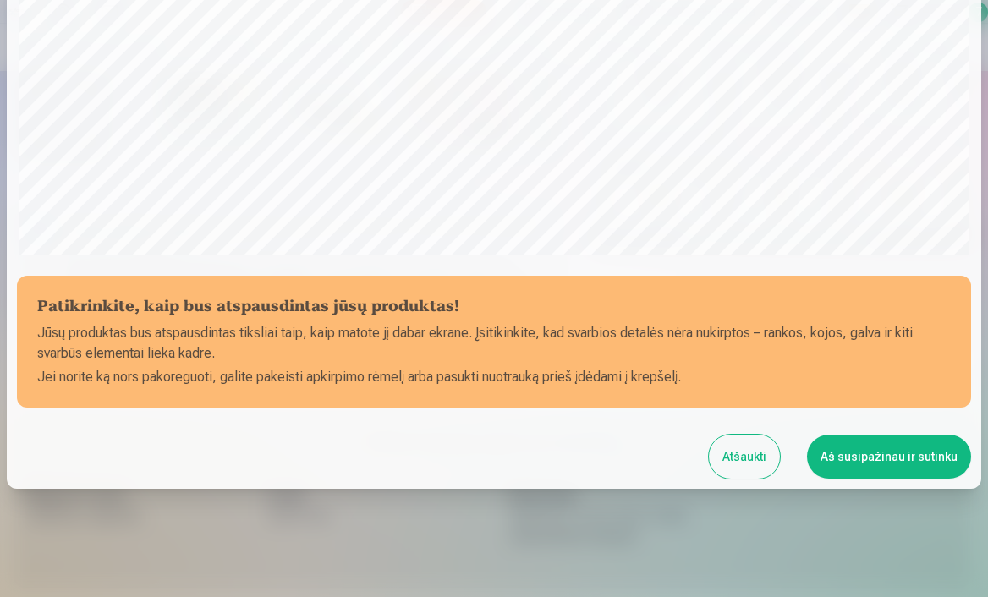
scroll to position [494, 0]
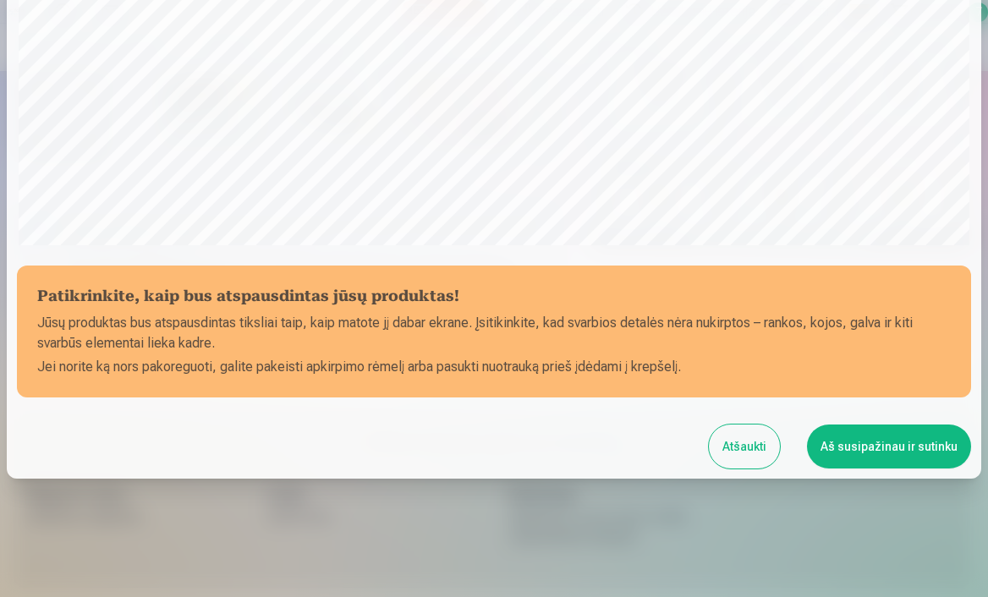
click at [859, 432] on button "Aš susipažinau ir sutinku" at bounding box center [889, 447] width 164 height 44
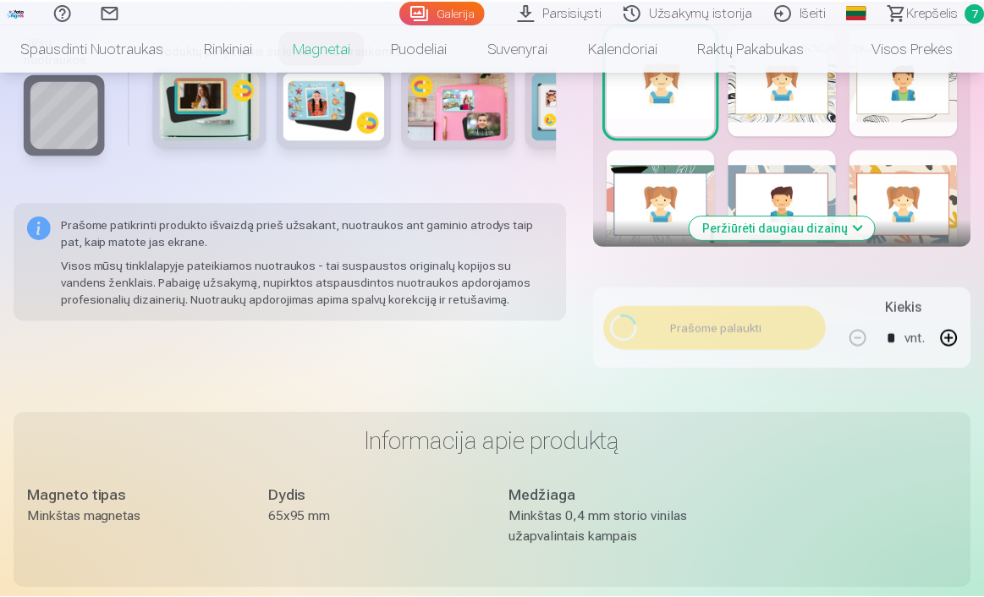
scroll to position [491, 0]
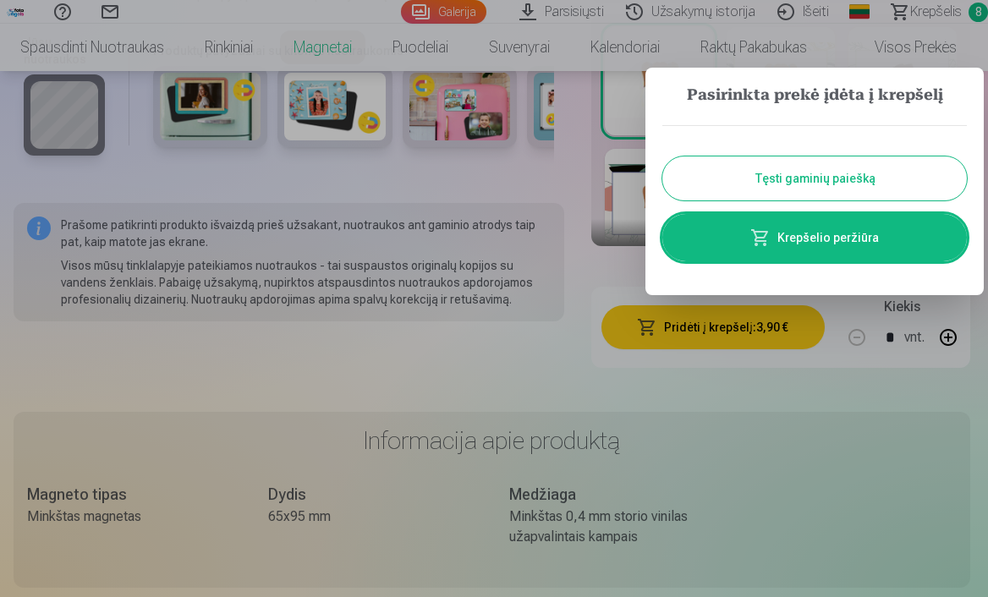
click at [826, 193] on button "Tęsti gaminių paiešką" at bounding box center [814, 178] width 305 height 44
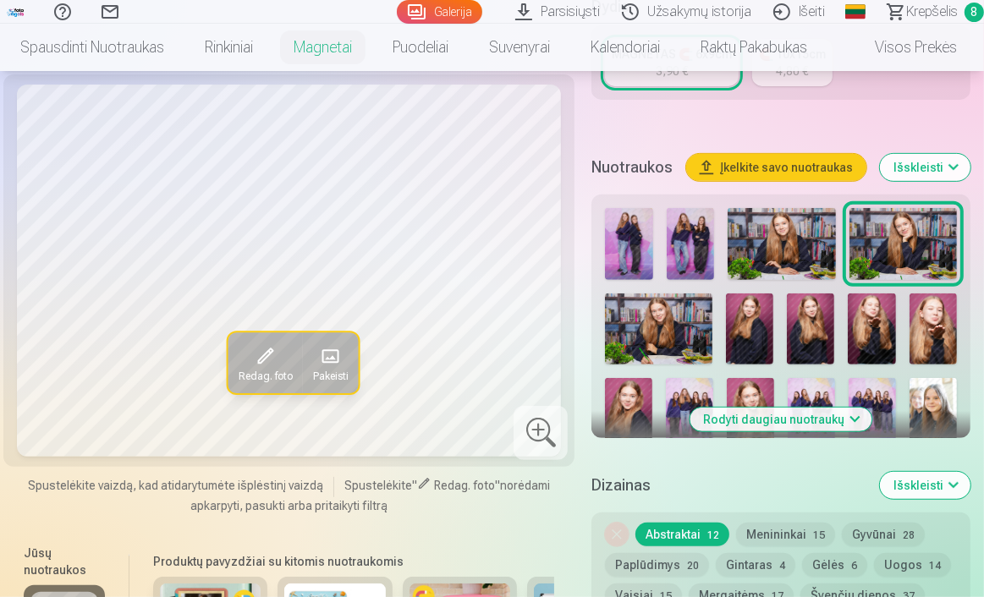
scroll to position [483, 0]
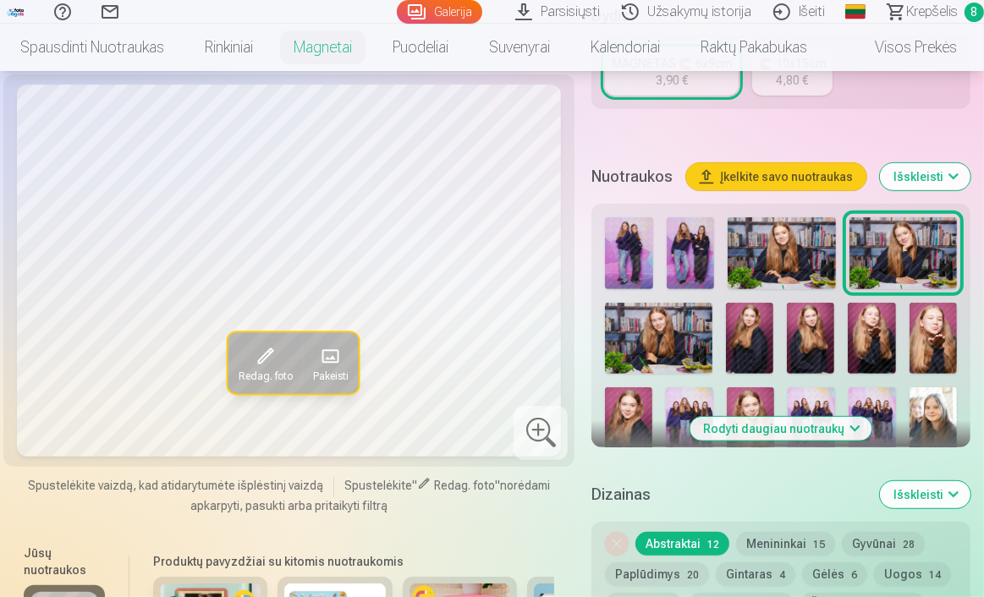
click at [926, 16] on span "Krepšelis" at bounding box center [932, 12] width 52 height 20
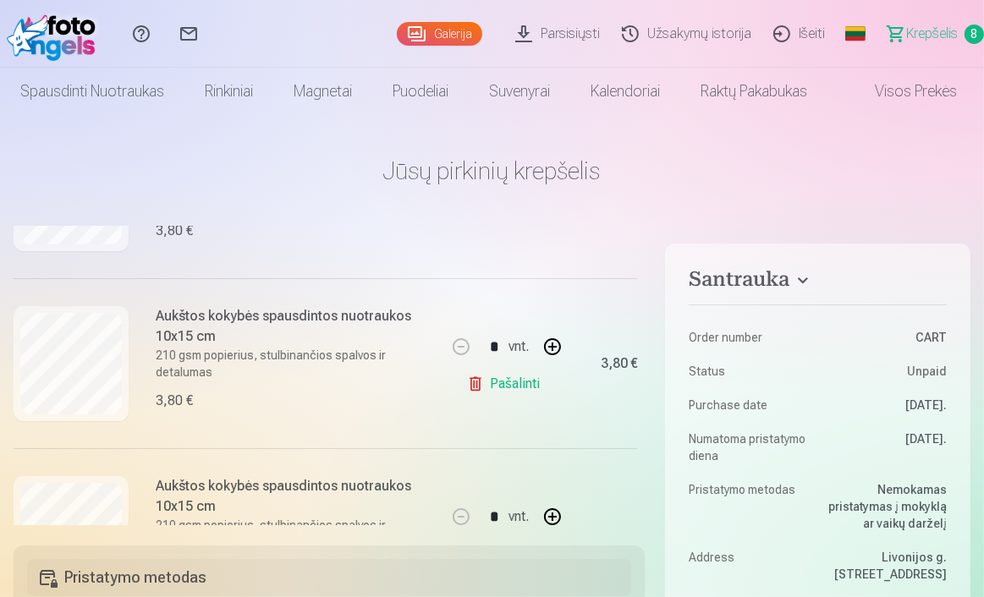
scroll to position [298, 0]
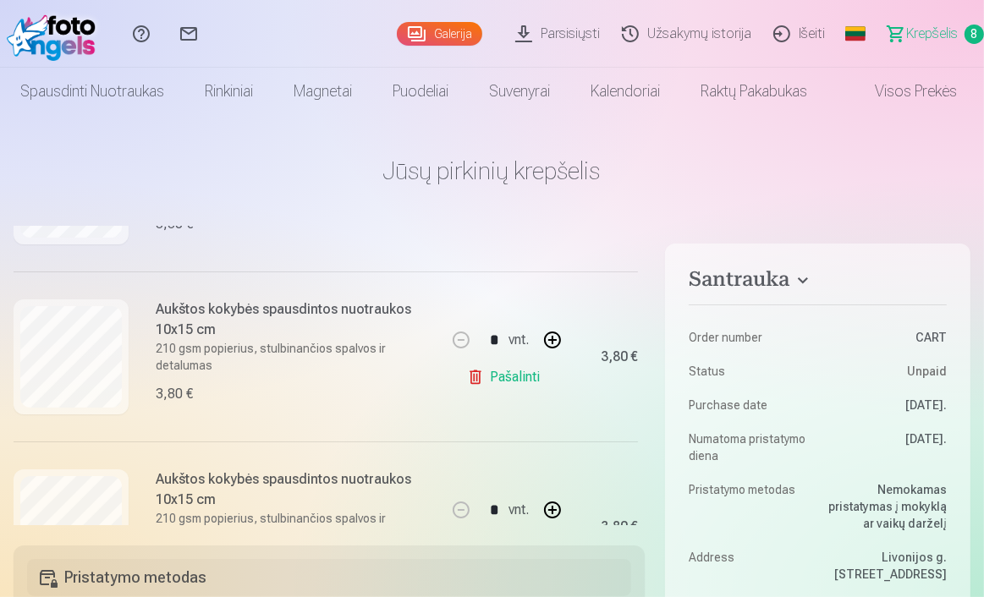
click at [488, 375] on link "Pašalinti" at bounding box center [507, 377] width 80 height 34
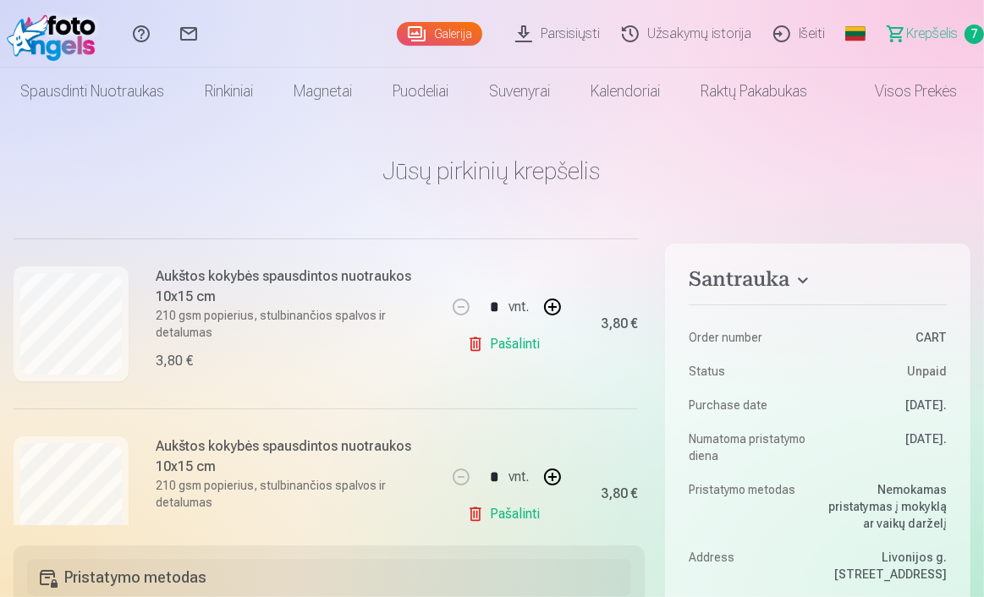
click at [480, 343] on link "Pašalinti" at bounding box center [507, 344] width 80 height 34
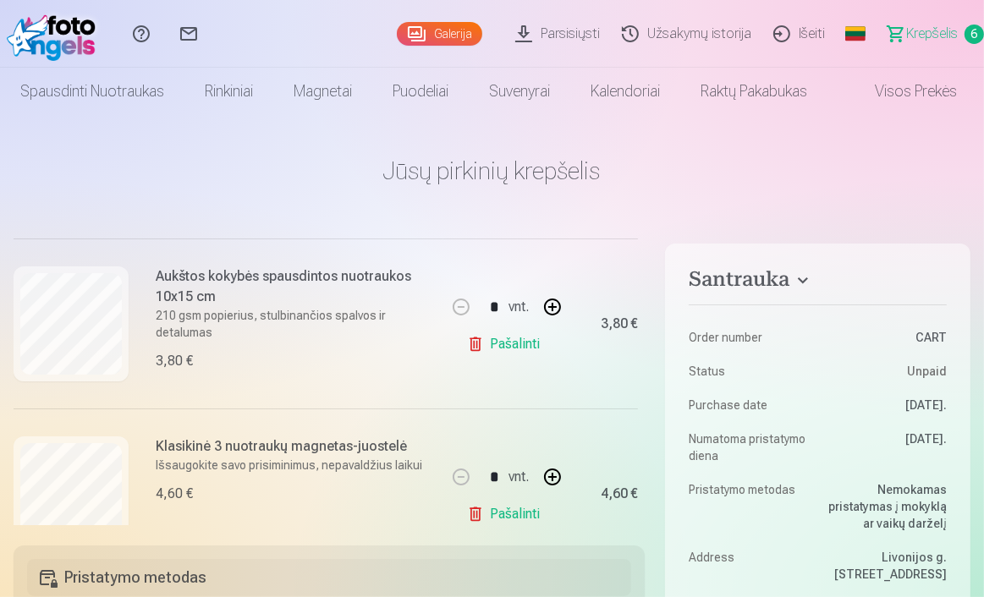
click at [485, 353] on link "Pašalinti" at bounding box center [507, 344] width 80 height 34
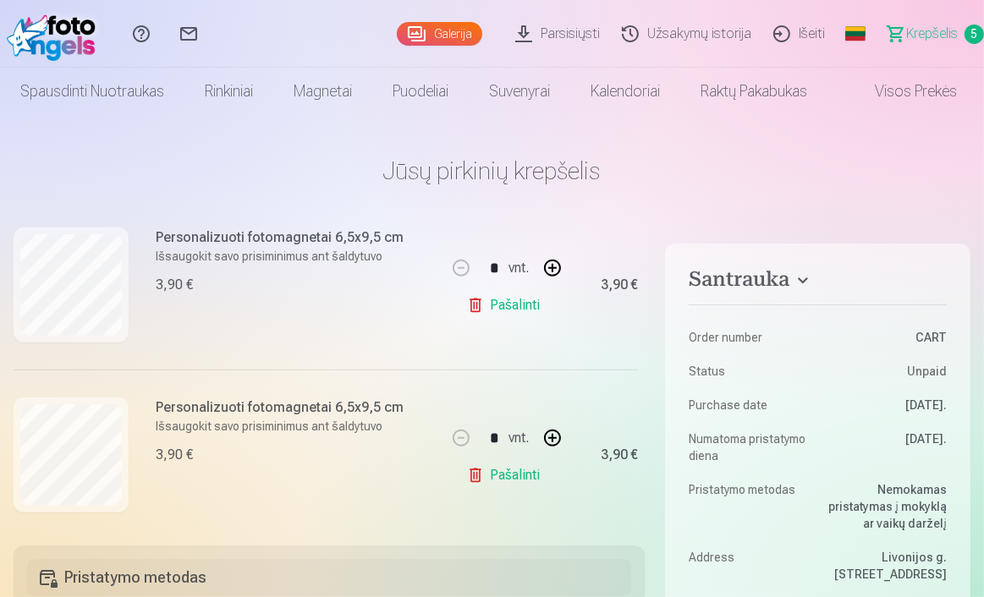
scroll to position [744, 0]
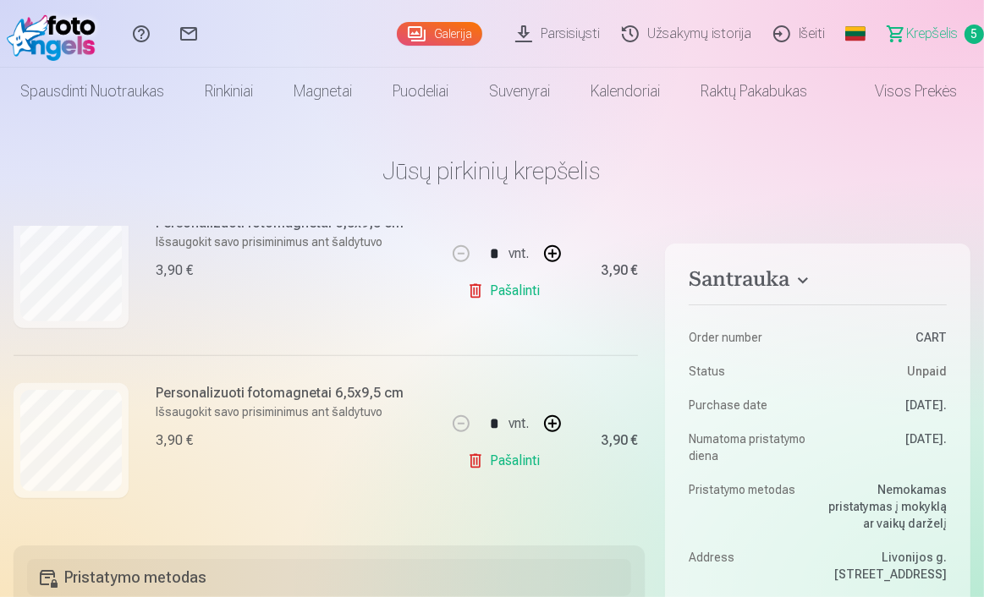
click at [497, 294] on link "Pašalinti" at bounding box center [507, 291] width 80 height 34
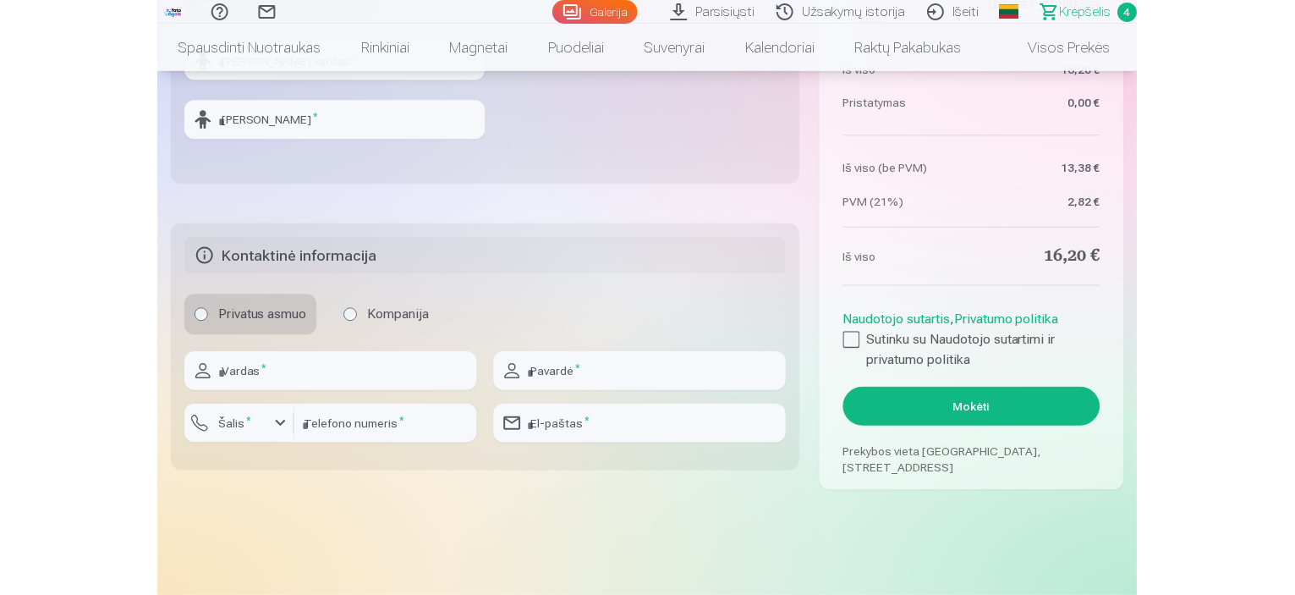
scroll to position [787, 0]
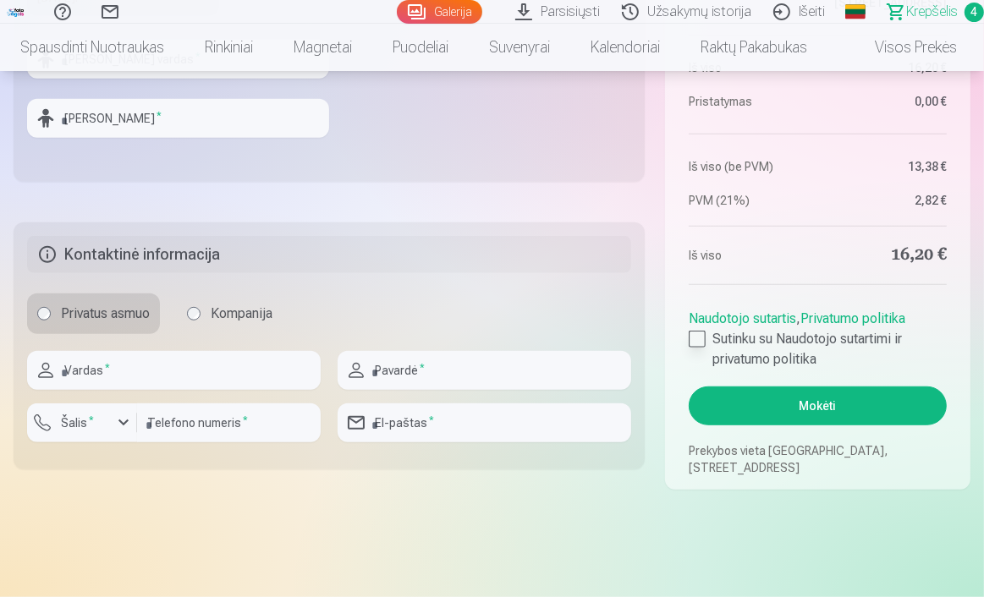
click at [693, 336] on div at bounding box center [697, 339] width 17 height 17
click at [777, 405] on button "Mokėti" at bounding box center [818, 406] width 258 height 39
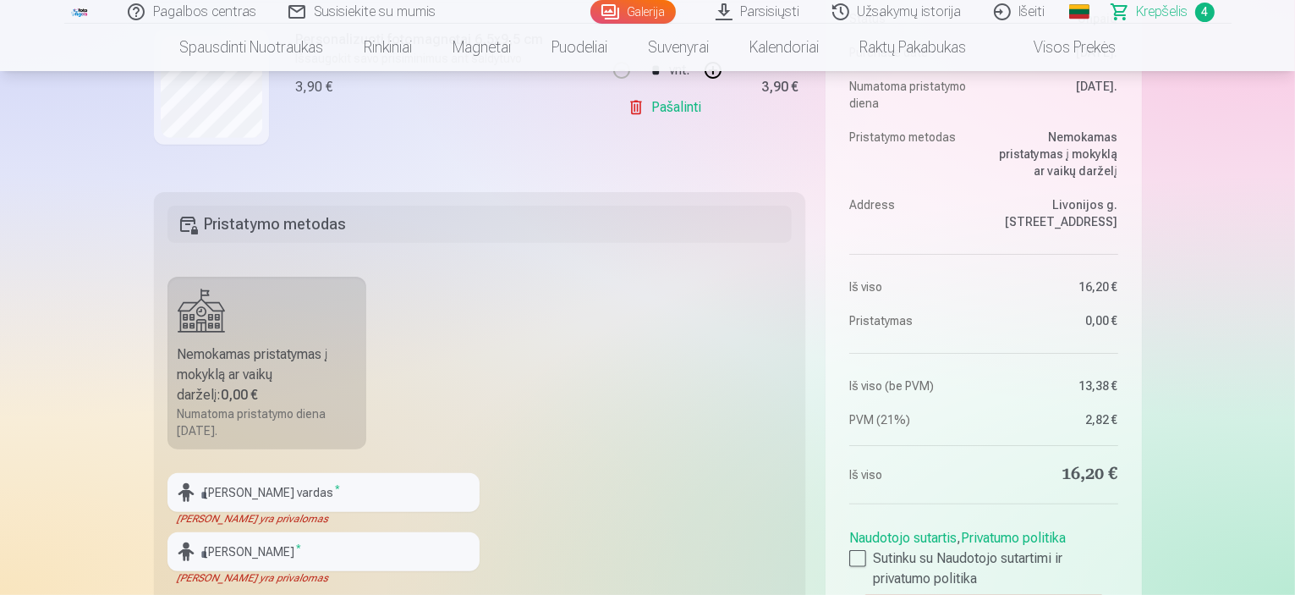
scroll to position [360, 0]
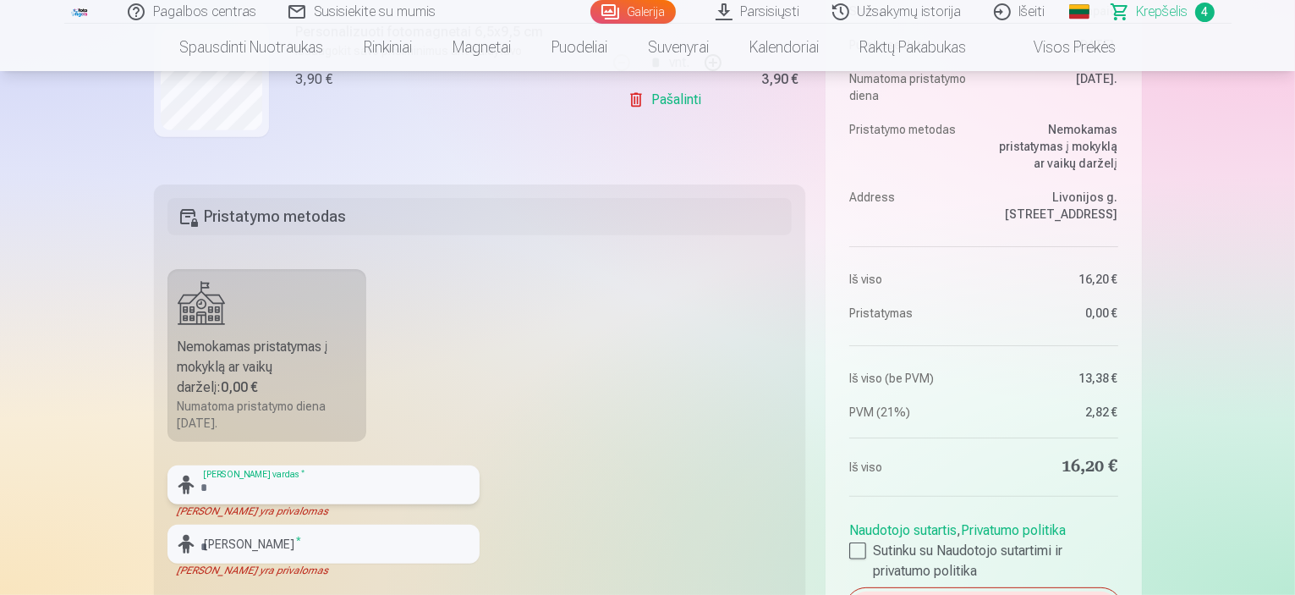
click at [407, 500] on input "text" at bounding box center [323, 484] width 312 height 39
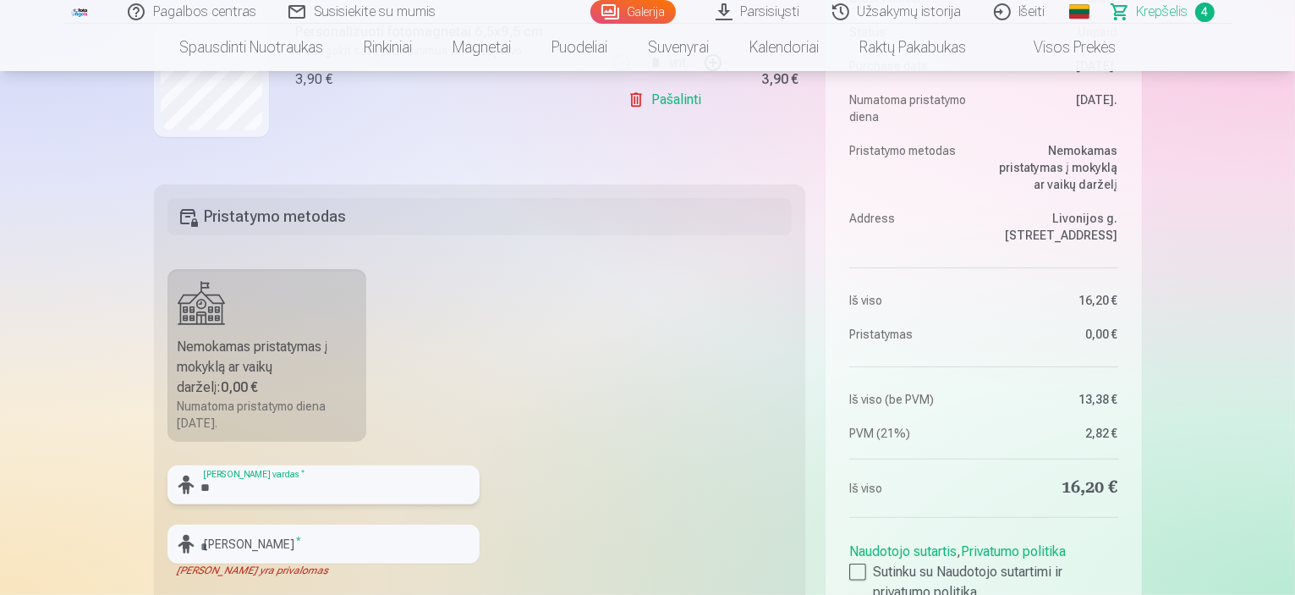
type input "*"
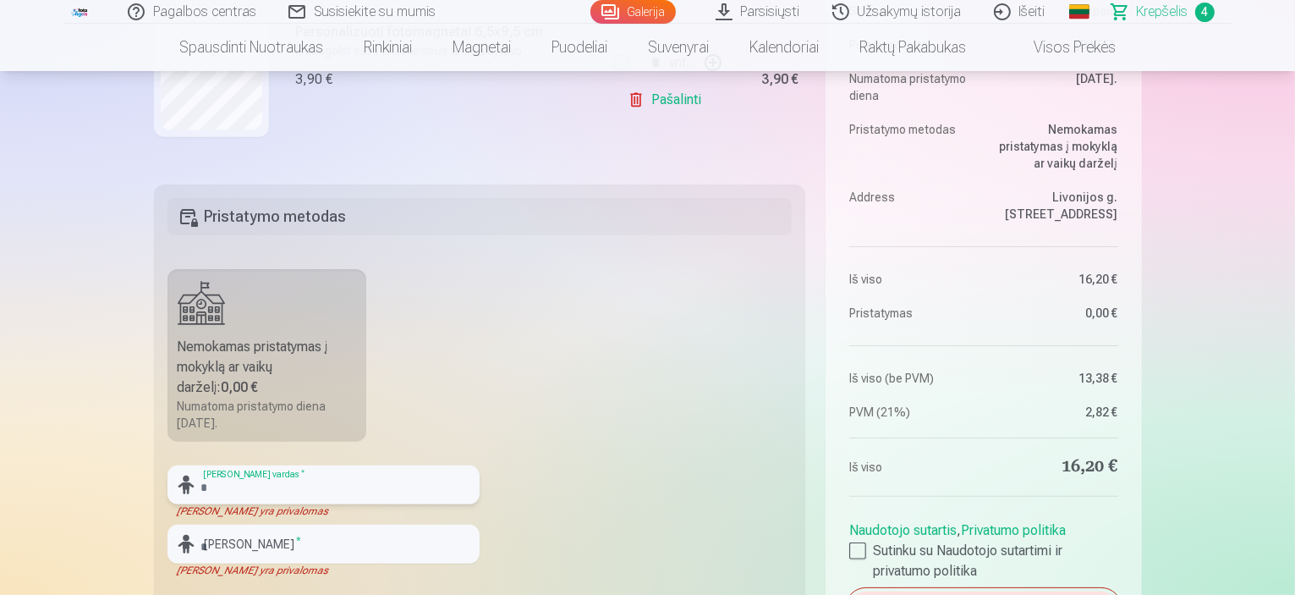
type input "*"
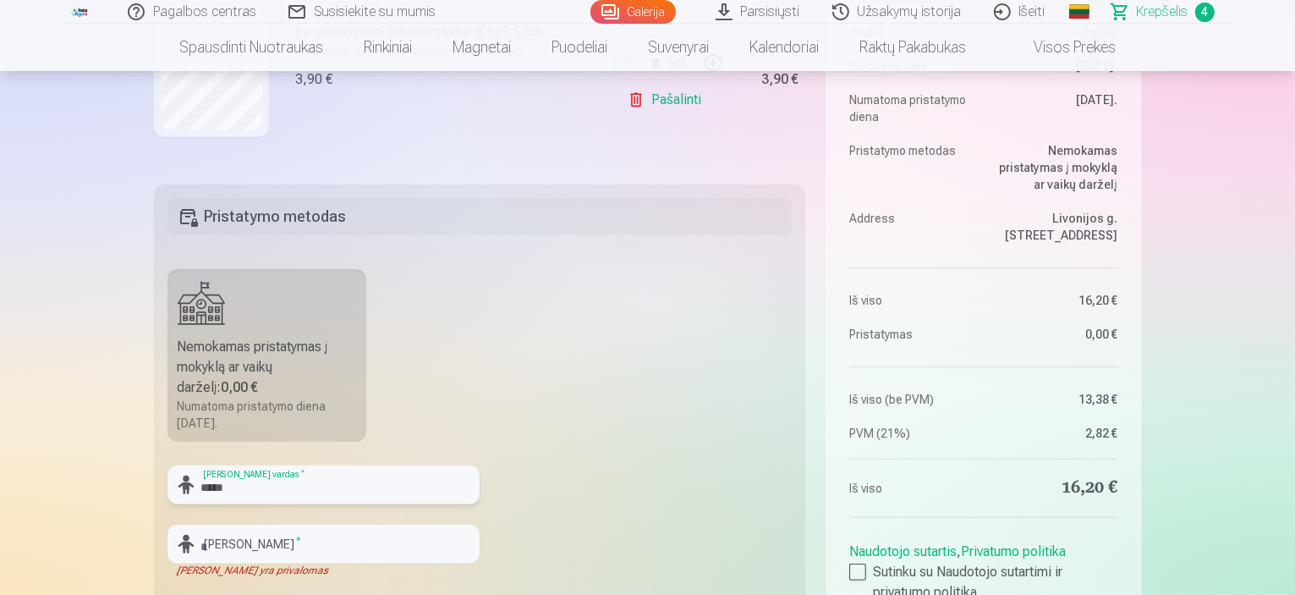
type input "*****"
click at [404, 555] on input "text" at bounding box center [323, 543] width 312 height 39
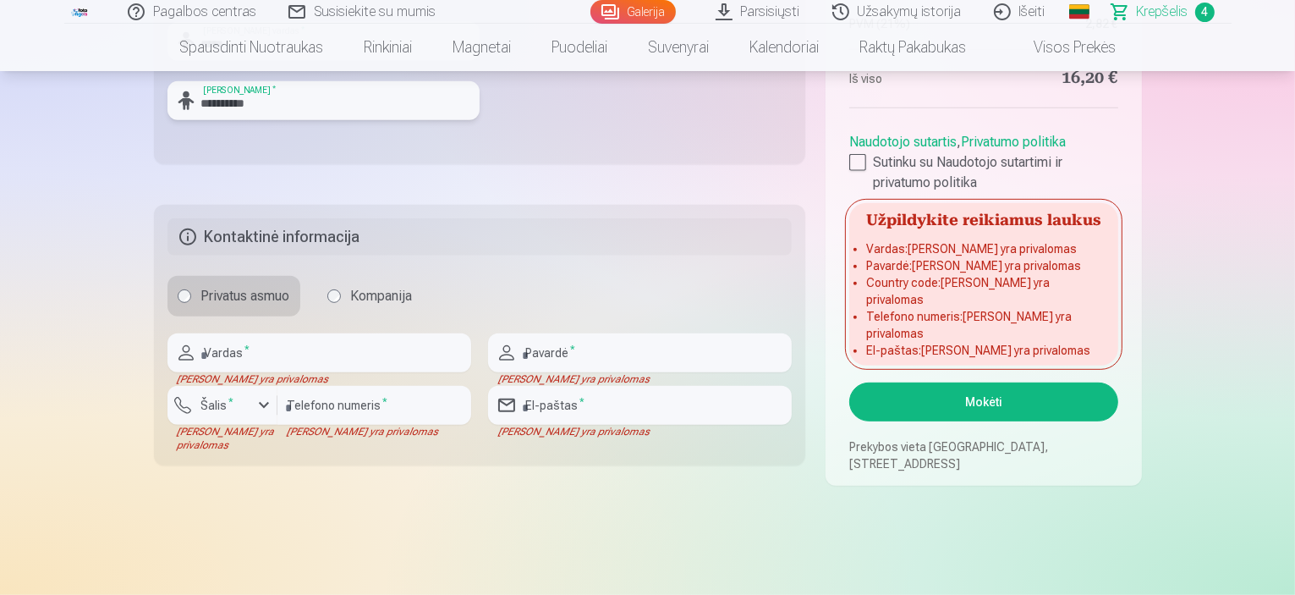
scroll to position [782, 0]
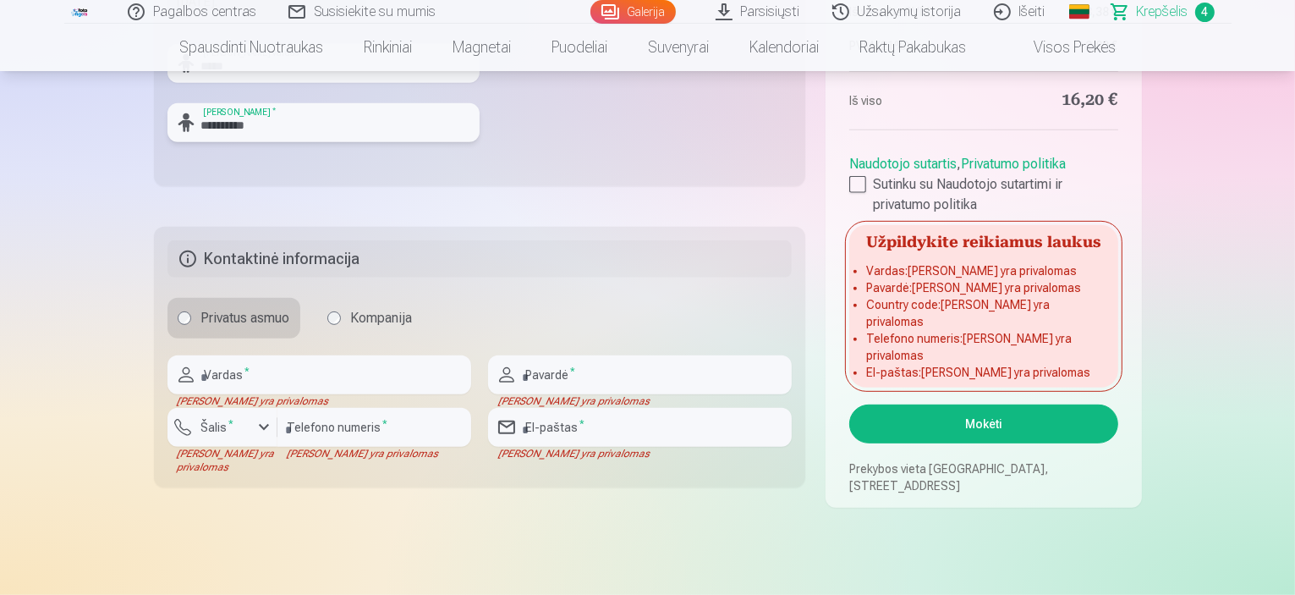
type input "**********"
click at [386, 363] on input "text" at bounding box center [319, 374] width 304 height 39
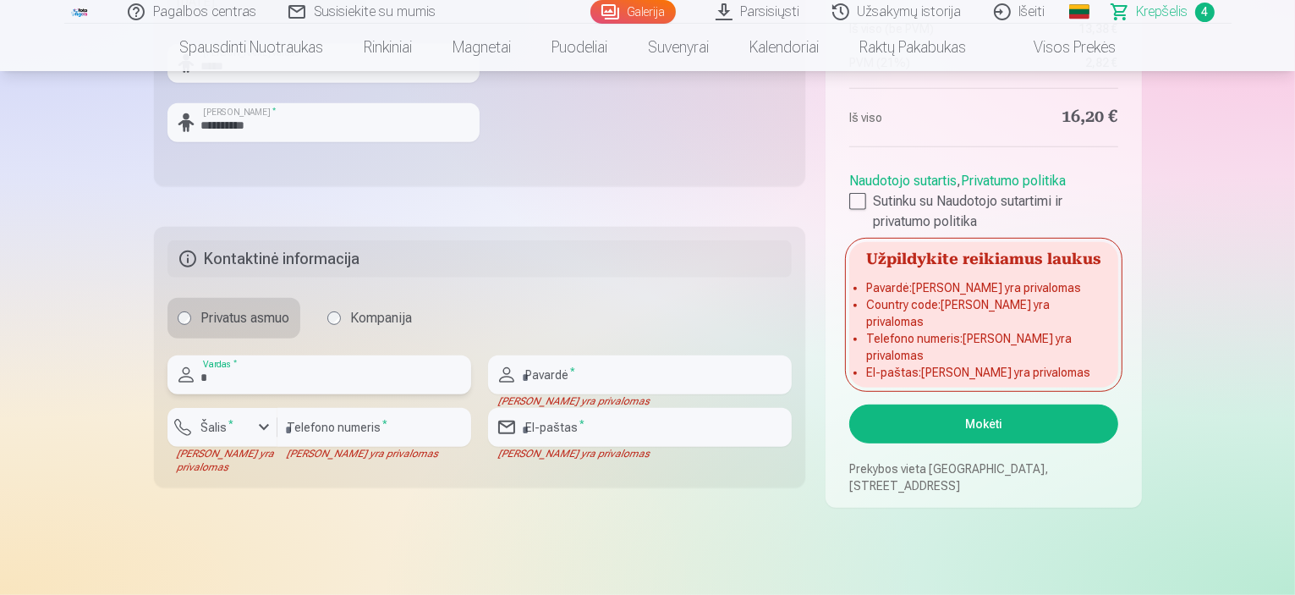
type input "*******"
type input "**********"
type input "*********"
type input "**********"
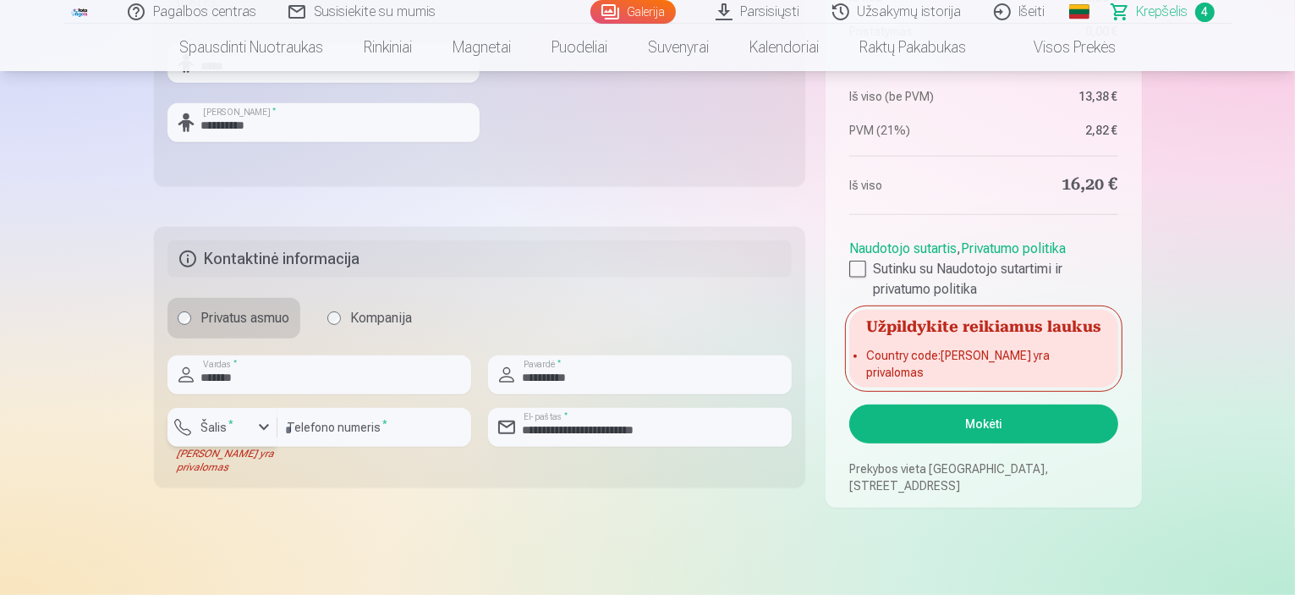
click at [261, 426] on div "button" at bounding box center [264, 427] width 20 height 20
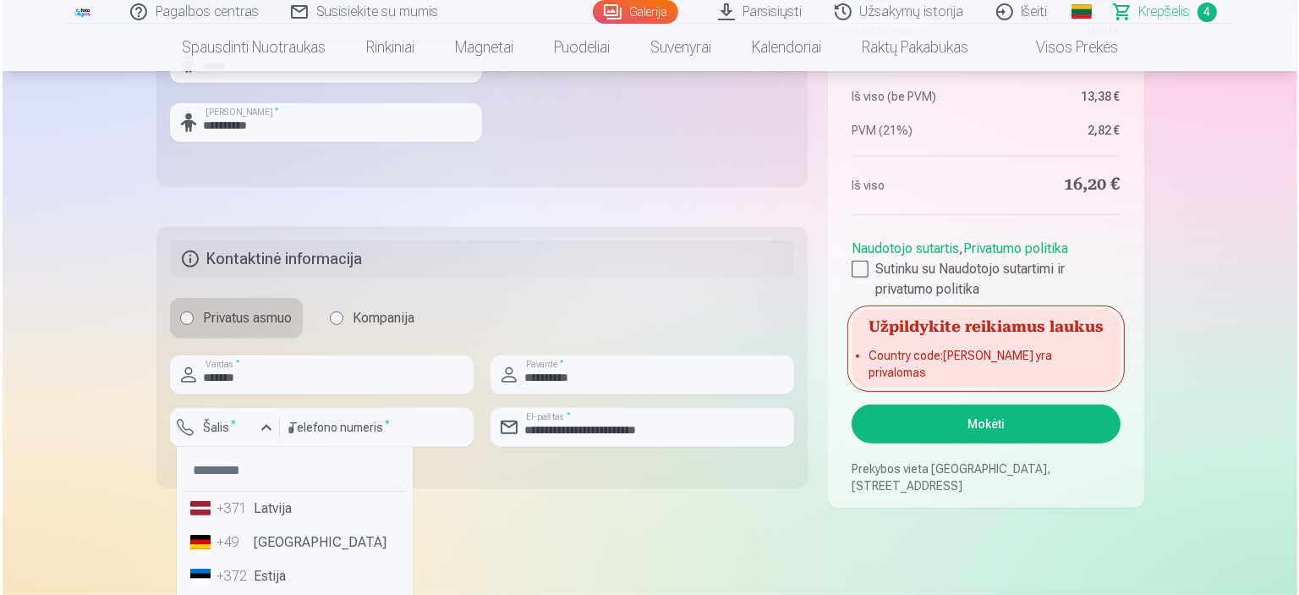
scroll to position [50, 0]
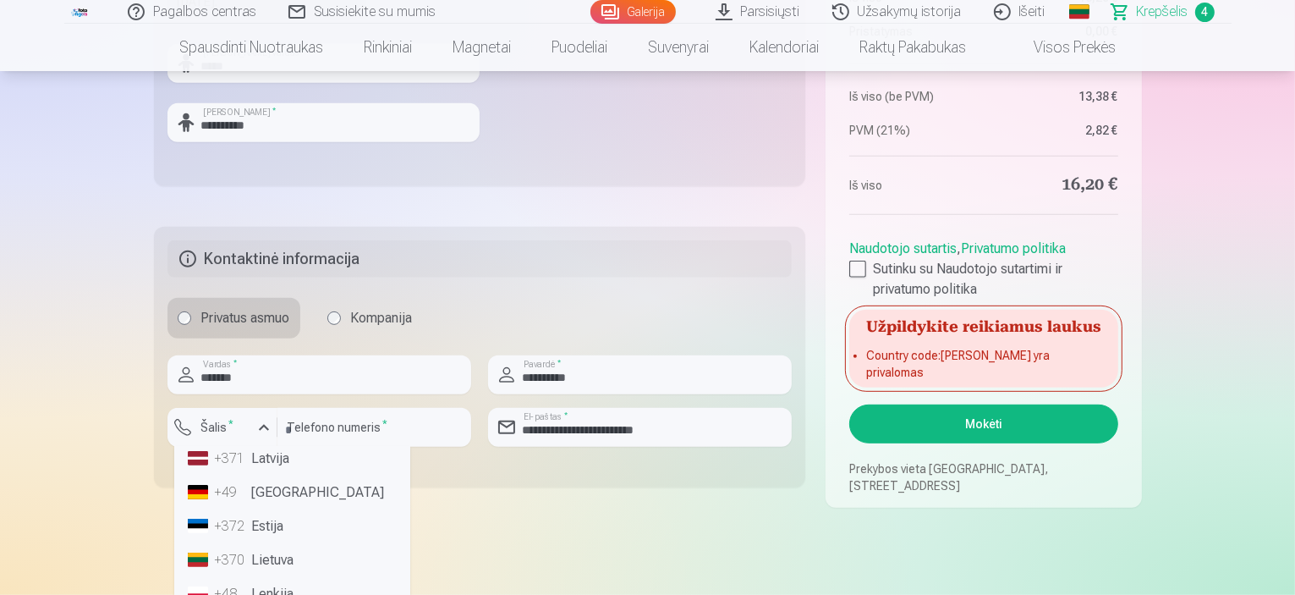
click at [272, 567] on li "+370 Lietuva" at bounding box center [292, 560] width 222 height 34
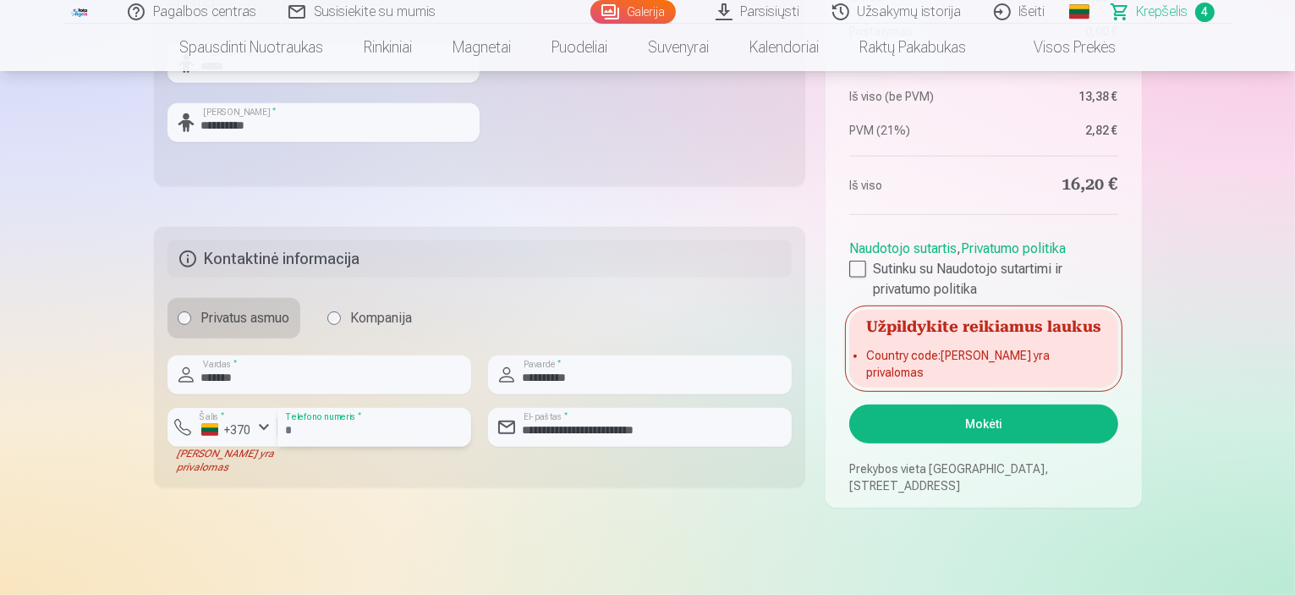
click at [292, 426] on input "*********" at bounding box center [374, 427] width 194 height 39
type input "********"
click at [918, 424] on button "Mokėti" at bounding box center [983, 423] width 268 height 39
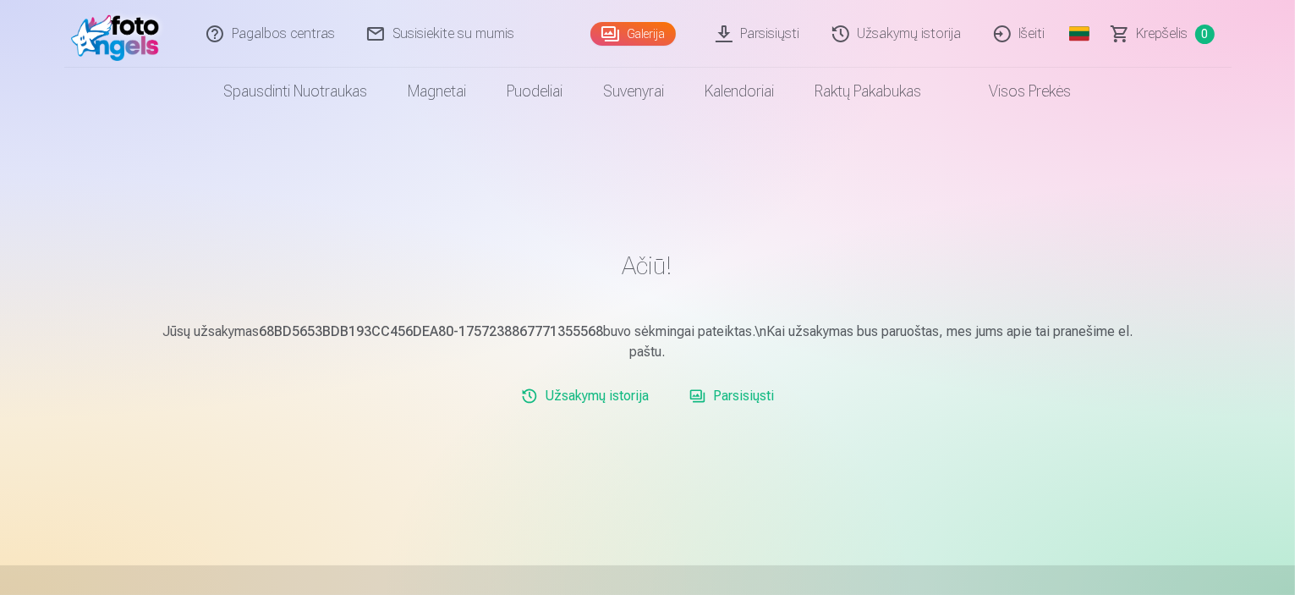
click at [759, 30] on link "Parsisiųsti" at bounding box center [758, 34] width 117 height 68
